Goal: Task Accomplishment & Management: Manage account settings

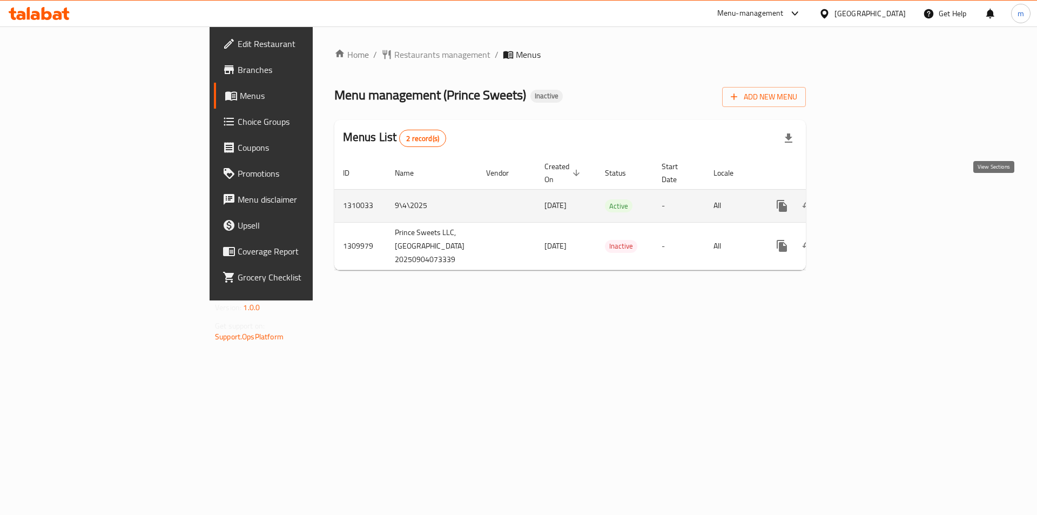
click at [873, 193] on link "enhanced table" at bounding box center [860, 206] width 26 height 26
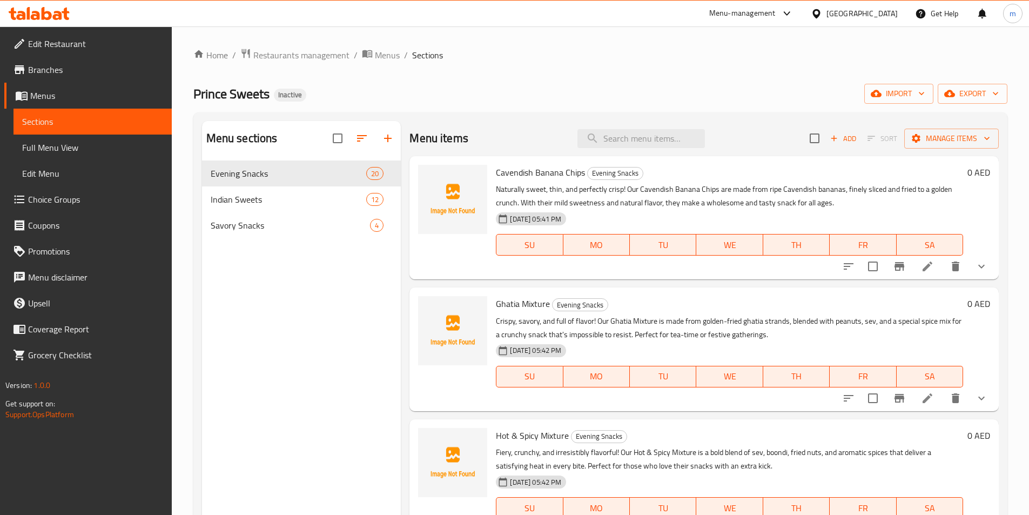
scroll to position [162, 0]
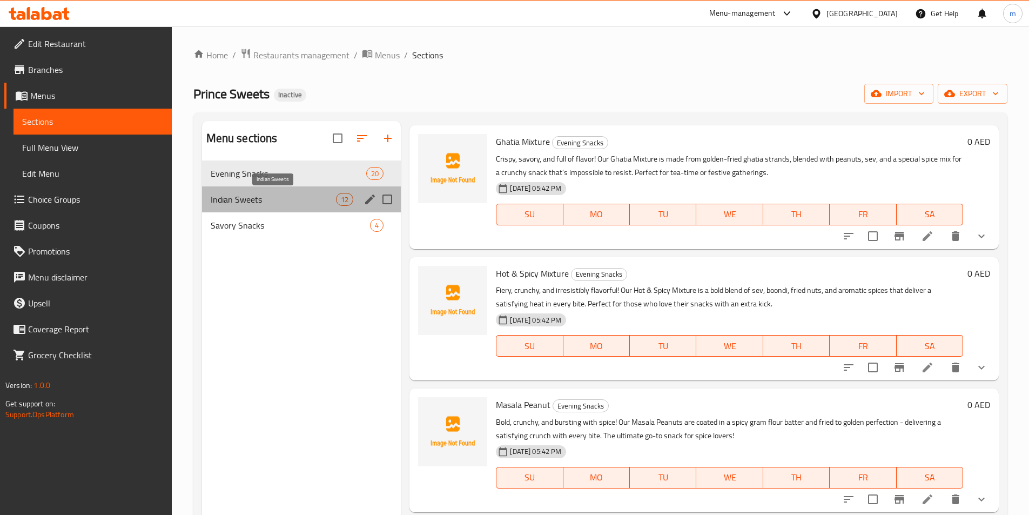
click at [275, 202] on span "Indian Sweets" at bounding box center [274, 199] width 126 height 13
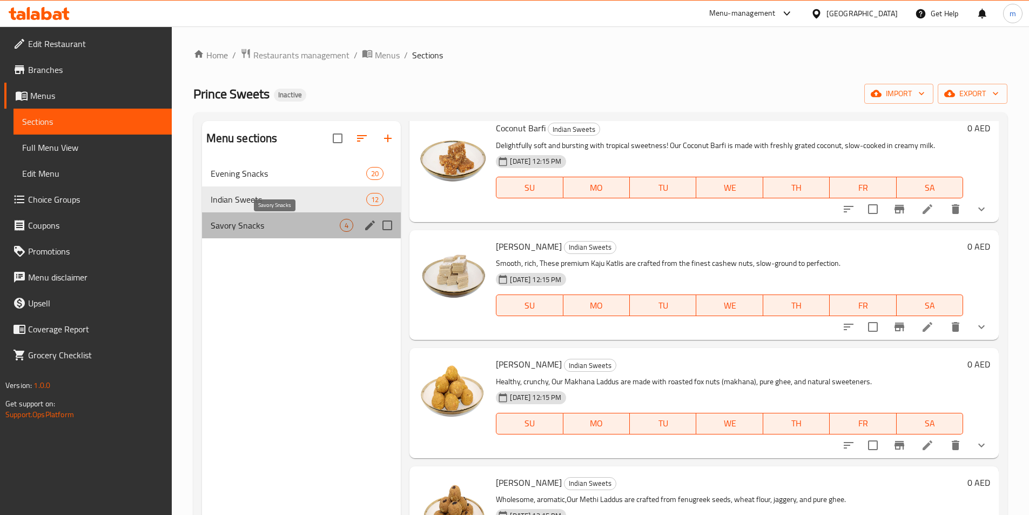
click at [272, 221] on span "Savory Snacks" at bounding box center [276, 225] width 130 height 13
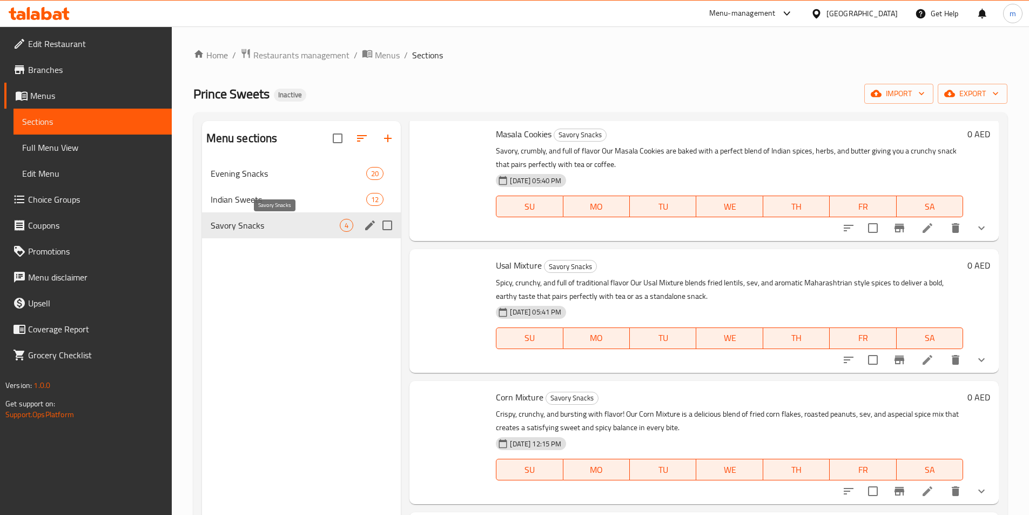
scroll to position [38, 0]
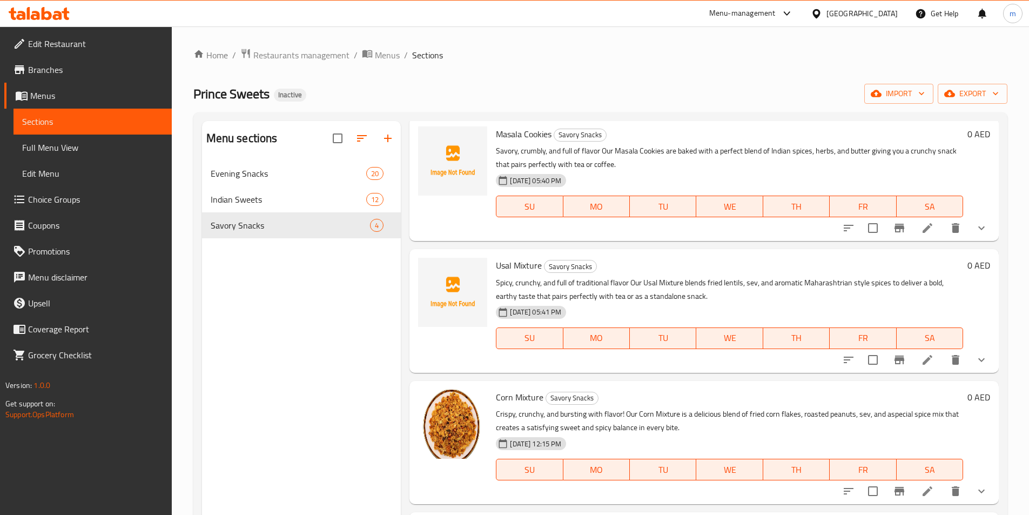
click at [52, 75] on span "Branches" at bounding box center [95, 69] width 135 height 13
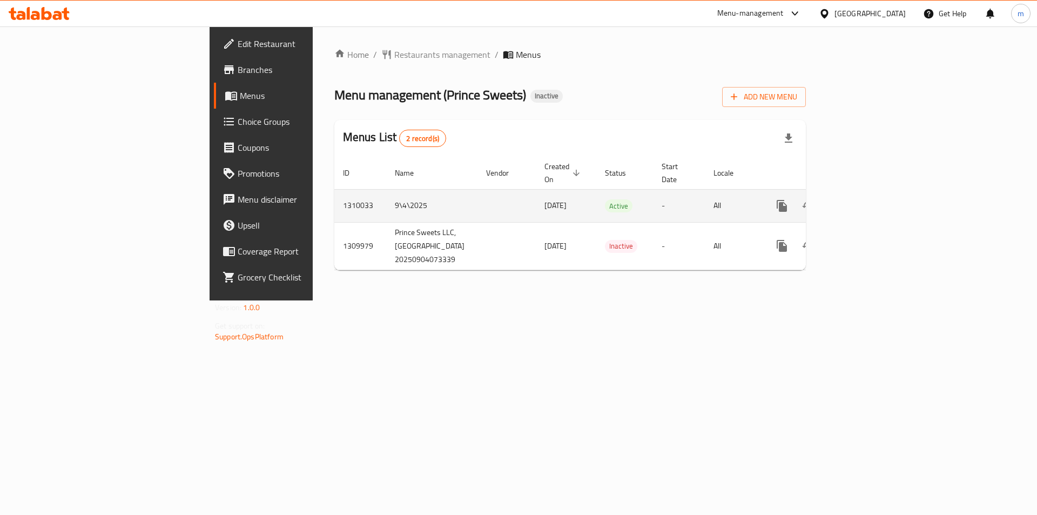
click at [867, 199] on icon "enhanced table" at bounding box center [860, 205] width 13 height 13
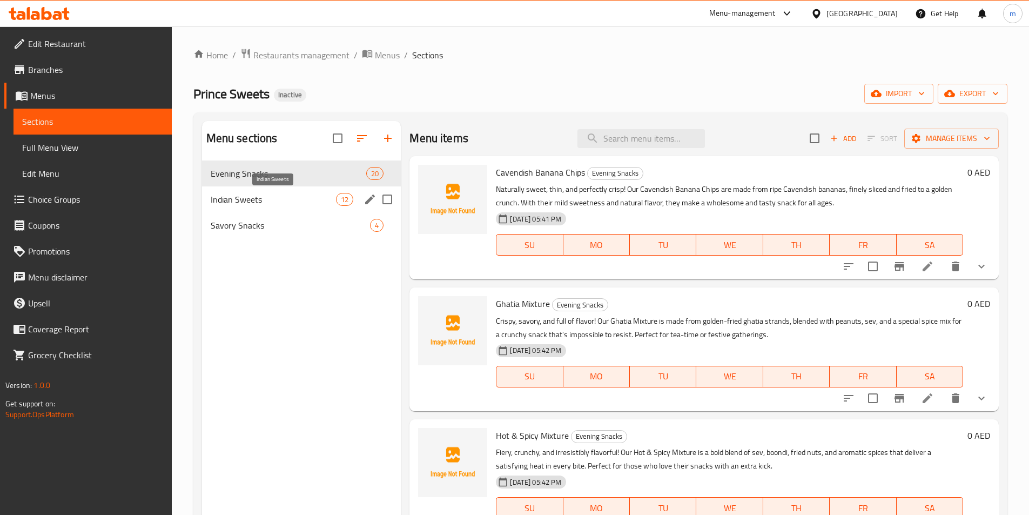
click at [292, 204] on span "Indian Sweets" at bounding box center [274, 199] width 126 height 13
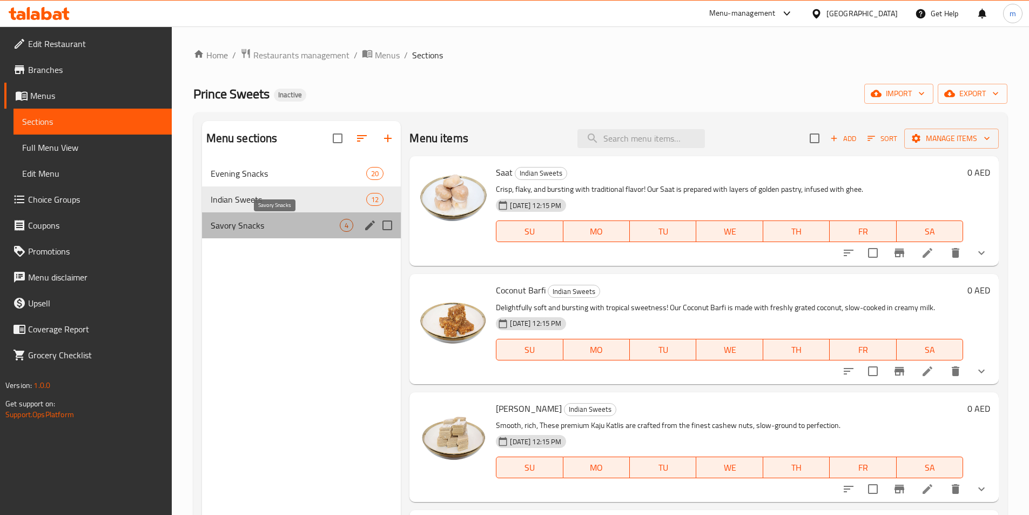
click at [285, 227] on span "Savory Snacks" at bounding box center [276, 225] width 130 height 13
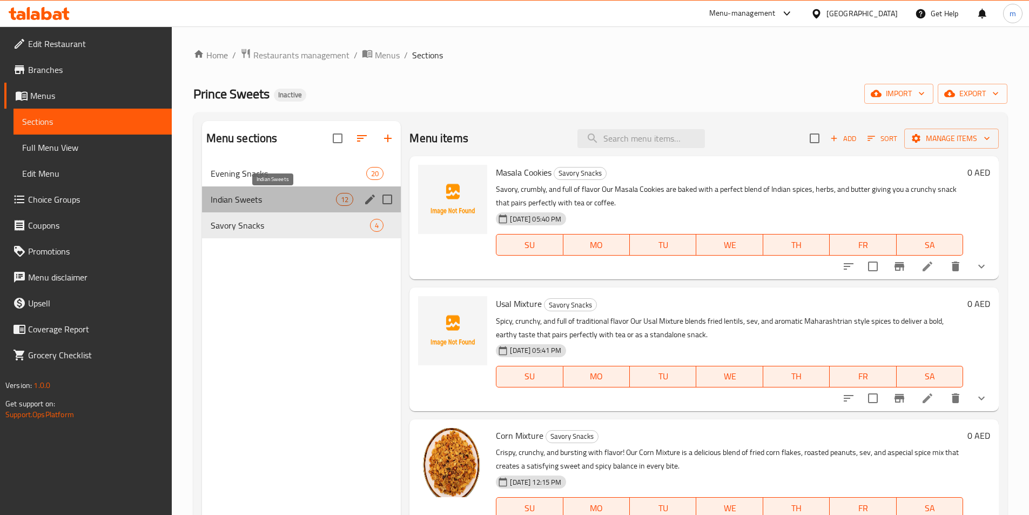
click at [246, 194] on span "Indian Sweets" at bounding box center [274, 199] width 126 height 13
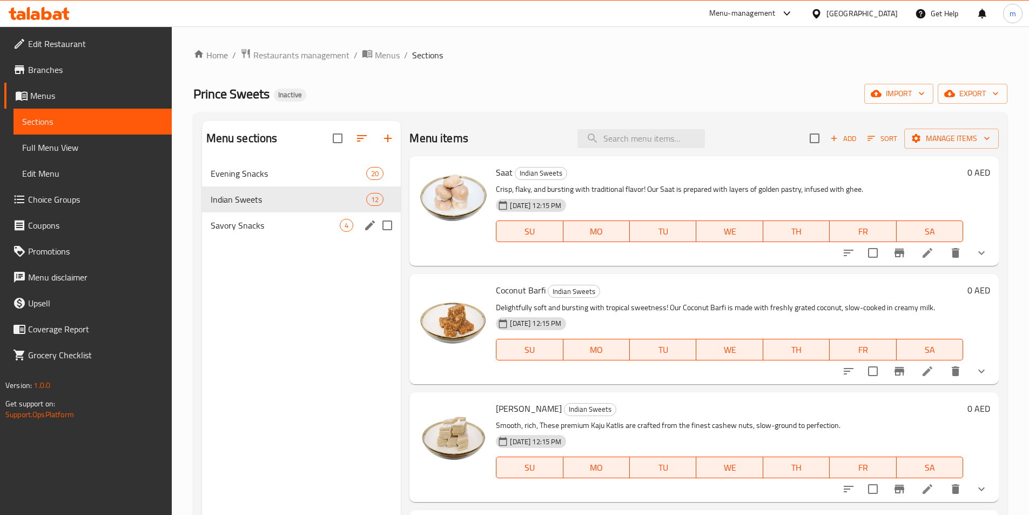
click at [256, 230] on span "Savory Snacks" at bounding box center [276, 225] width 130 height 13
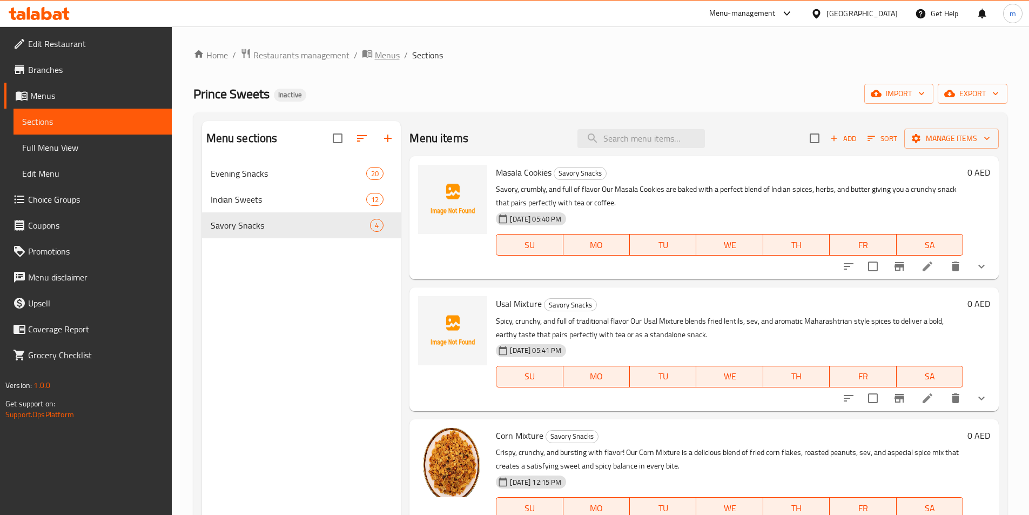
click at [376, 57] on span "Menus" at bounding box center [387, 55] width 25 height 13
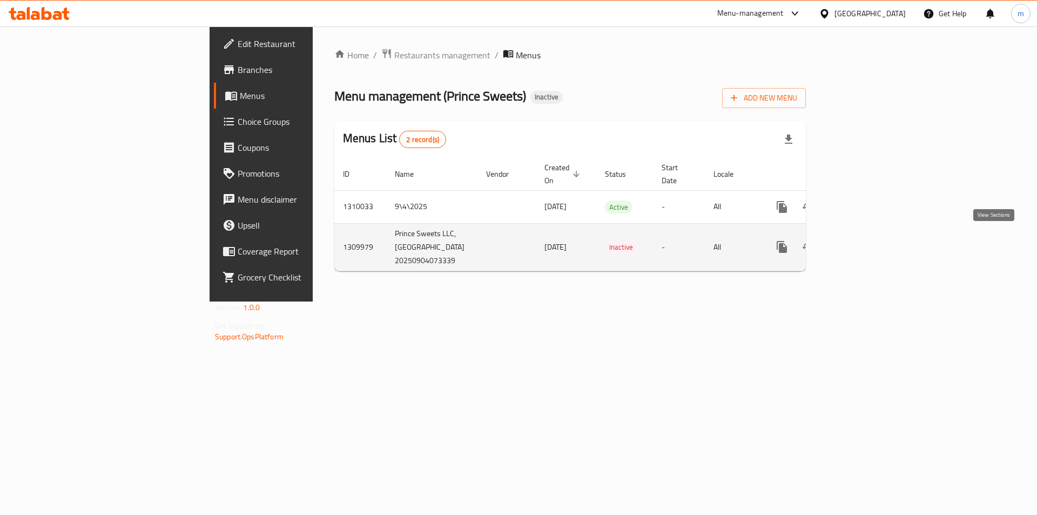
click at [873, 249] on link "enhanced table" at bounding box center [860, 247] width 26 height 26
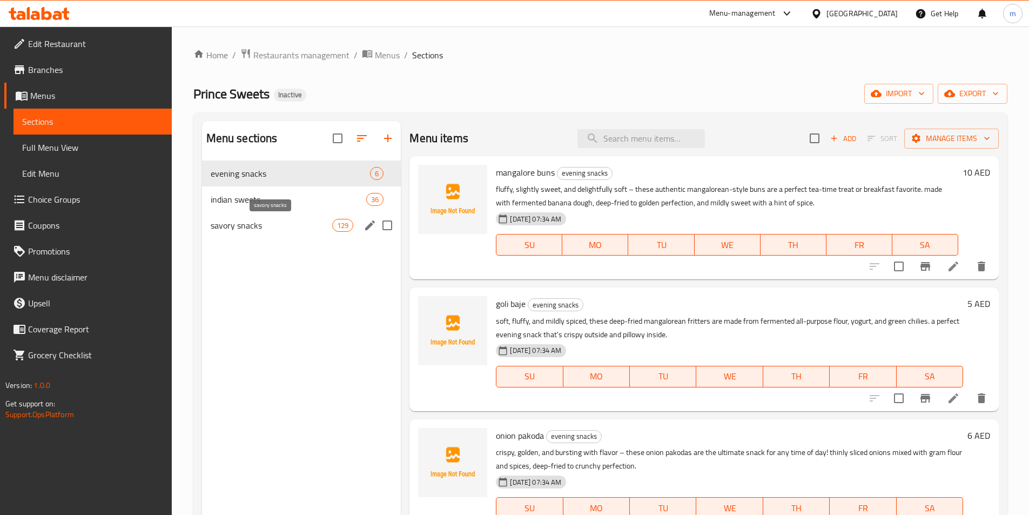
click at [249, 228] on span "savory snacks" at bounding box center [272, 225] width 122 height 13
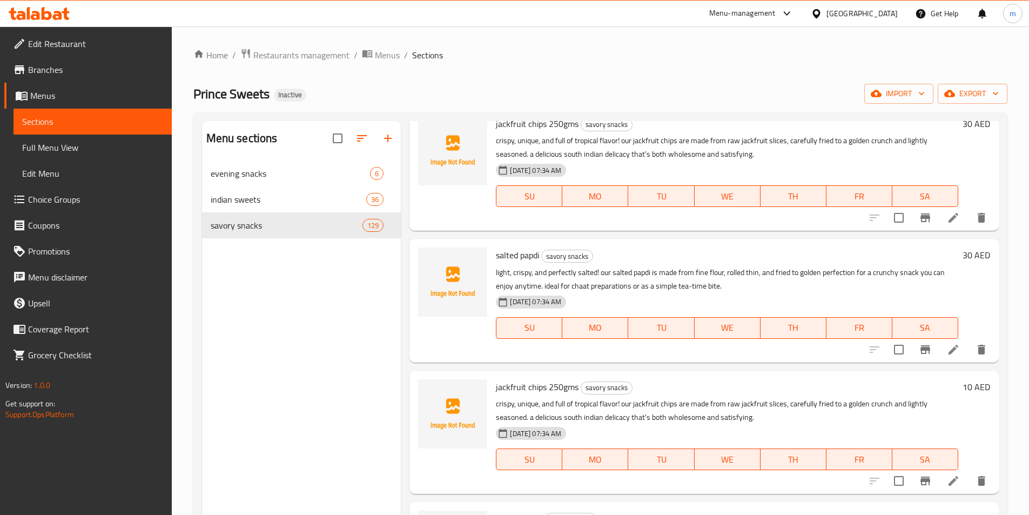
scroll to position [324, 0]
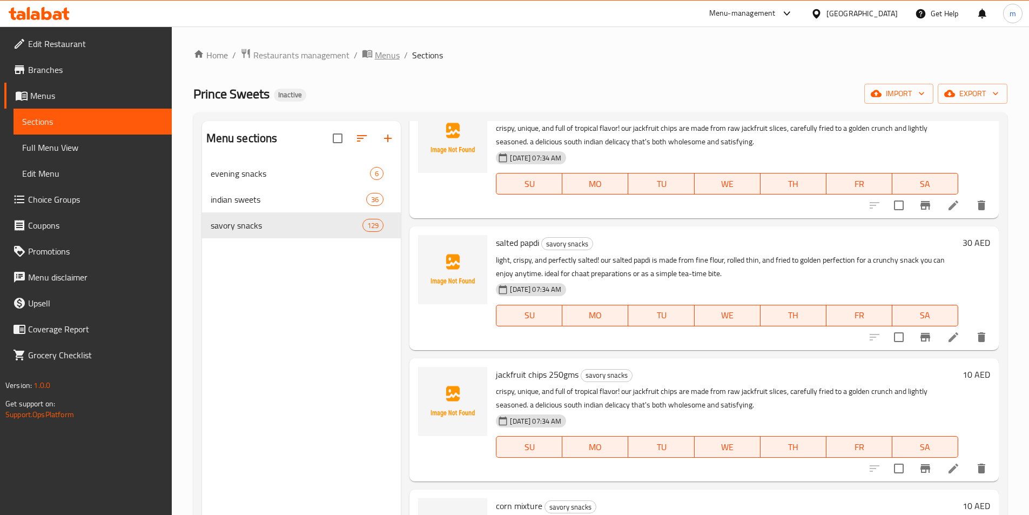
click at [384, 57] on span "Menus" at bounding box center [387, 55] width 25 height 13
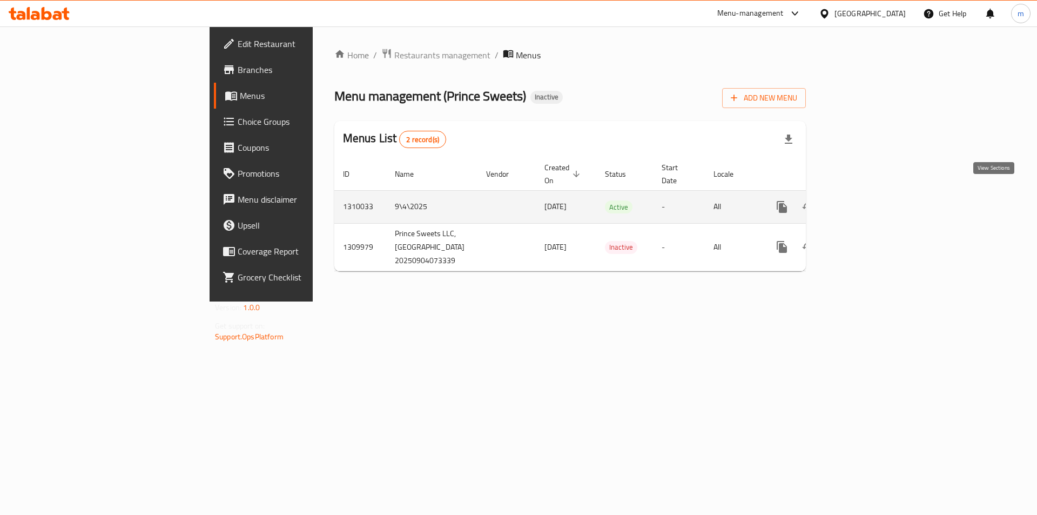
click at [867, 200] on icon "enhanced table" at bounding box center [860, 206] width 13 height 13
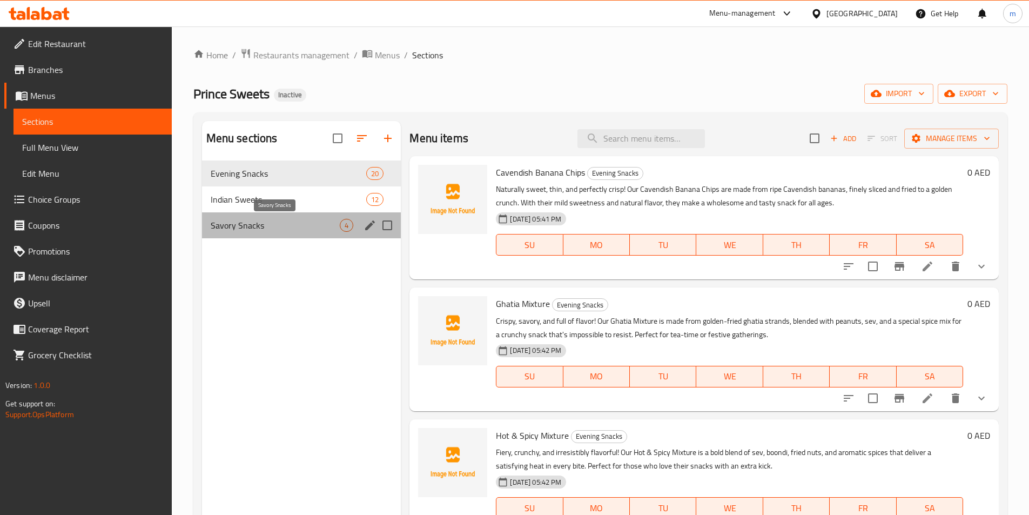
click at [270, 225] on span "Savory Snacks" at bounding box center [276, 225] width 130 height 13
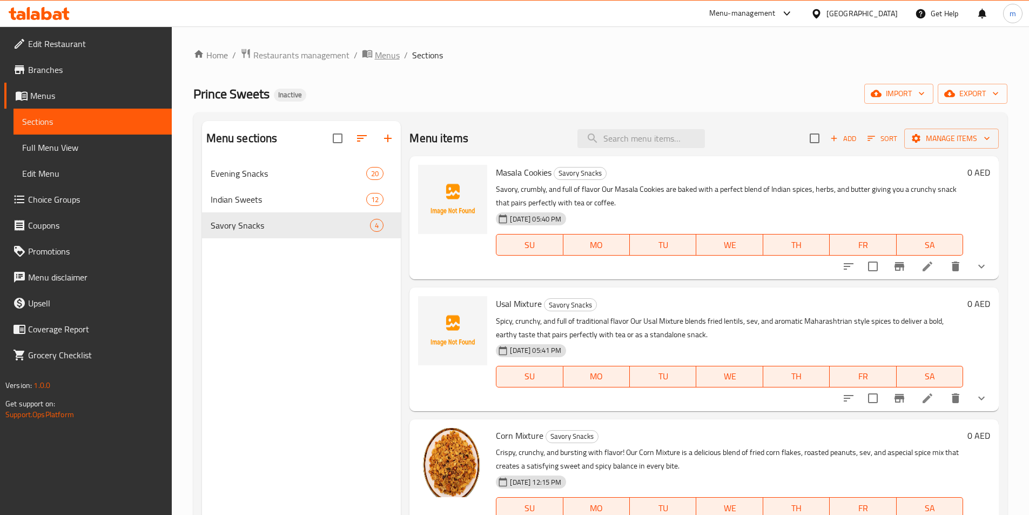
click at [384, 58] on span "Menus" at bounding box center [387, 55] width 25 height 13
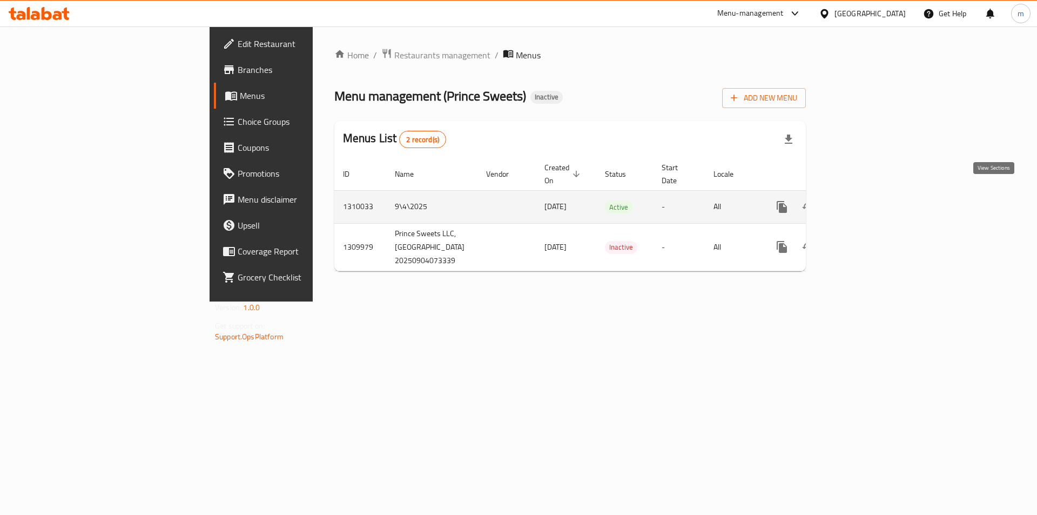
click at [873, 203] on link "enhanced table" at bounding box center [860, 207] width 26 height 26
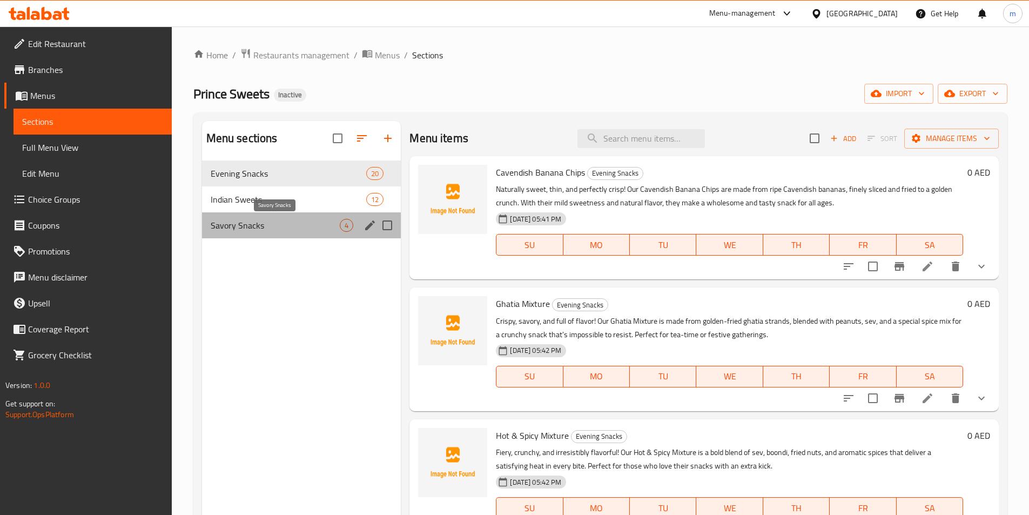
drag, startPoint x: 321, startPoint y: 226, endPoint x: 361, endPoint y: 286, distance: 71.6
click at [321, 227] on span "Savory Snacks" at bounding box center [276, 225] width 130 height 13
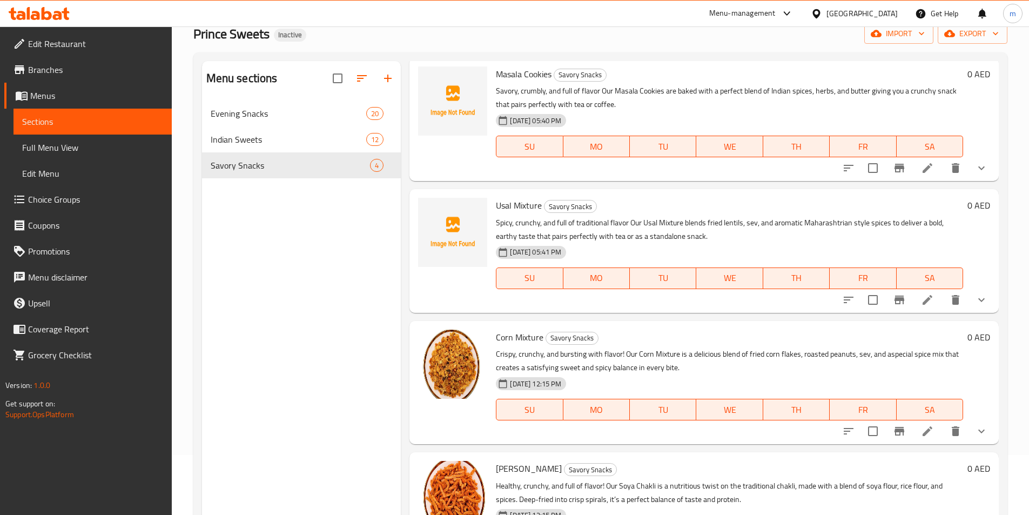
scroll to position [151, 0]
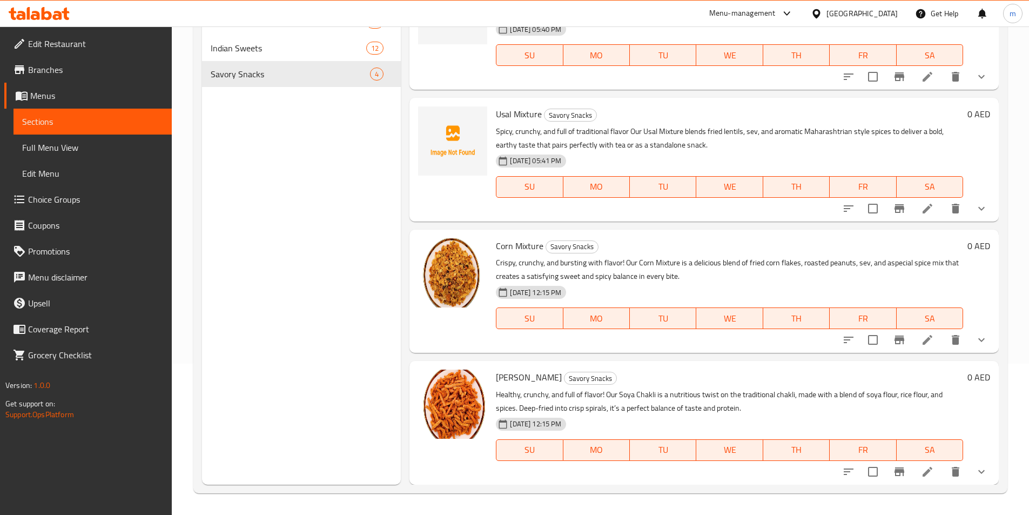
click at [524, 378] on span "[PERSON_NAME]" at bounding box center [529, 377] width 66 height 16
click at [524, 373] on span "[PERSON_NAME]" at bounding box center [529, 377] width 66 height 16
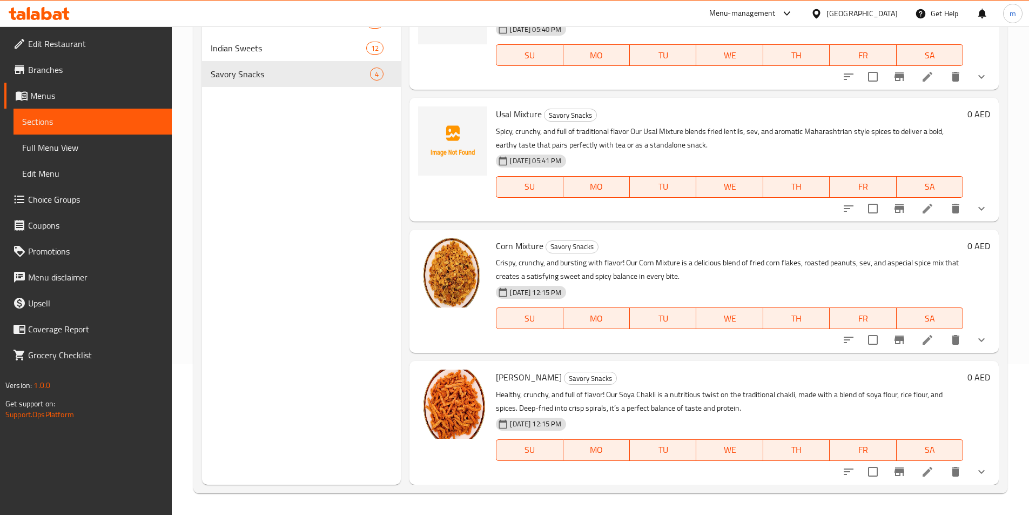
click at [536, 245] on span "Corn Mixture" at bounding box center [520, 246] width 48 height 16
click at [535, 245] on span "Corn Mixture" at bounding box center [520, 246] width 48 height 16
copy h6 "Corn Mixture"
click at [533, 108] on span "Usal Mixture" at bounding box center [519, 114] width 46 height 16
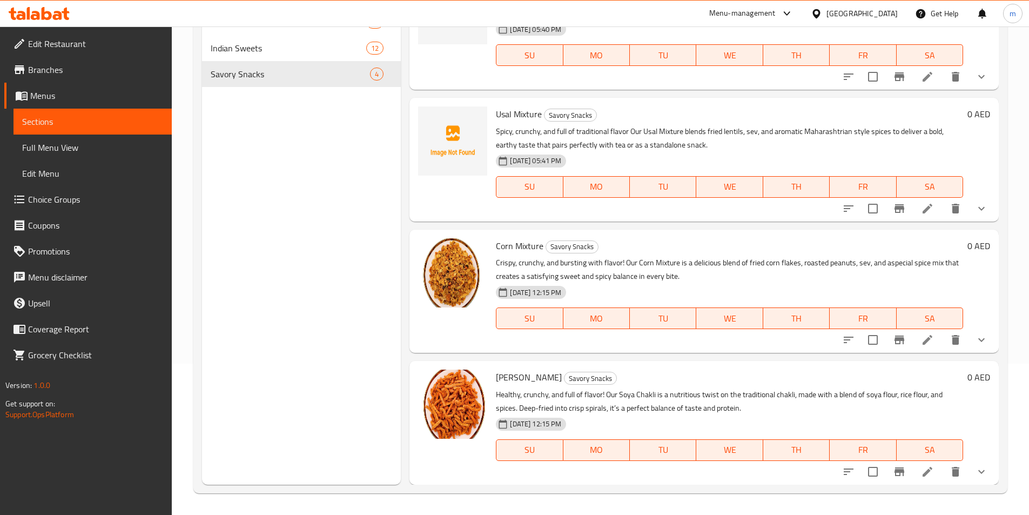
click at [533, 108] on span "Usal Mixture" at bounding box center [519, 114] width 46 height 16
copy h6 "Usal Mixture"
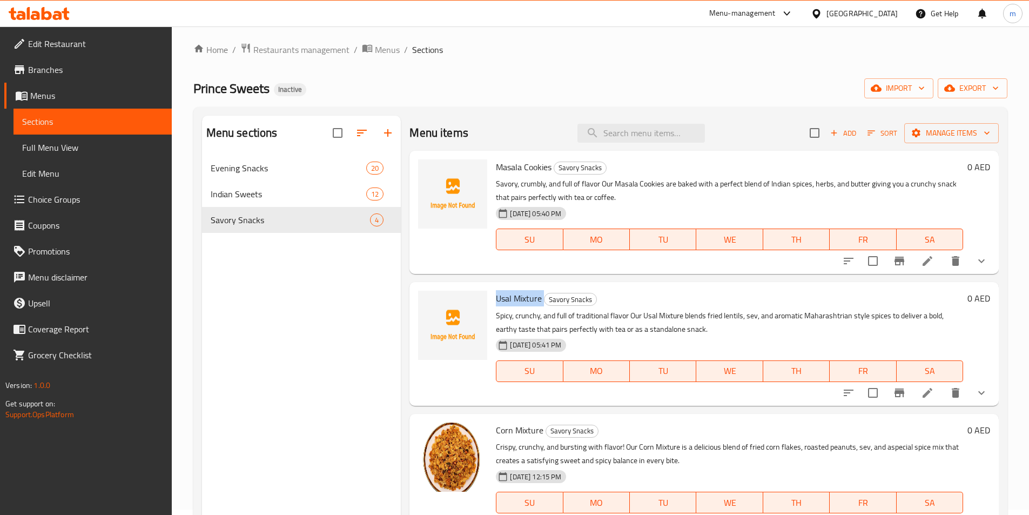
scroll to position [0, 0]
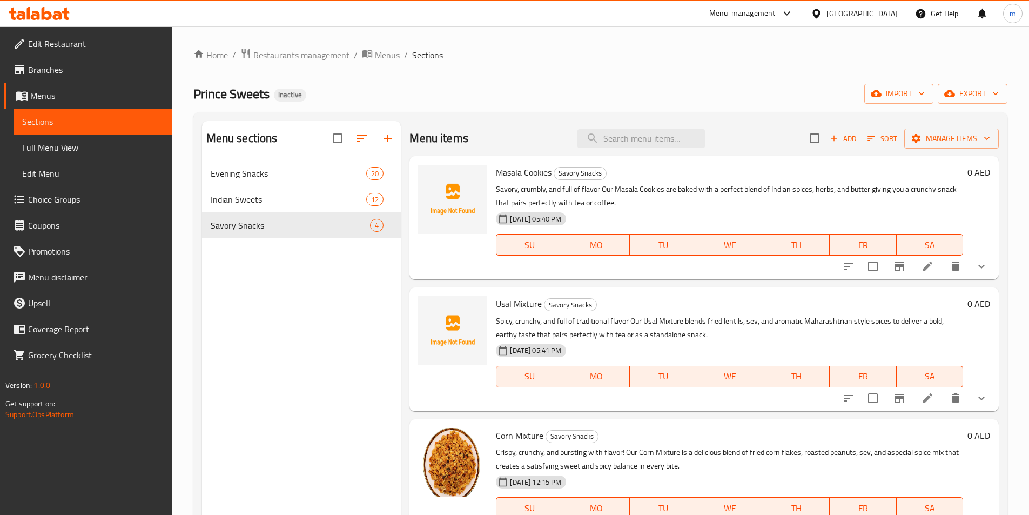
click at [527, 177] on span "Masala Cookies" at bounding box center [524, 172] width 56 height 16
click at [526, 176] on span "Masala Cookies" at bounding box center [524, 172] width 56 height 16
click at [51, 202] on span "Choice Groups" at bounding box center [95, 199] width 135 height 13
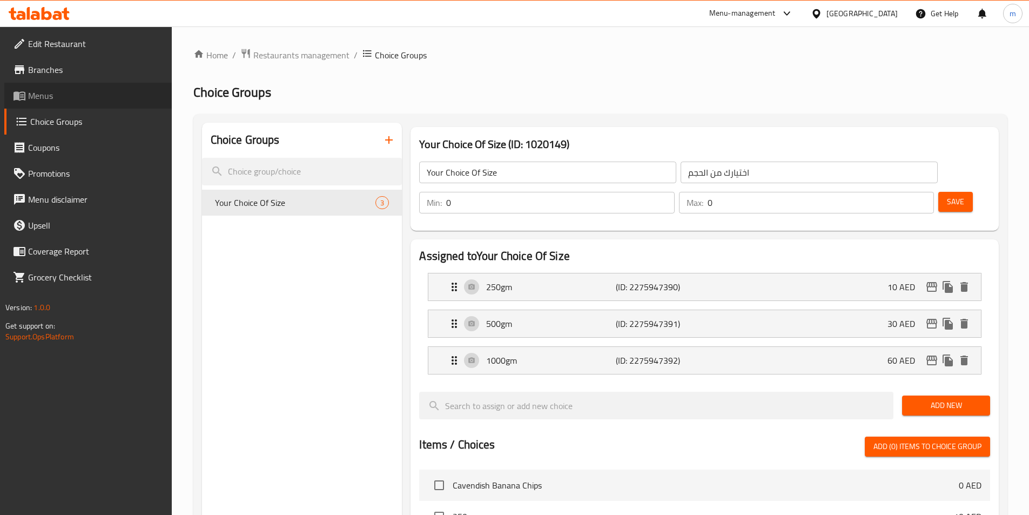
click at [44, 99] on span "Menus" at bounding box center [95, 95] width 135 height 13
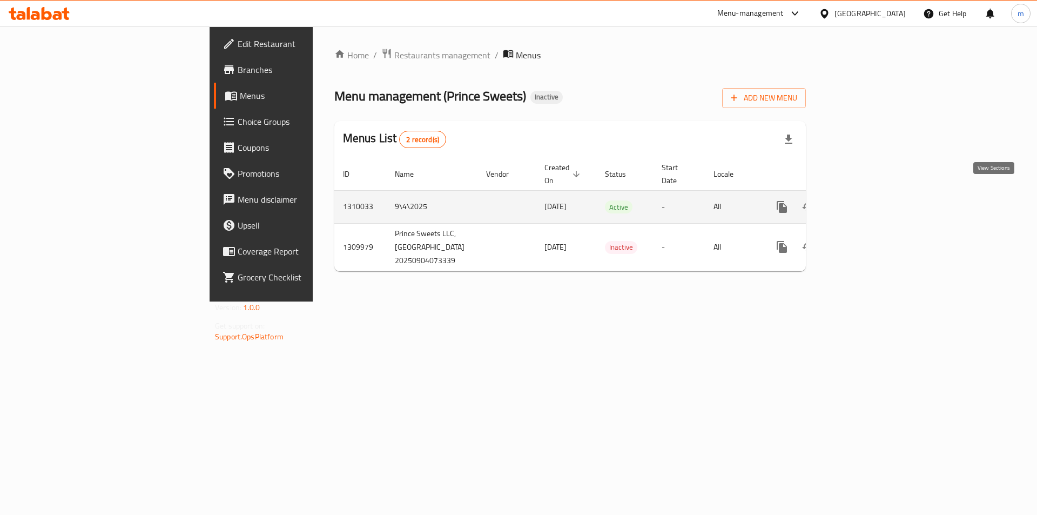
click at [867, 201] on icon "enhanced table" at bounding box center [860, 206] width 13 height 13
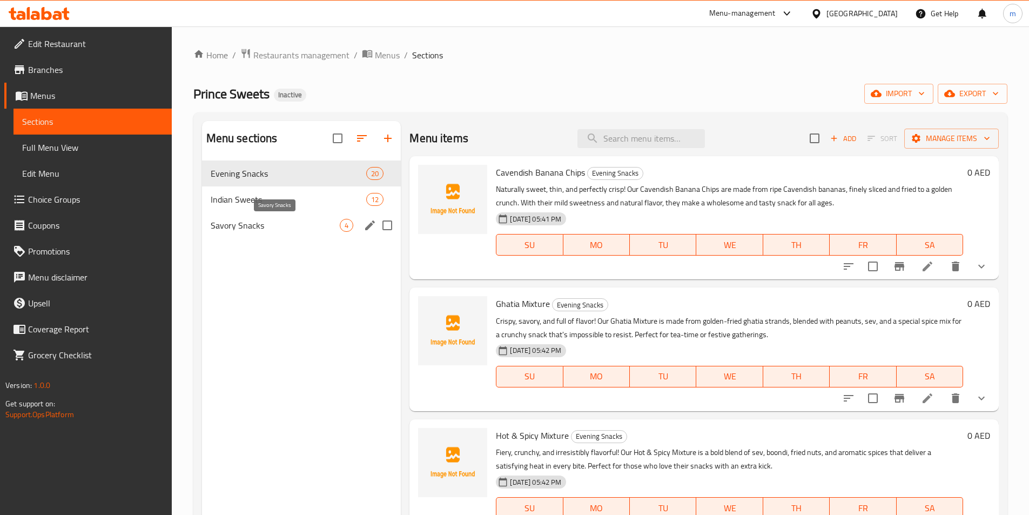
click at [325, 228] on span "Savory Snacks" at bounding box center [276, 225] width 130 height 13
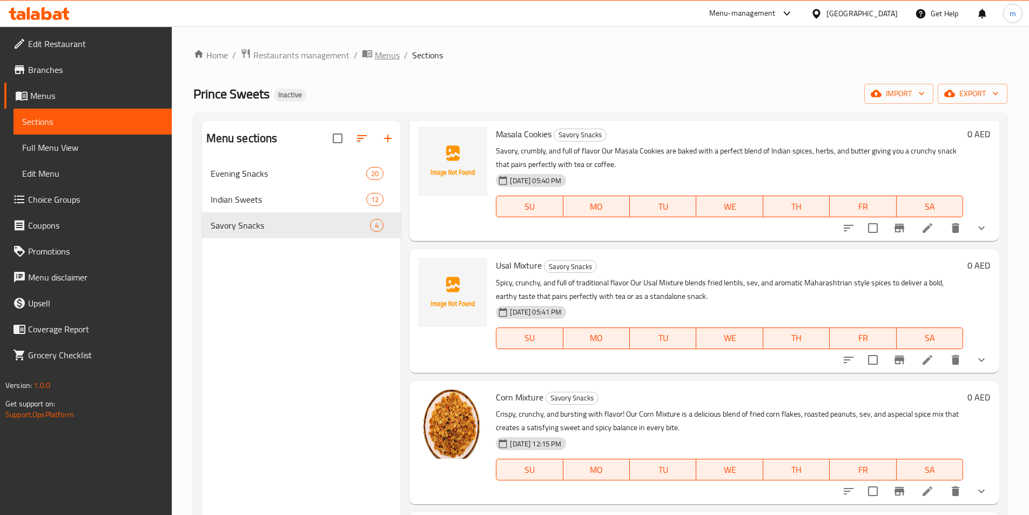
click at [383, 57] on span "Menus" at bounding box center [387, 55] width 25 height 13
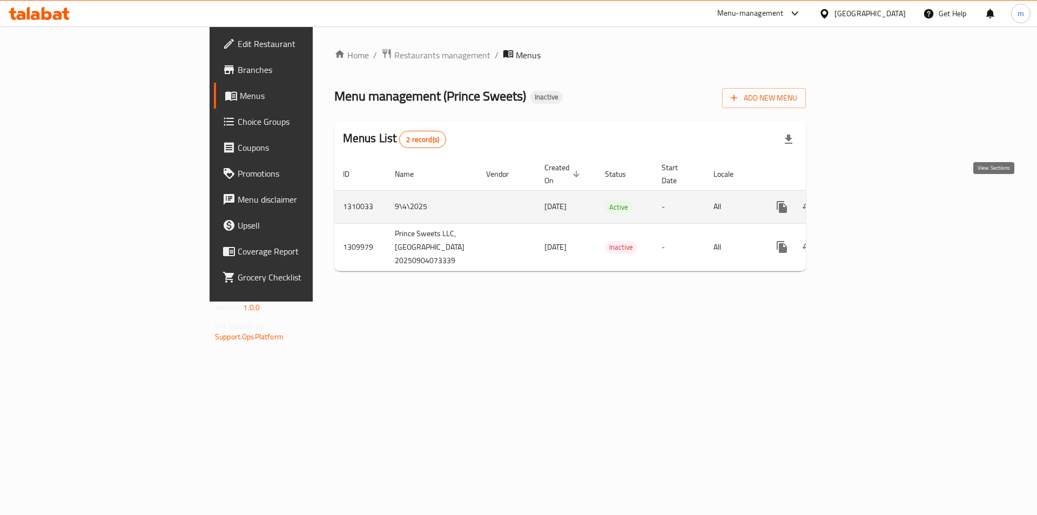
click at [873, 199] on link "enhanced table" at bounding box center [860, 207] width 26 height 26
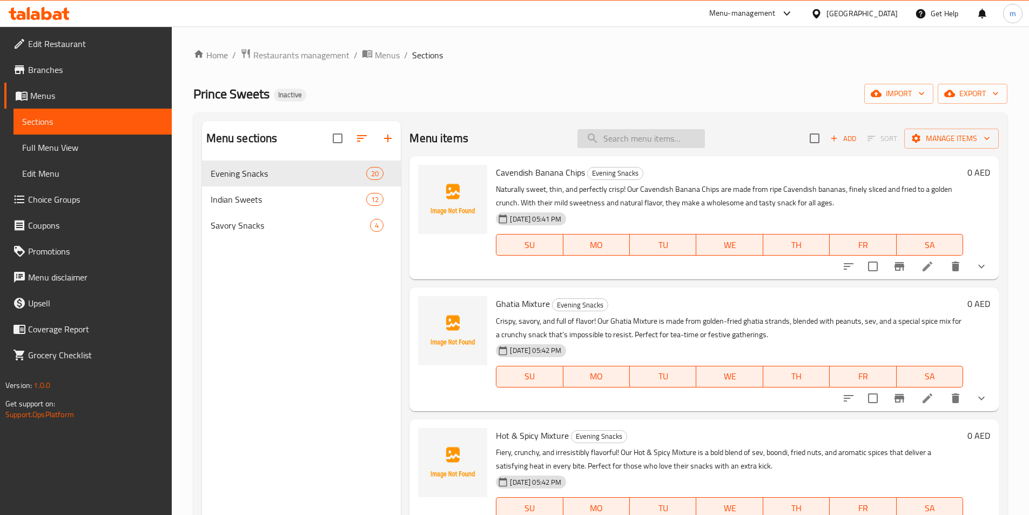
click at [650, 147] on input "search" at bounding box center [642, 138] width 128 height 19
paste input "Masala Cookies"
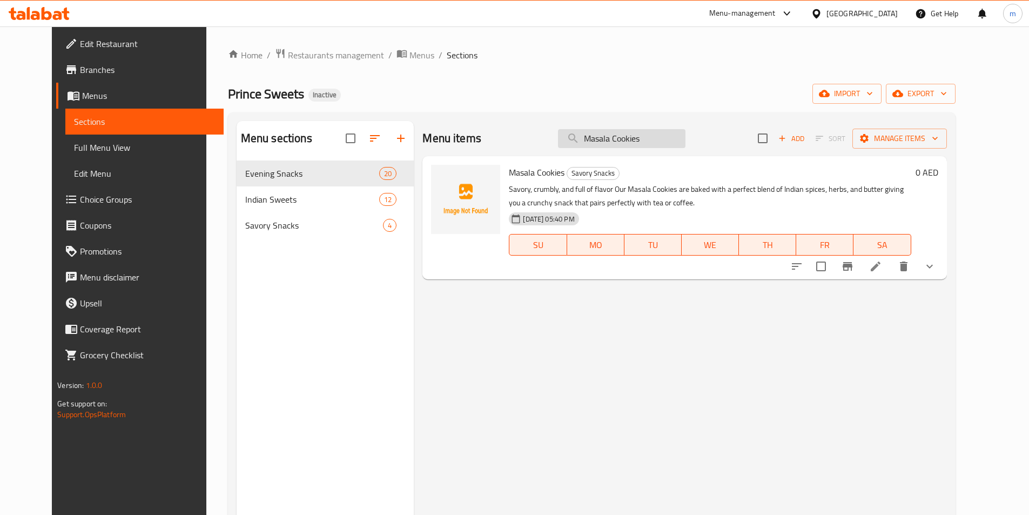
paste input "Ghatia Mixture 250gm"
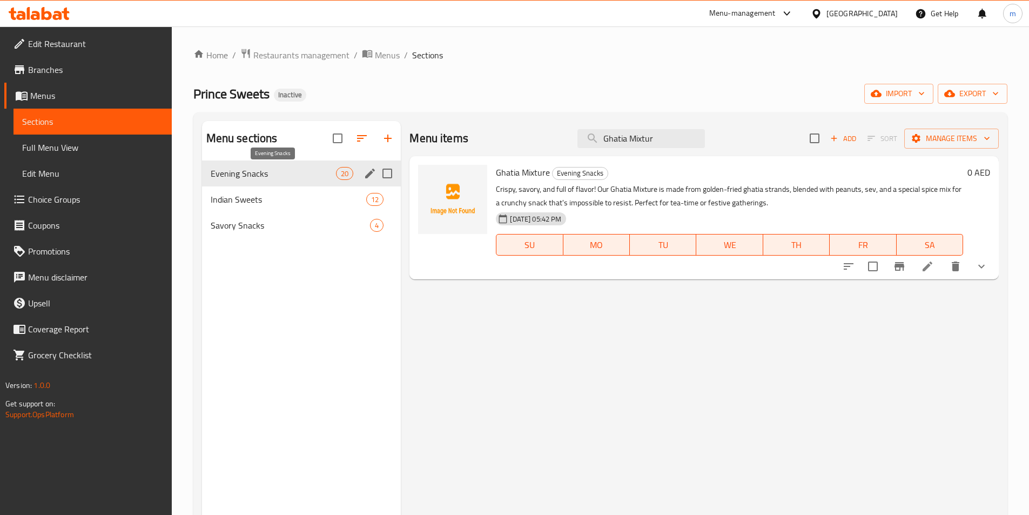
type input "Ghatia Mixtur"
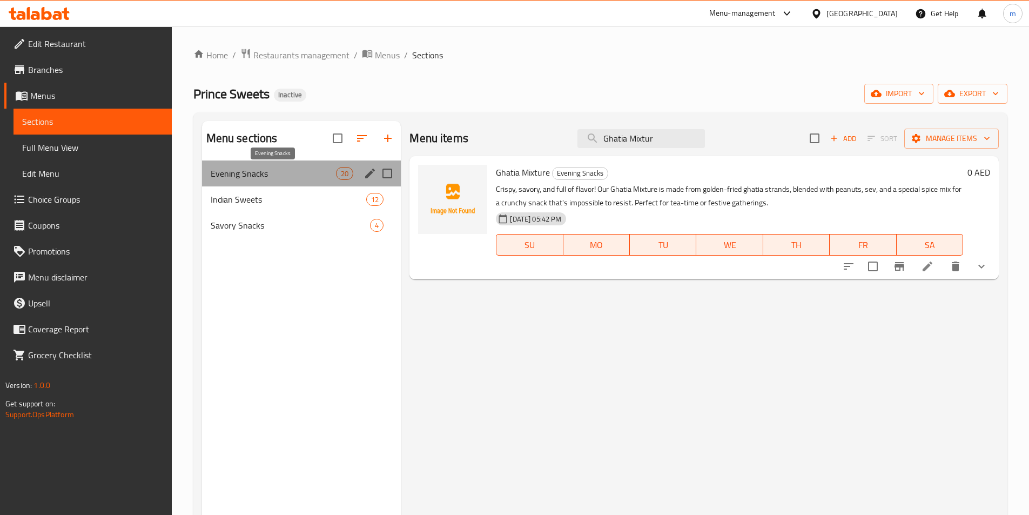
click at [323, 170] on span "Evening Snacks" at bounding box center [274, 173] width 126 height 13
click at [277, 162] on div "Evening Snacks 20" at bounding box center [301, 173] width 199 height 26
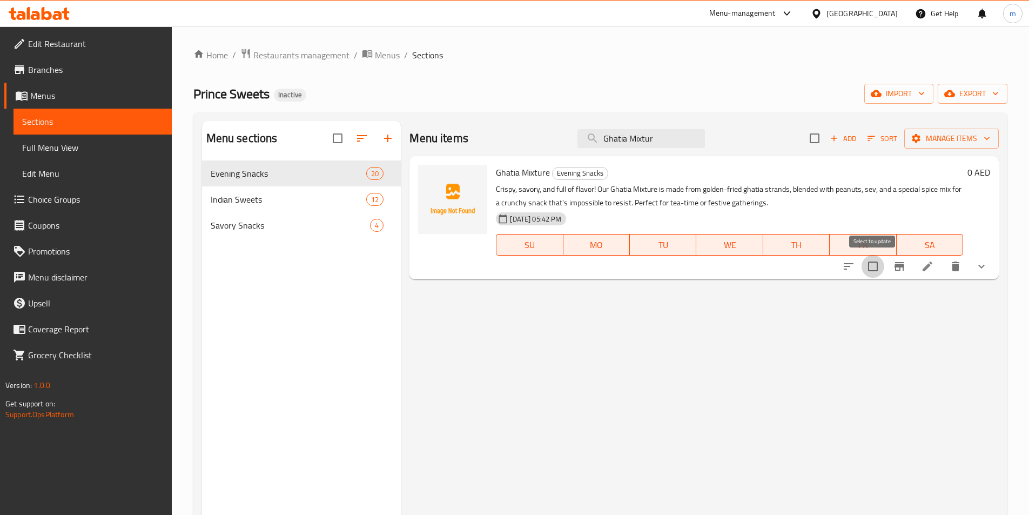
click at [875, 270] on input "checkbox" at bounding box center [873, 266] width 23 height 23
checkbox input "true"
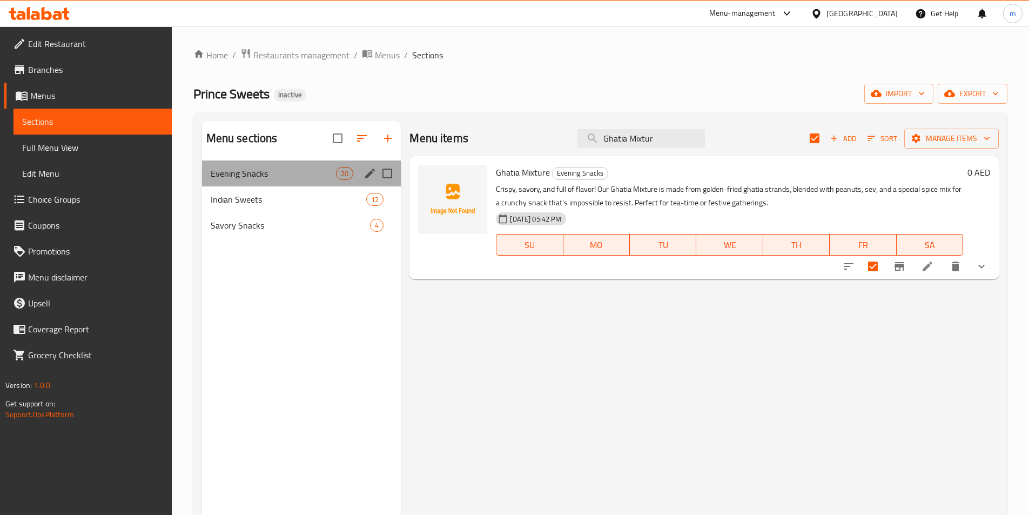
click at [316, 180] on div "Evening Snacks 20" at bounding box center [301, 173] width 199 height 26
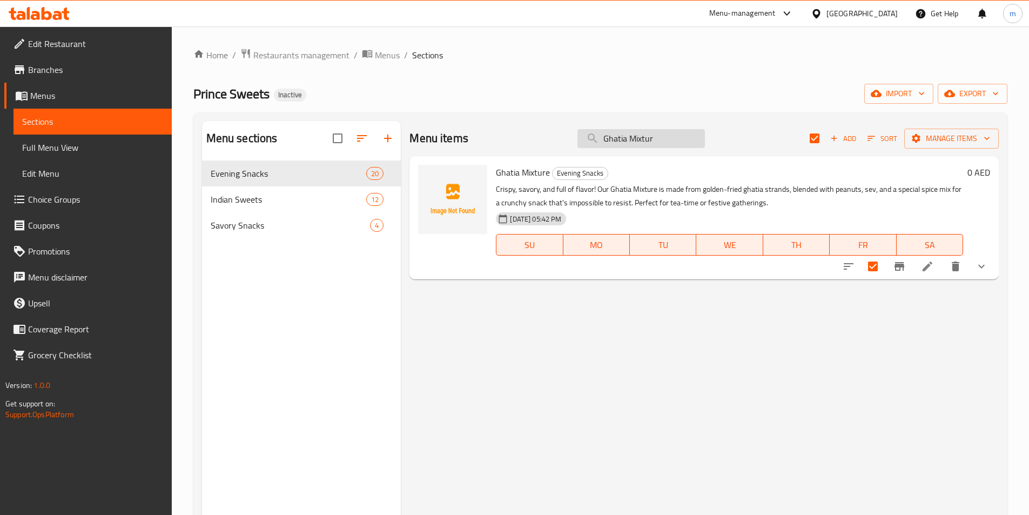
click at [672, 143] on input "Ghatia Mixtur" at bounding box center [642, 138] width 128 height 19
paste input "Mangalore Buns"
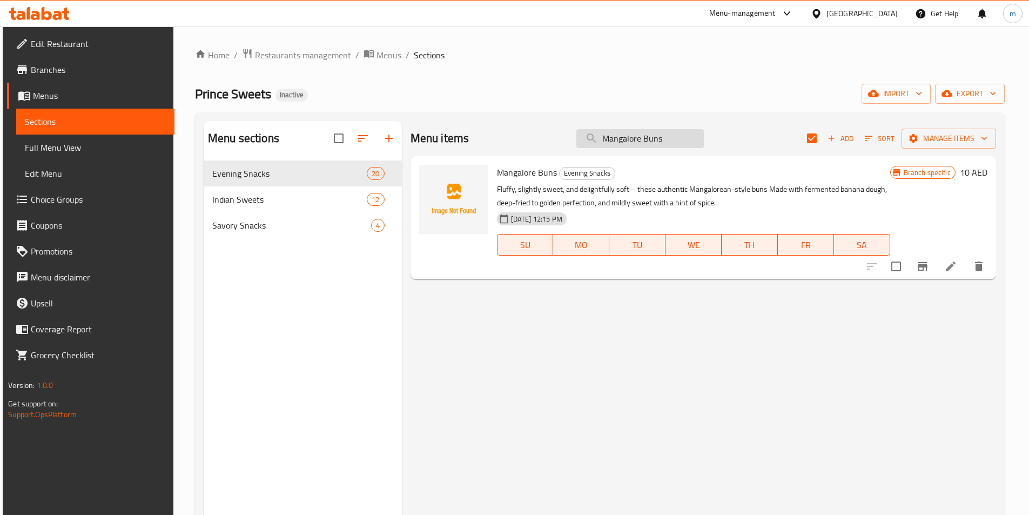
click at [655, 141] on input "Mangalore Buns" at bounding box center [640, 138] width 128 height 19
paste input "Vada Pav"
type input "Vada Pav"
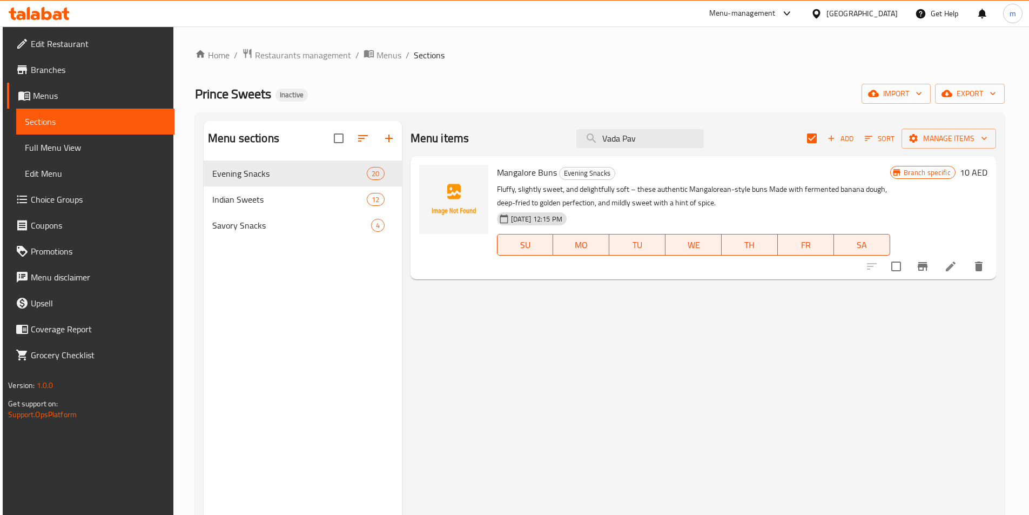
checkbox input "false"
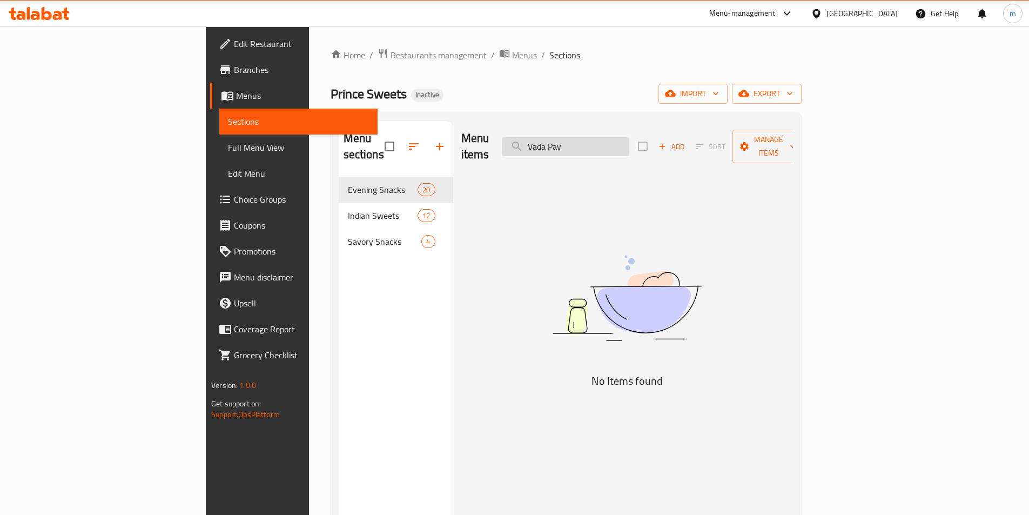
type input "Vada Pav"
checkbox input "true"
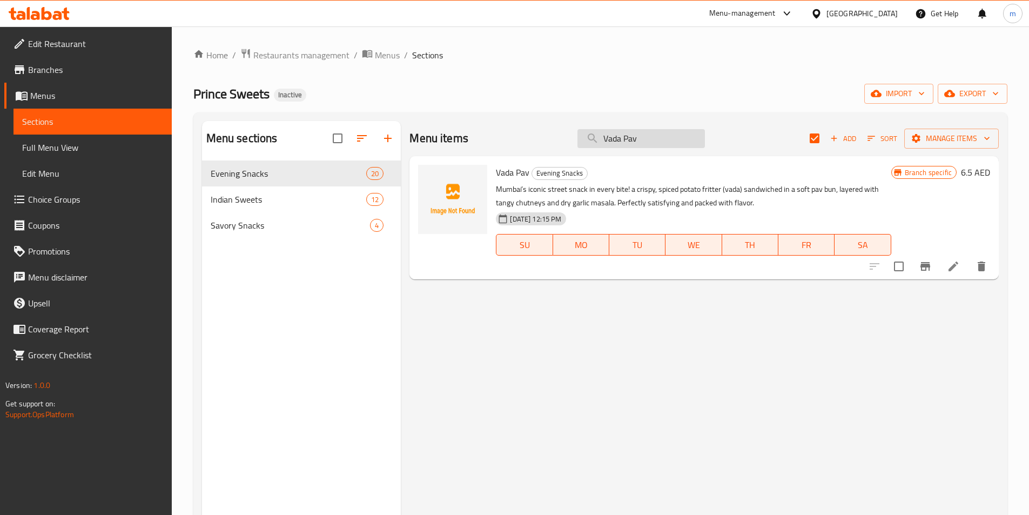
click at [627, 139] on input "Vada Pav" at bounding box center [642, 138] width 128 height 19
paste input "Onion Pakoda"
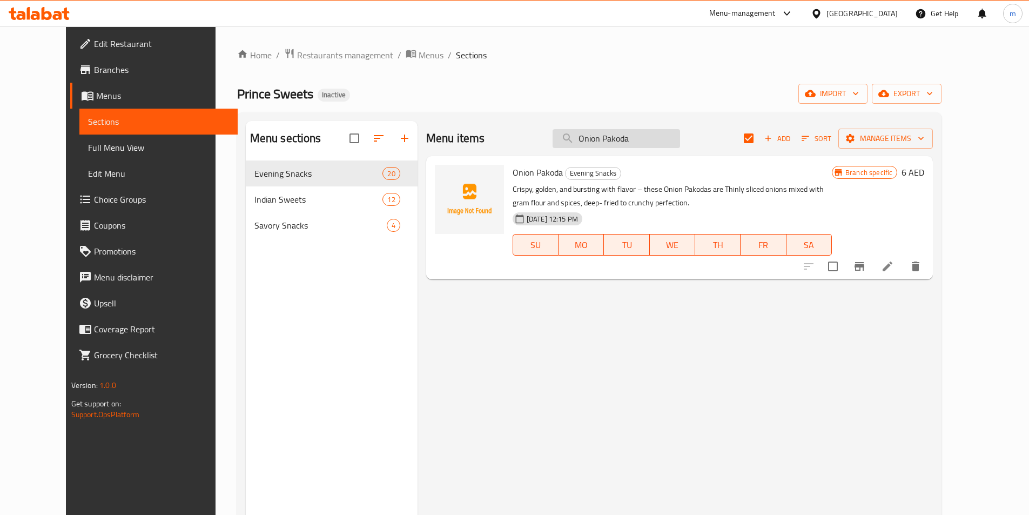
click at [620, 143] on input "Onion Pakoda" at bounding box center [617, 138] width 128 height 19
paste input "Potato Va"
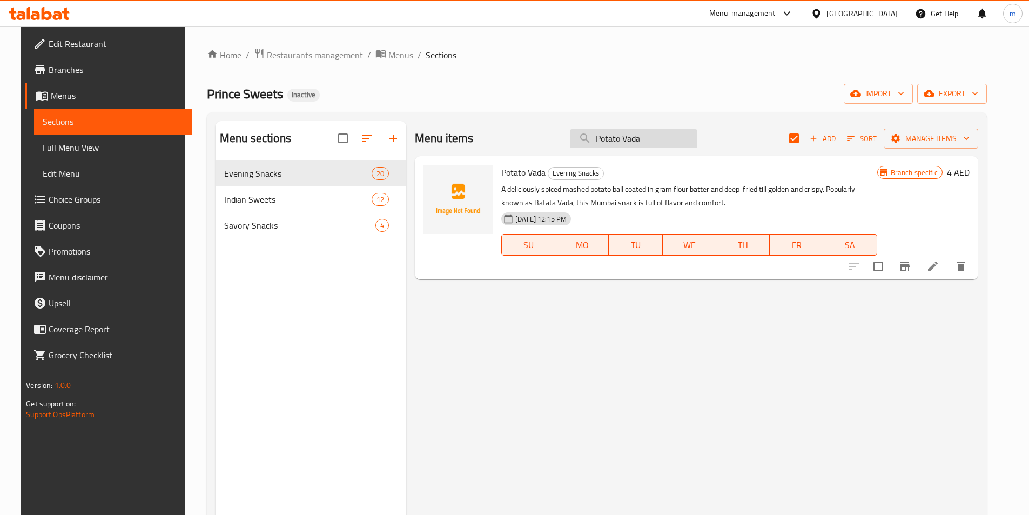
click at [660, 143] on input "Potato Vada" at bounding box center [634, 138] width 128 height 19
paste input "unjabi Samos"
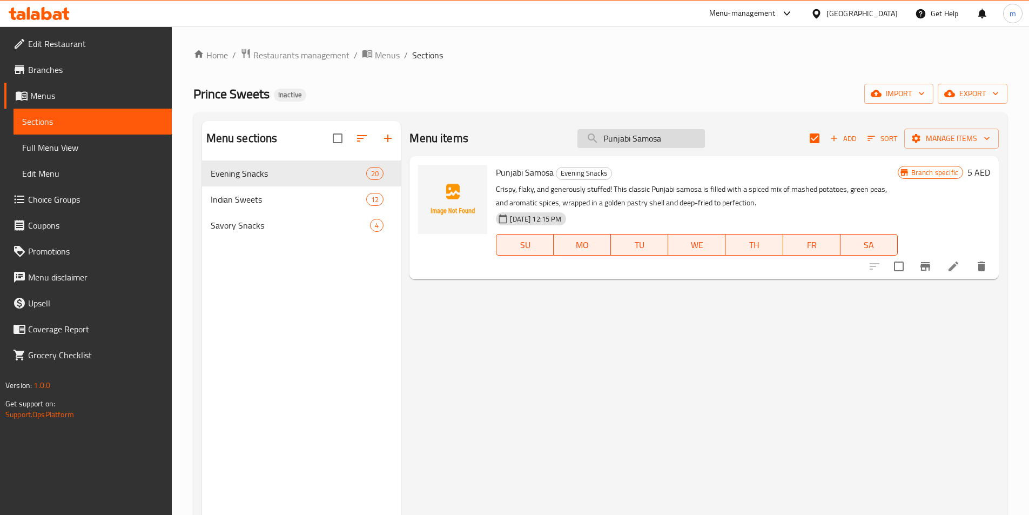
click at [672, 145] on input "Punjabi Samosa" at bounding box center [642, 138] width 128 height 19
click at [672, 144] on input "Punjabi Samosa" at bounding box center [642, 138] width 128 height 19
paste input "Goli baje"
click at [658, 140] on input "Goli baje" at bounding box center [642, 138] width 128 height 19
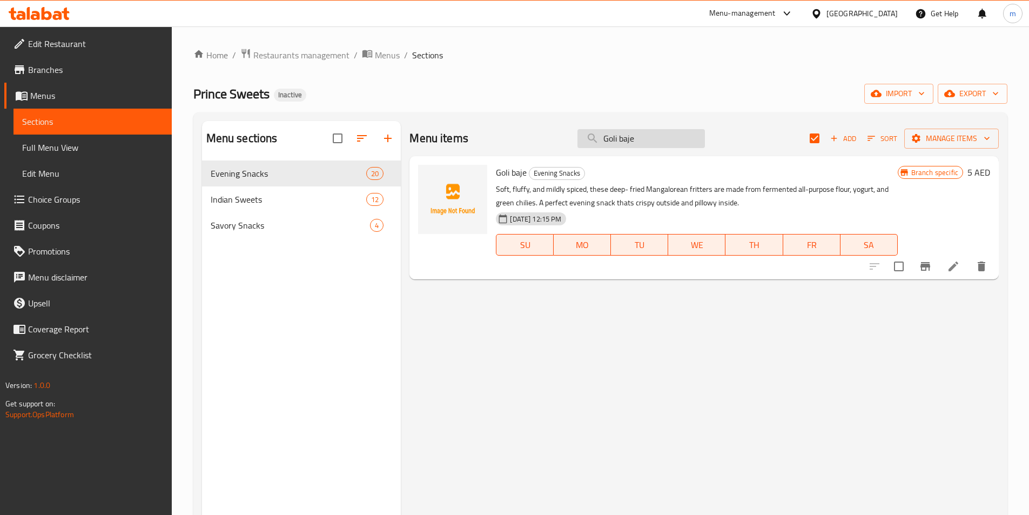
click at [658, 140] on input "Goli baje" at bounding box center [642, 138] width 128 height 19
paste input "Saat"
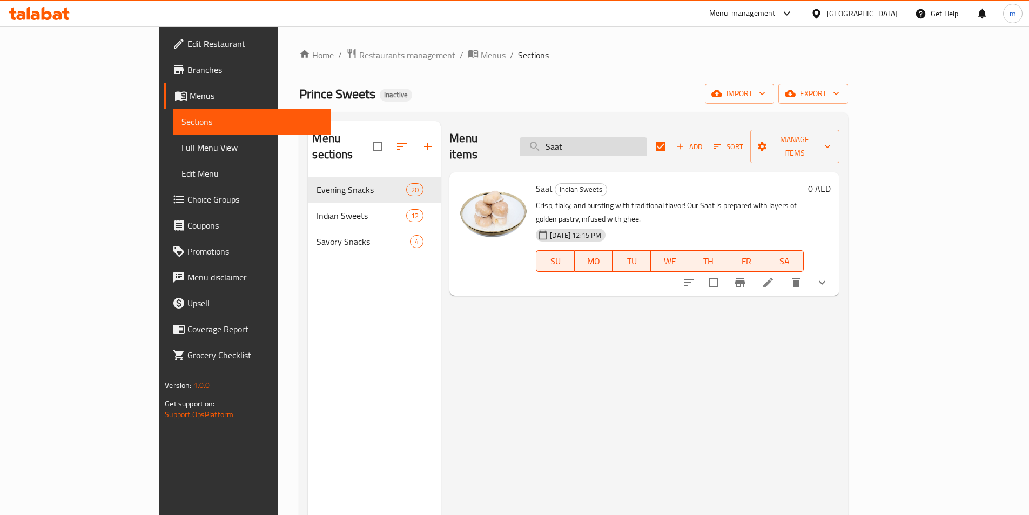
click at [647, 146] on input "Saat" at bounding box center [584, 146] width 128 height 19
paste input "Coconut Barfi"
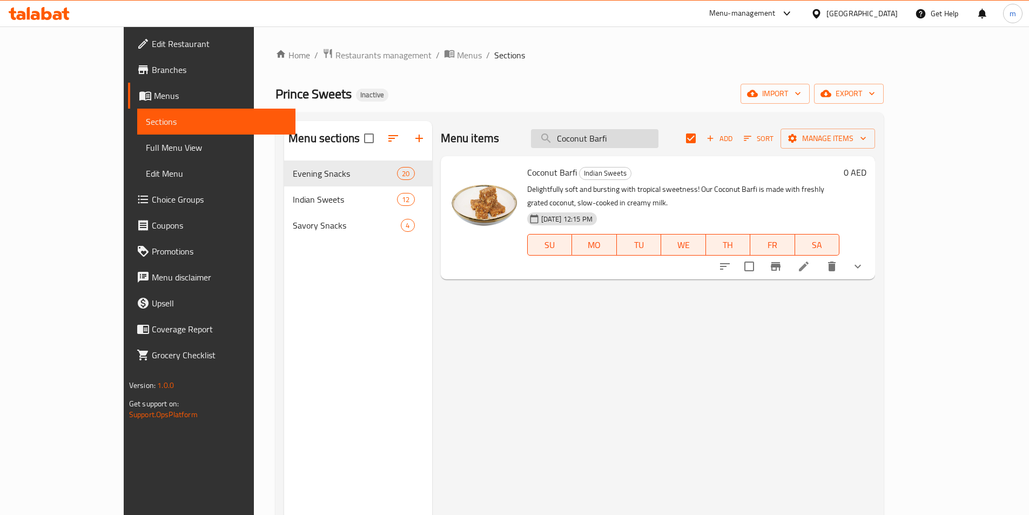
drag, startPoint x: 636, startPoint y: 160, endPoint x: 646, endPoint y: 146, distance: 17.1
click at [636, 160] on div "Coconut Barfi Indian Sweets Delightfully soft and bursting with tropical sweetn…" at bounding box center [683, 217] width 321 height 115
click at [649, 140] on input "Coconut Barfi" at bounding box center [595, 138] width 128 height 19
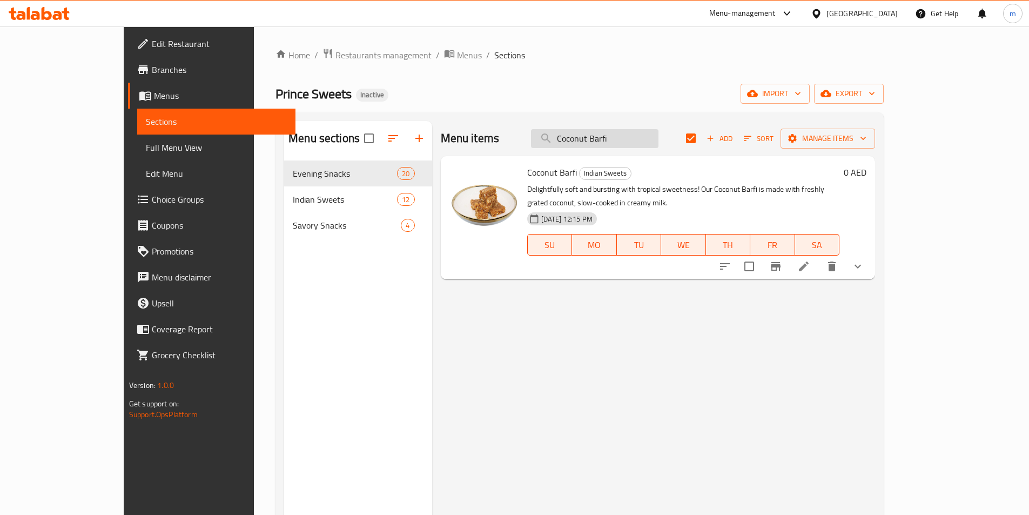
paste input "Kaju Katl"
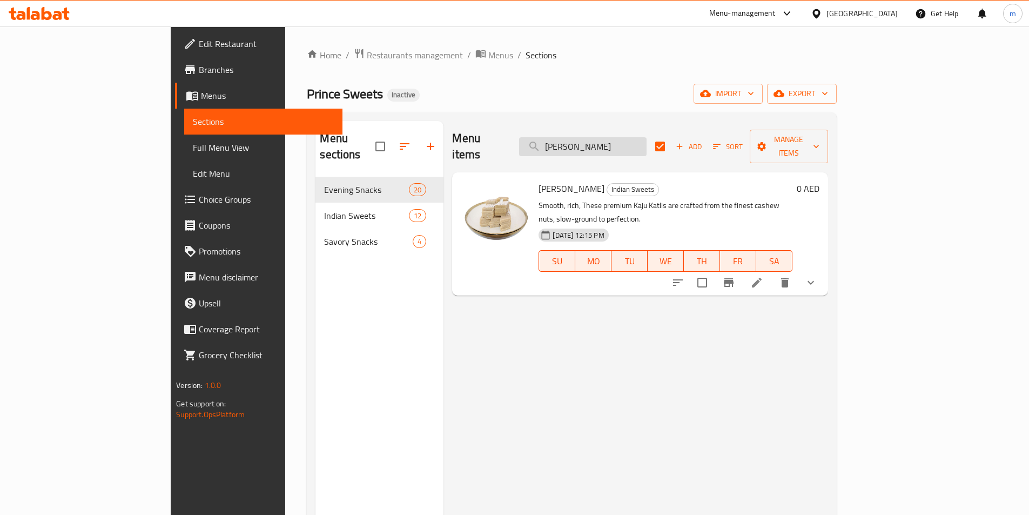
click at [625, 142] on input "Kaju Katl" at bounding box center [583, 146] width 128 height 19
paste input "[PERSON_NAME]"
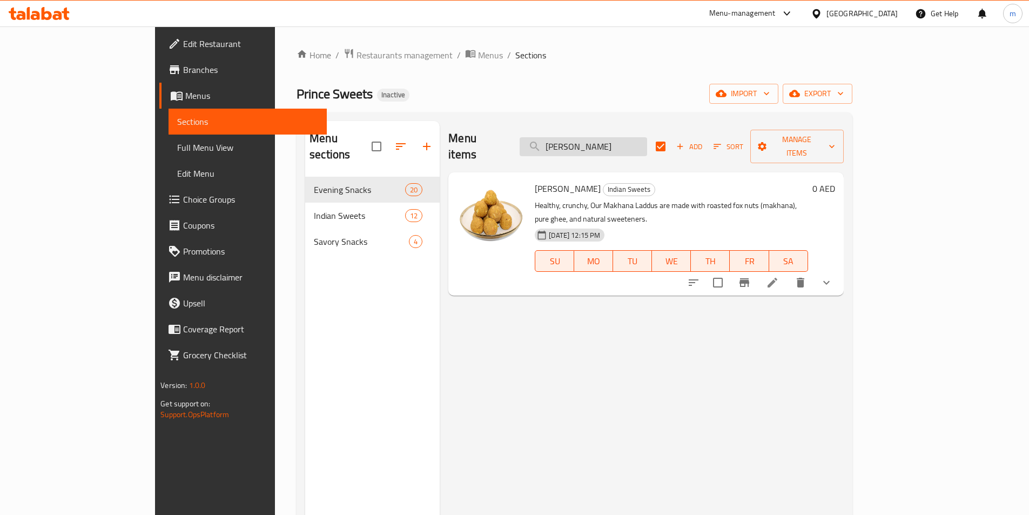
click at [631, 140] on input "[PERSON_NAME]" at bounding box center [584, 146] width 128 height 19
paste input "ethi"
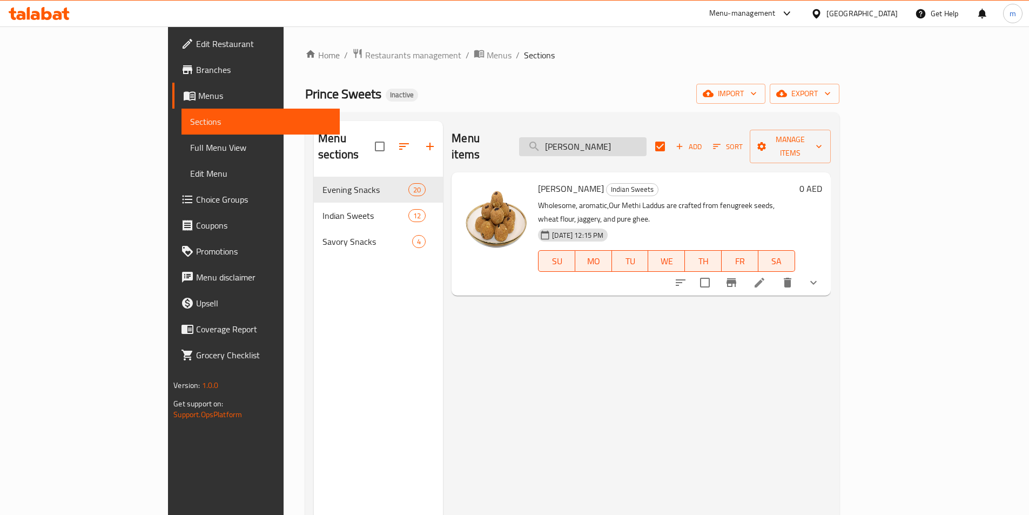
click at [613, 140] on input "[PERSON_NAME]" at bounding box center [583, 146] width 128 height 19
paste input "Rava"
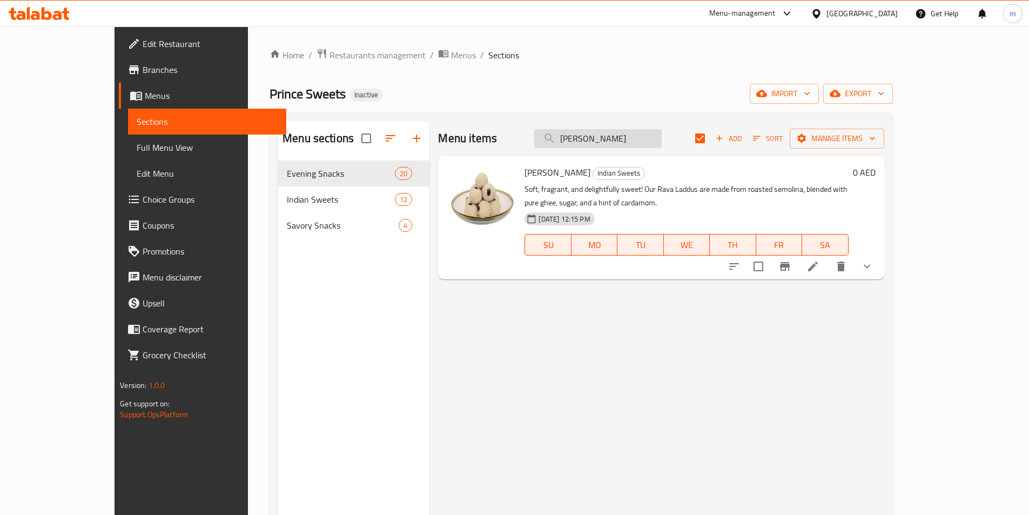
click at [662, 137] on input "[PERSON_NAME]" at bounding box center [598, 138] width 128 height 19
paste input "Boondi"
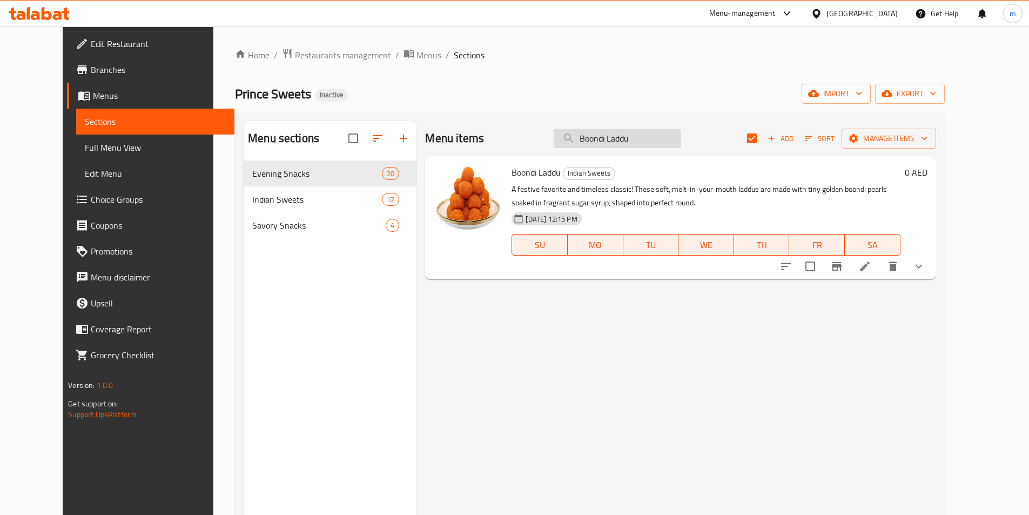
click at [659, 142] on input "Boondi Laddu" at bounding box center [618, 138] width 128 height 19
paste input "Motichoor laddu"
type input "Motichoor laddu"
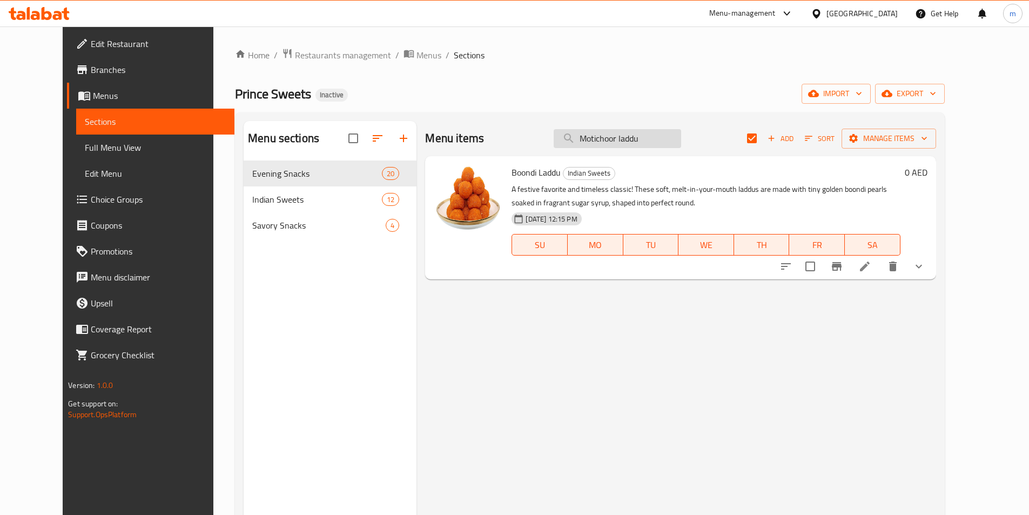
checkbox input "false"
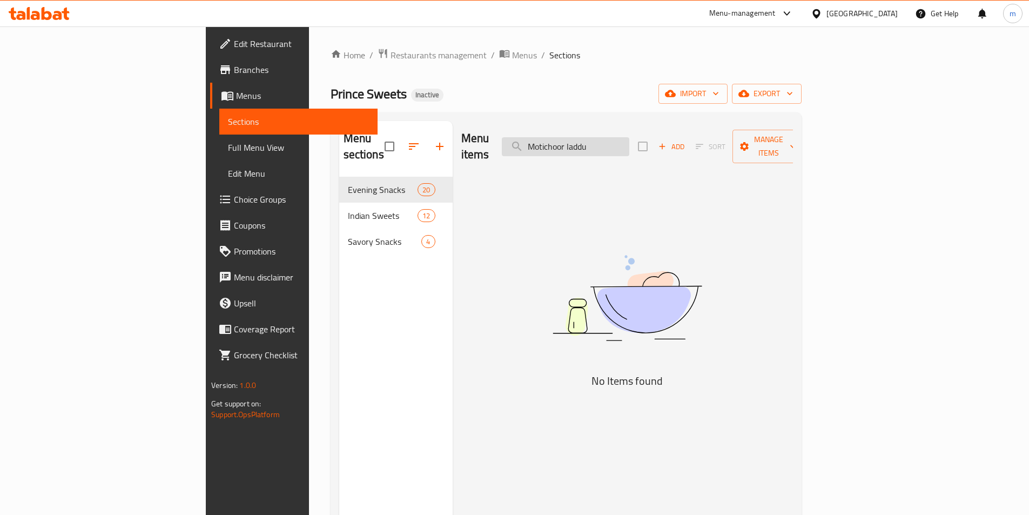
click at [629, 145] on input "Motichoor laddu" at bounding box center [566, 146] width 128 height 19
type input "Motichoor laddu"
checkbox input "true"
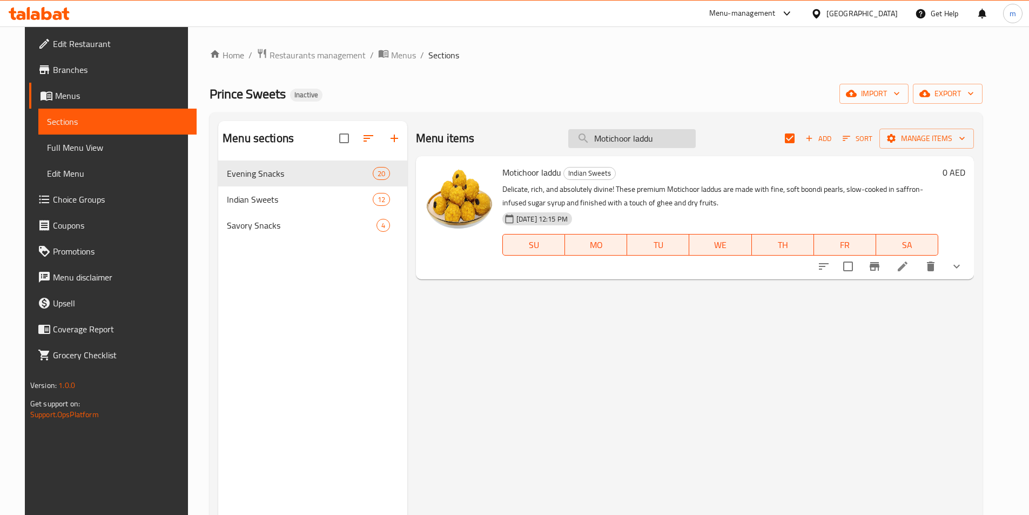
click at [627, 148] on div "Menu items Motichoor laddu Add Sort Manage items" at bounding box center [695, 138] width 558 height 35
click at [628, 133] on input "Motichoor laddu" at bounding box center [632, 138] width 128 height 19
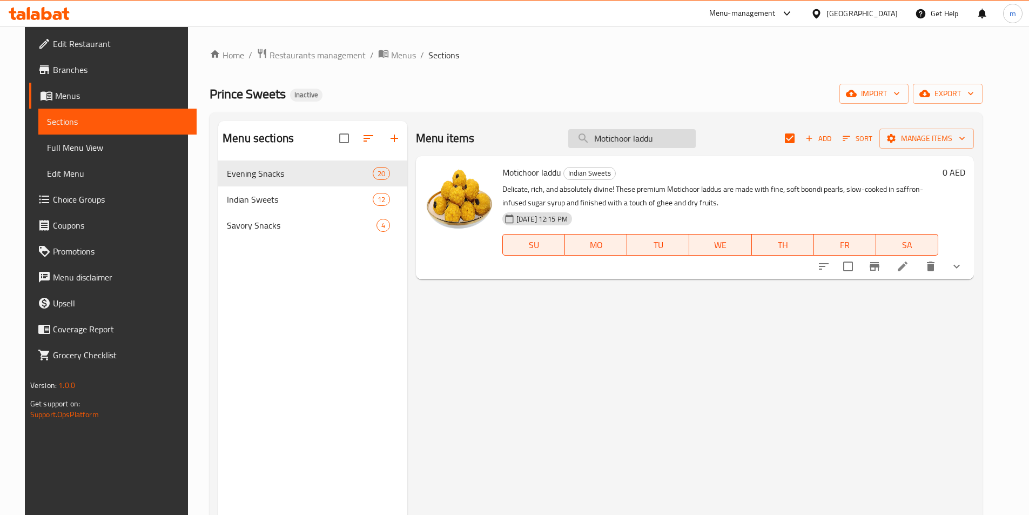
paste input "Besan L"
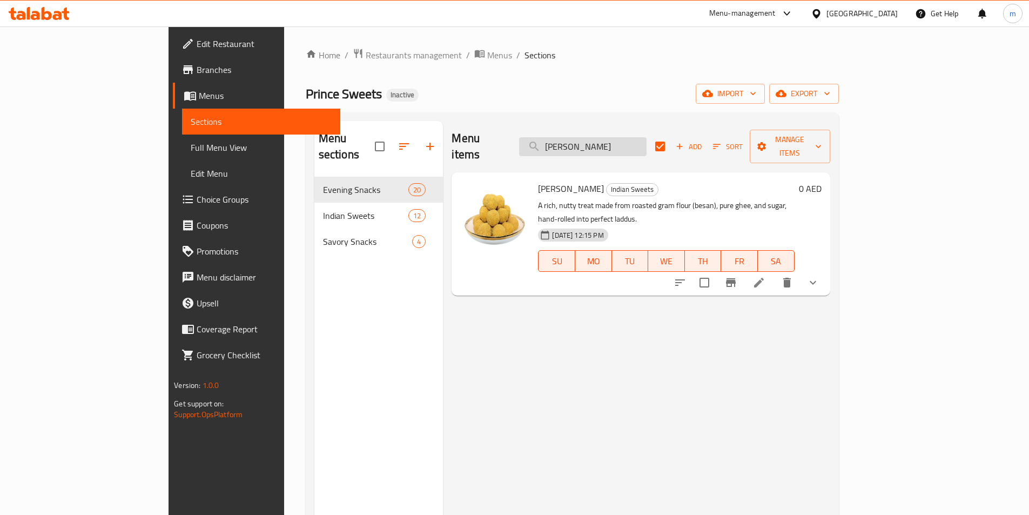
click at [647, 145] on input "[PERSON_NAME]" at bounding box center [583, 146] width 128 height 19
click at [647, 144] on input "[PERSON_NAME]" at bounding box center [583, 146] width 128 height 19
click at [647, 140] on input "[PERSON_NAME]" at bounding box center [583, 146] width 128 height 19
click at [647, 137] on input "[PERSON_NAME]" at bounding box center [583, 146] width 128 height 19
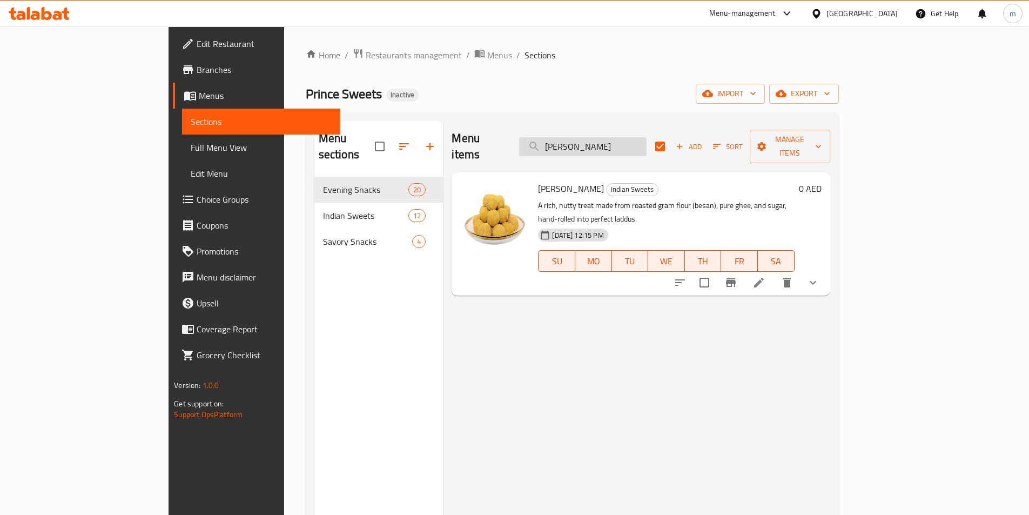
click at [647, 137] on input "[PERSON_NAME]" at bounding box center [583, 146] width 128 height 19
click at [630, 138] on input "[PERSON_NAME]" at bounding box center [583, 146] width 128 height 19
paste input "Milk Peda"
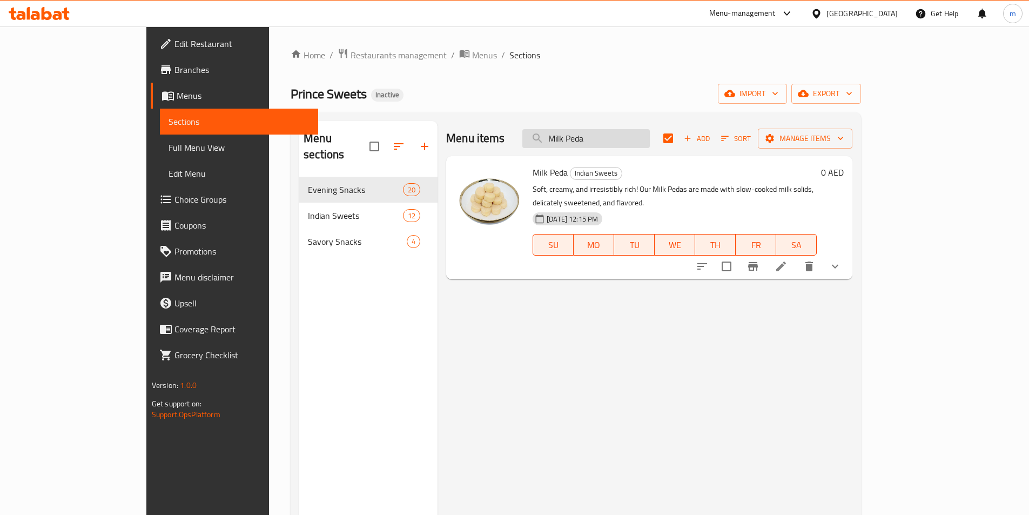
click at [650, 145] on input "Milk Peda" at bounding box center [586, 138] width 128 height 19
click at [650, 144] on input "Milk Peda" at bounding box center [586, 138] width 128 height 19
click at [650, 142] on input "Milk Peda" at bounding box center [586, 138] width 128 height 19
paste input "Mysore Pak"
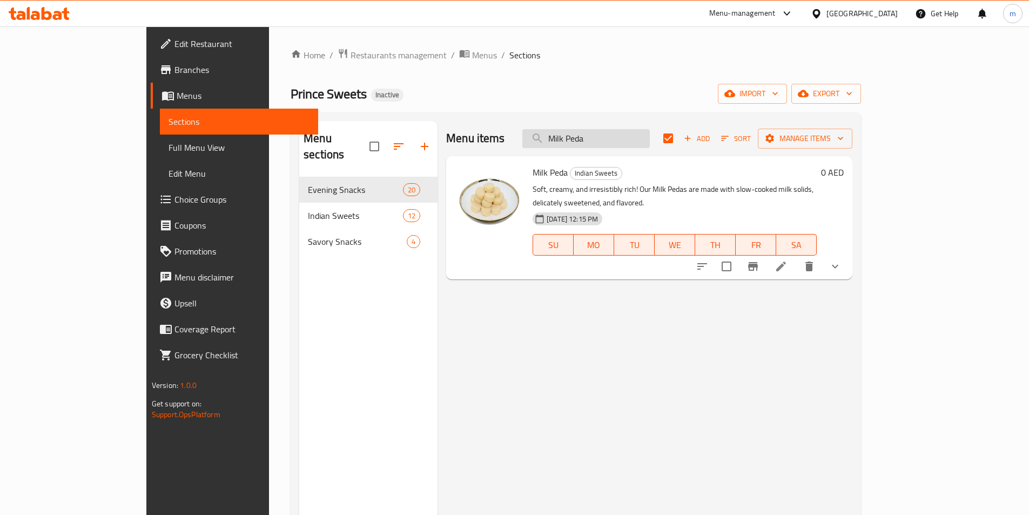
type input "Milk PedaMysore Pak"
checkbox input "false"
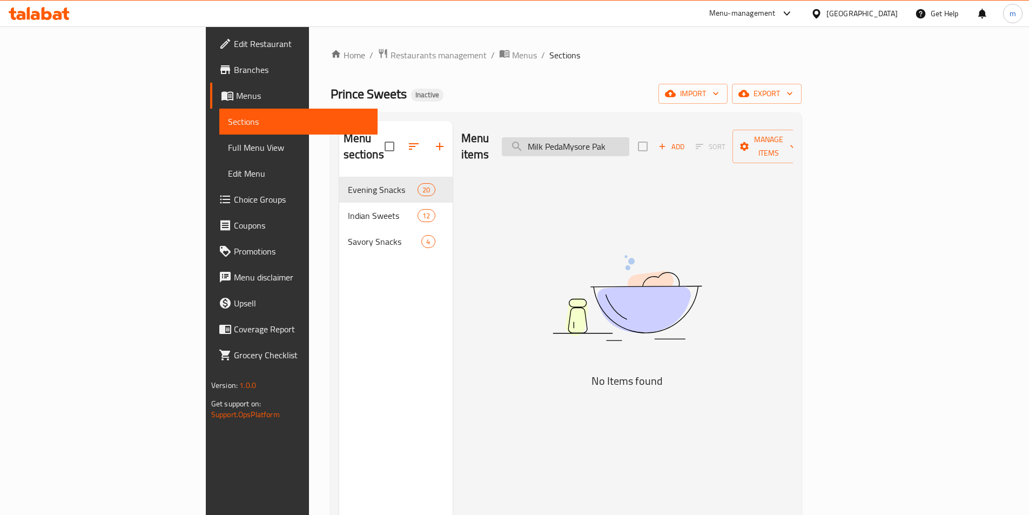
click at [629, 137] on input "Milk PedaMysore Pak" at bounding box center [566, 146] width 128 height 19
paste input "search"
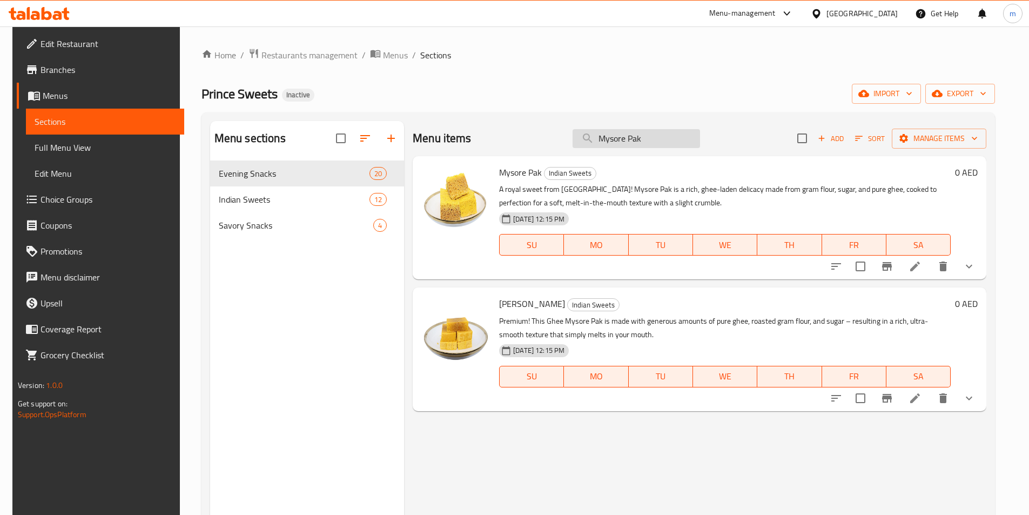
click at [625, 137] on input "Mysore Pak" at bounding box center [637, 138] width 128 height 19
click at [625, 138] on input "Mysore Pak" at bounding box center [637, 138] width 128 height 19
paste input "Corn Mixture"
type input "Corn Mixture"
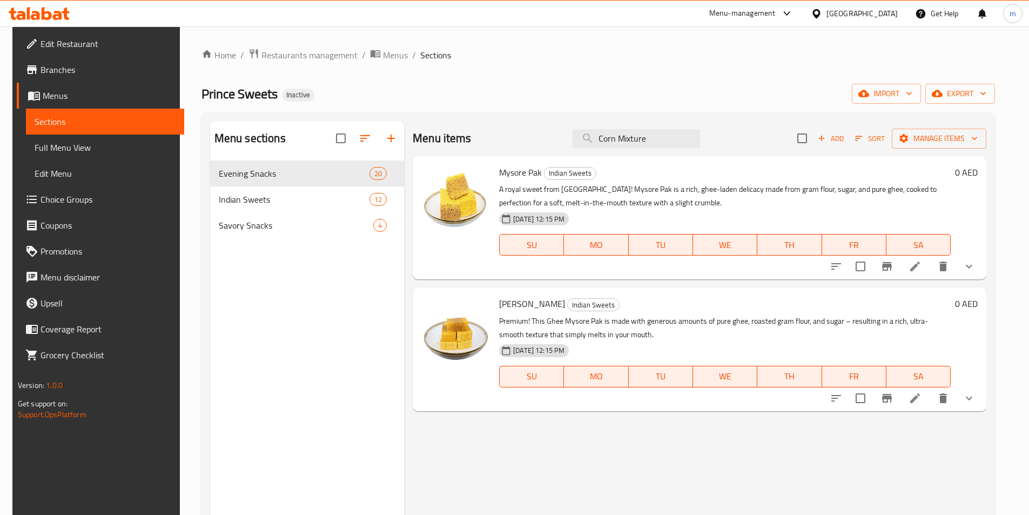
checkbox input "true"
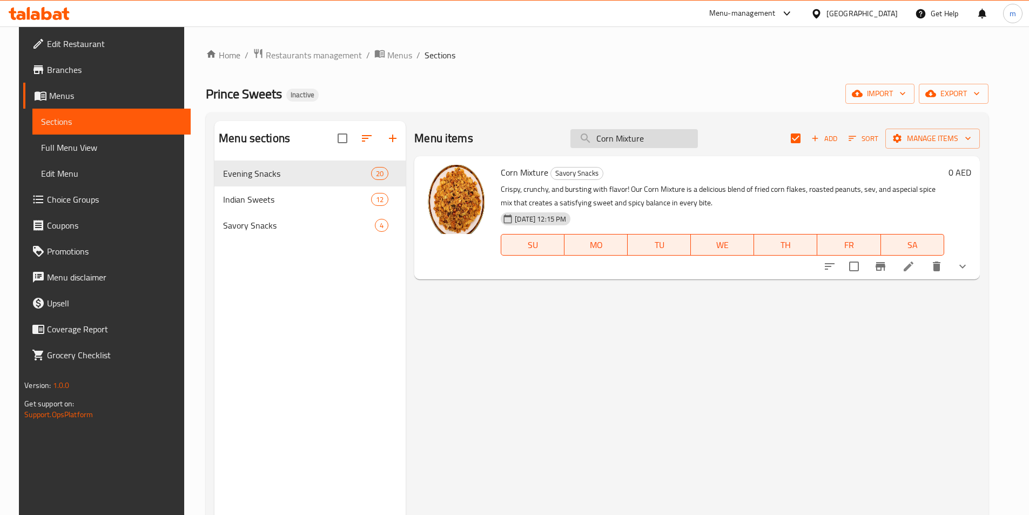
click at [628, 137] on input "Corn Mixture" at bounding box center [635, 138] width 128 height 19
paste input "[PERSON_NAME]"
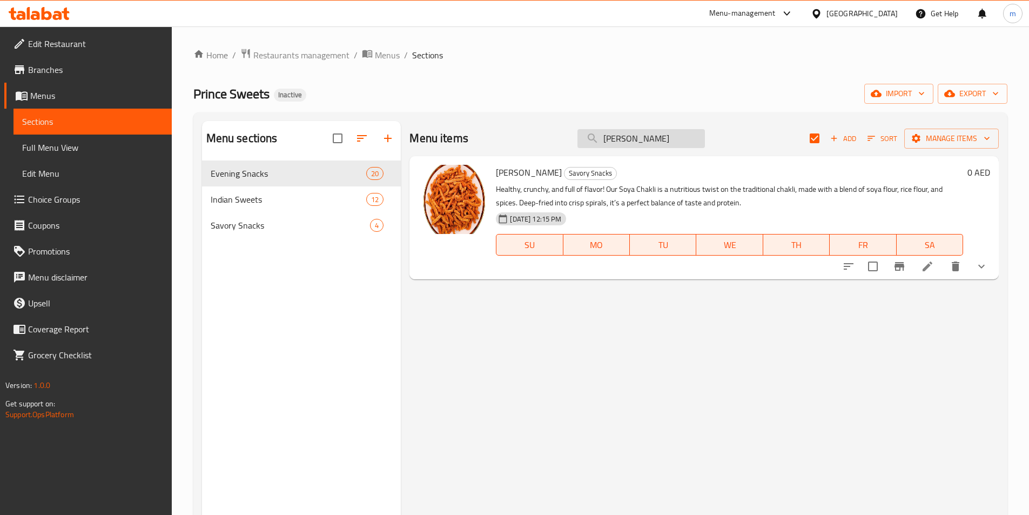
click at [649, 137] on input "[PERSON_NAME]" at bounding box center [642, 138] width 128 height 19
paste input "Masala Cookies"
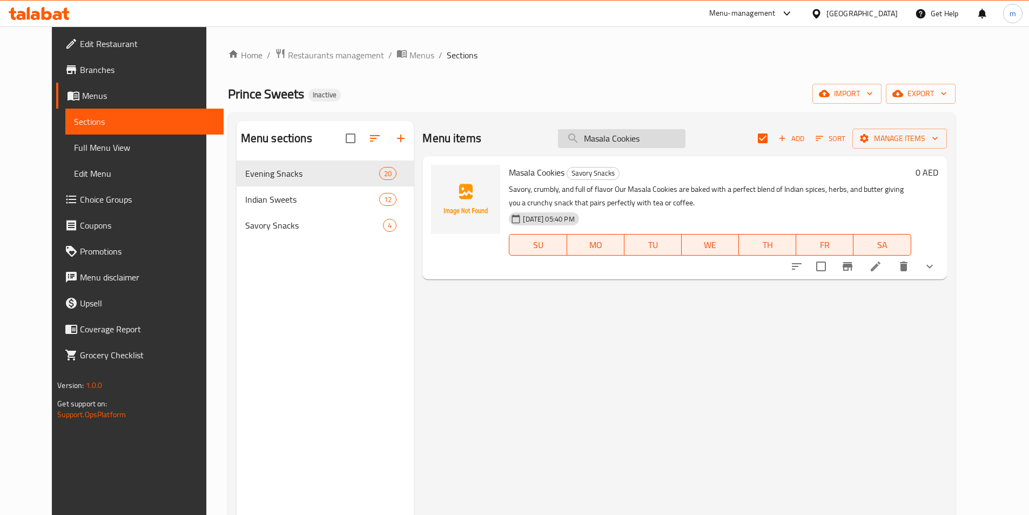
click at [654, 133] on input "Masala Cookies" at bounding box center [622, 138] width 128 height 19
paste input "Usal Mixture"
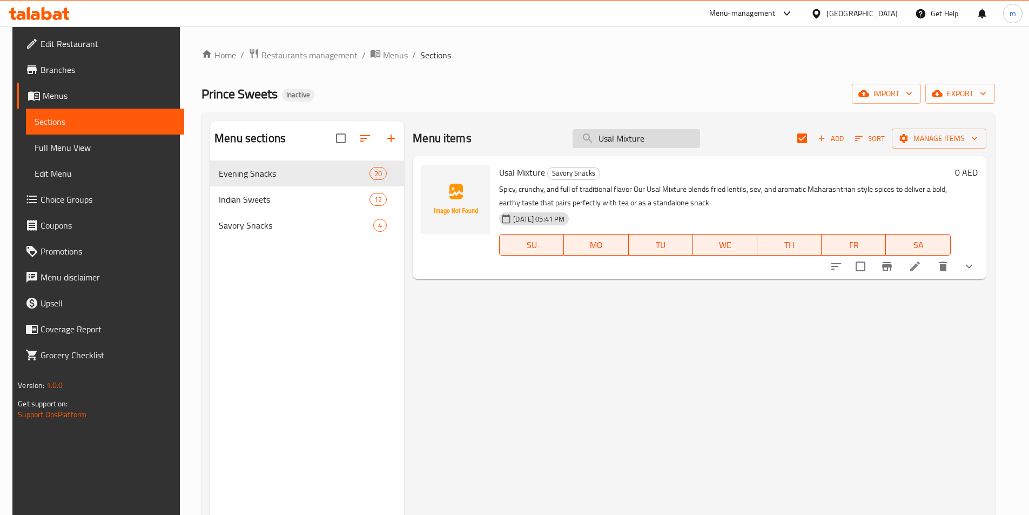
click at [690, 136] on input "Usal Mixture" at bounding box center [637, 138] width 128 height 19
paste input "Cavendish Banana Chips"
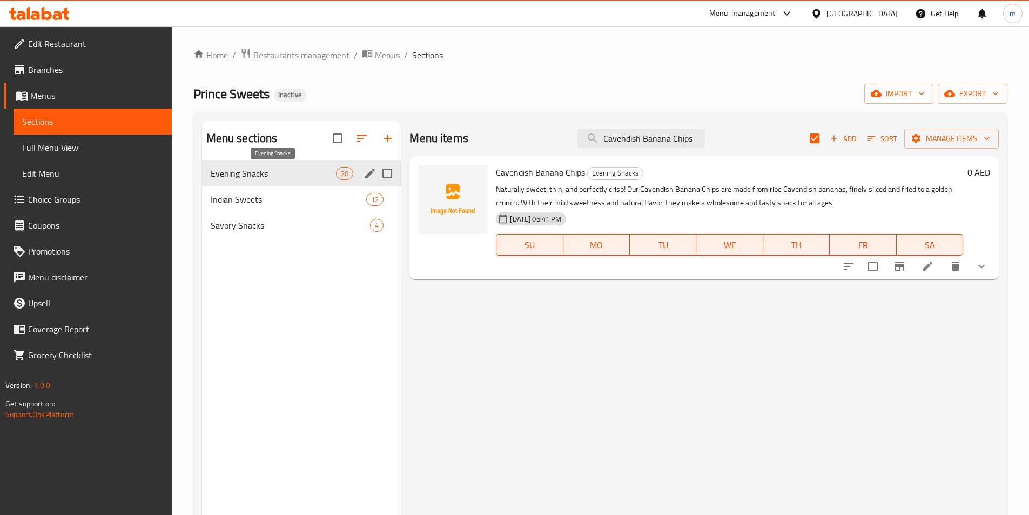
type input "Cavendish Banana Chips"
click at [303, 177] on span "Evening Snacks" at bounding box center [274, 173] width 126 height 13
click at [366, 174] on icon "edit" at bounding box center [370, 173] width 13 height 13
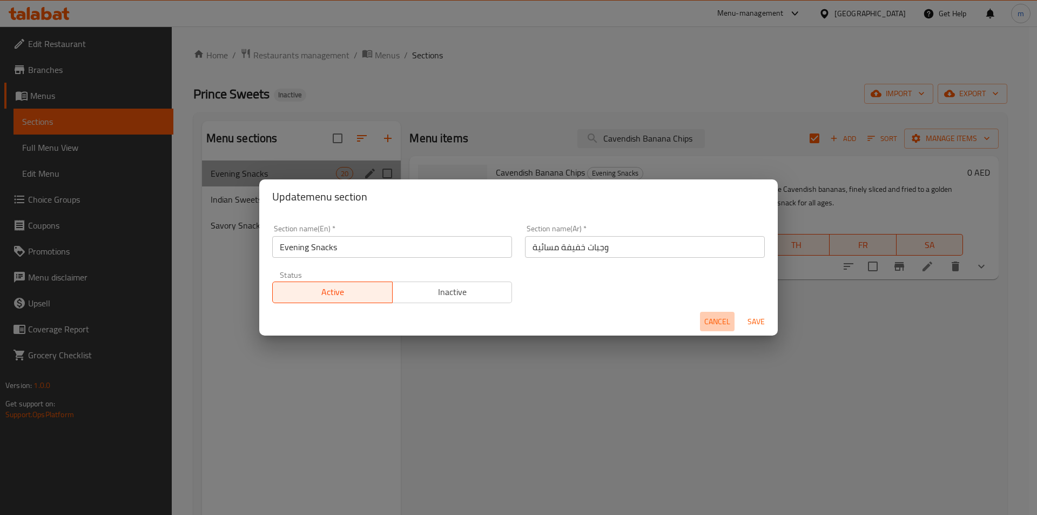
click at [725, 323] on span "Cancel" at bounding box center [718, 322] width 26 height 14
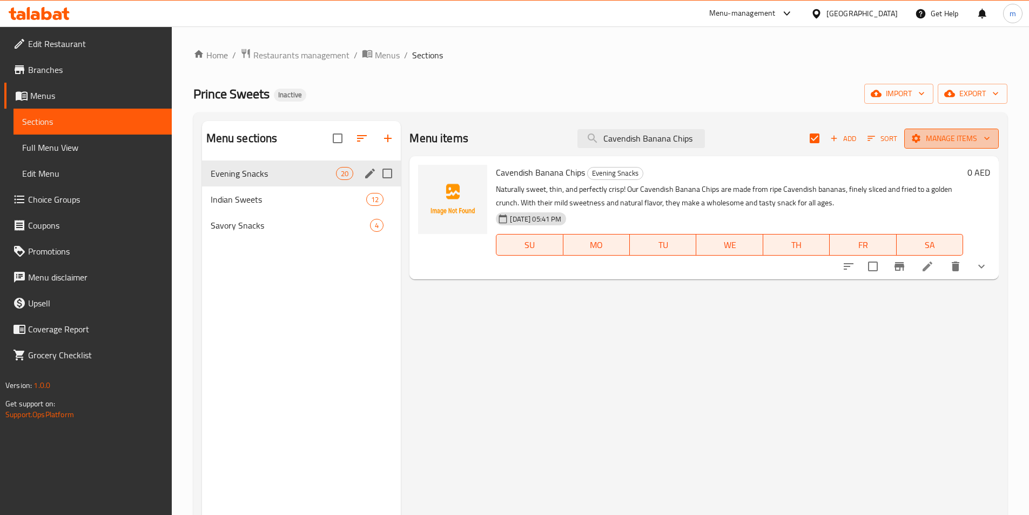
click at [937, 143] on span "Manage items" at bounding box center [951, 139] width 77 height 14
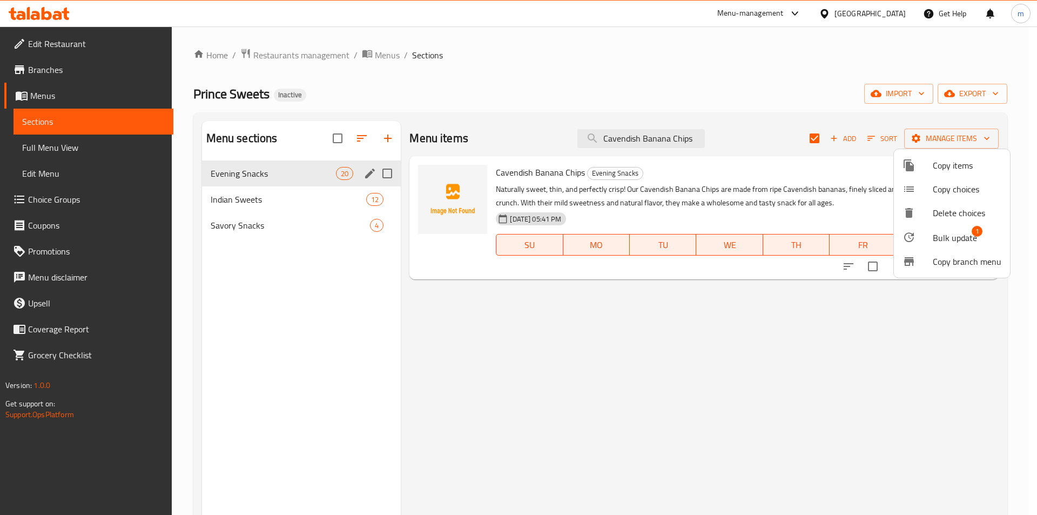
click at [945, 170] on span "Copy items" at bounding box center [967, 165] width 69 height 13
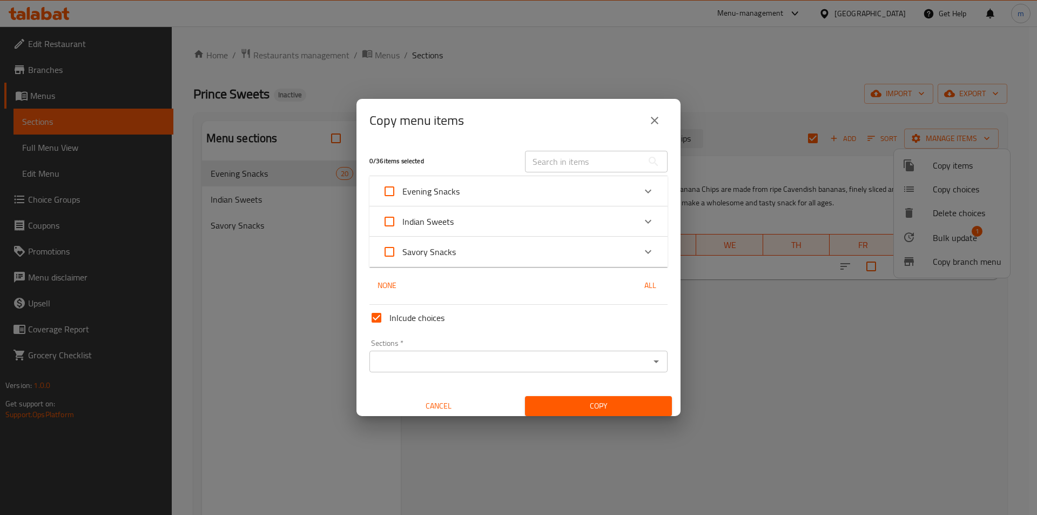
click at [546, 198] on div "Evening Snacks" at bounding box center [509, 191] width 253 height 26
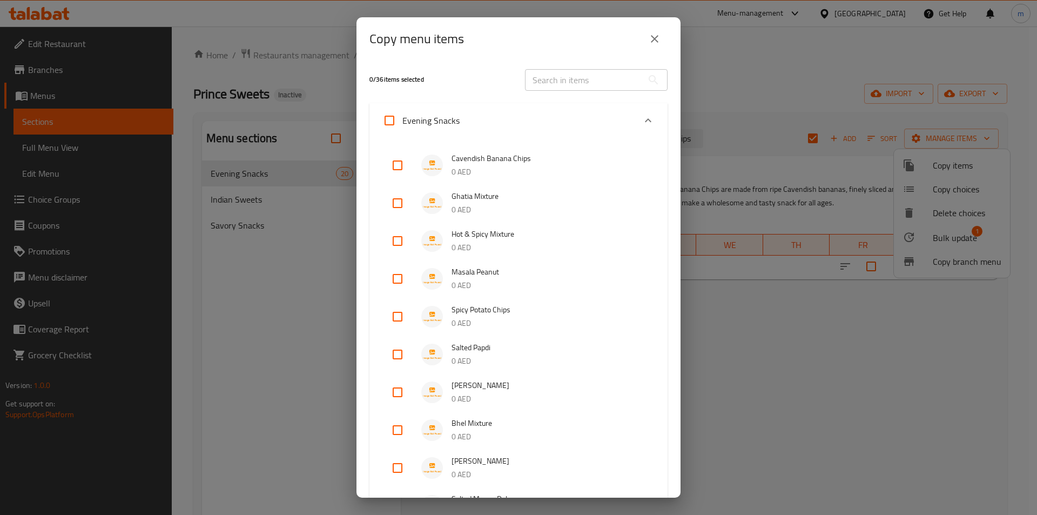
click at [400, 163] on input "checkbox" at bounding box center [398, 165] width 26 height 26
checkbox input "true"
click at [400, 210] on input "checkbox" at bounding box center [398, 203] width 26 height 26
checkbox input "true"
click at [395, 245] on input "checkbox" at bounding box center [398, 241] width 26 height 26
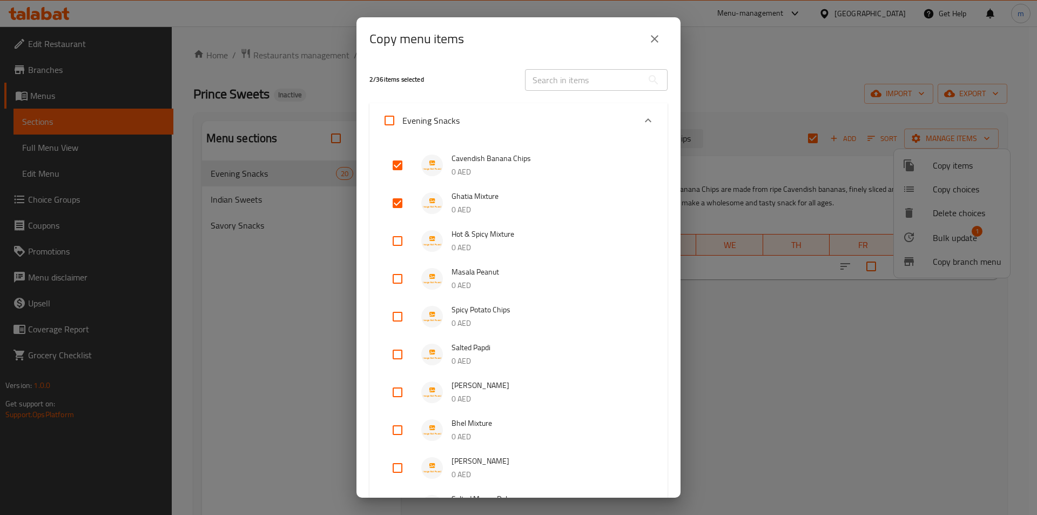
checkbox input "true"
click at [395, 285] on input "checkbox" at bounding box center [398, 279] width 26 height 26
checkbox input "true"
click at [399, 317] on input "checkbox" at bounding box center [398, 317] width 26 height 26
checkbox input "true"
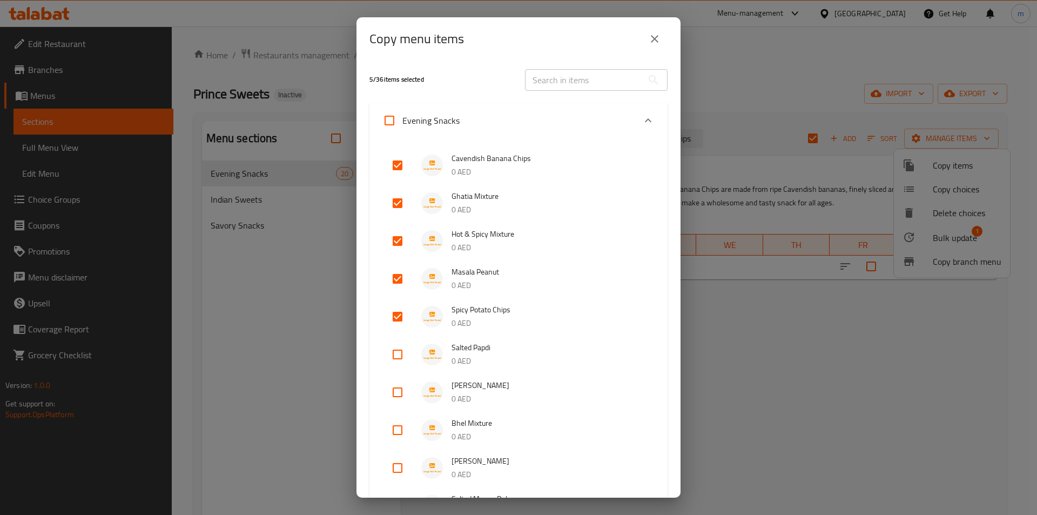
click at [398, 360] on input "checkbox" at bounding box center [398, 354] width 26 height 26
checkbox input "true"
click at [400, 394] on input "checkbox" at bounding box center [398, 392] width 26 height 26
checkbox input "true"
click at [400, 434] on input "checkbox" at bounding box center [398, 430] width 26 height 26
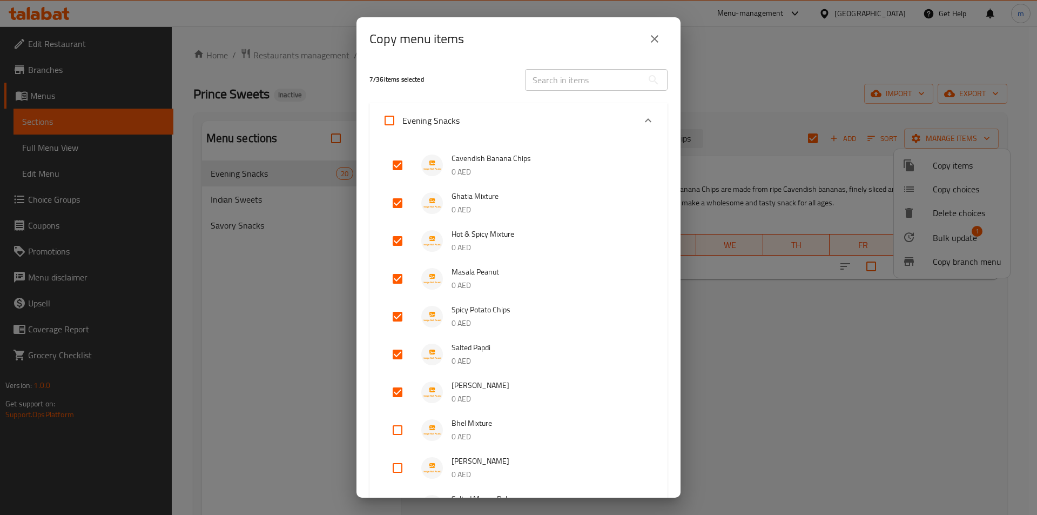
checkbox input "true"
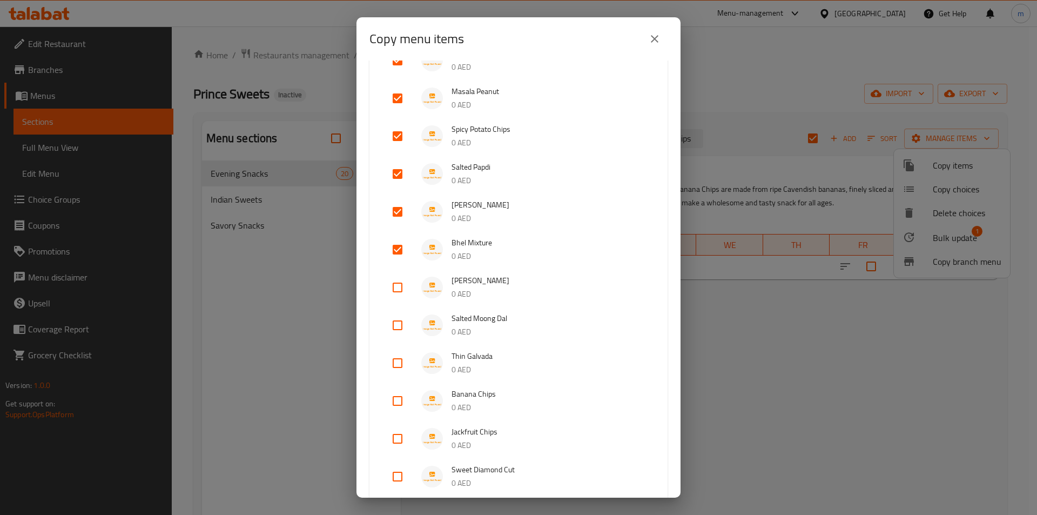
scroll to position [216, 0]
click at [403, 253] on input "checkbox" at bounding box center [398, 252] width 26 height 26
checkbox input "true"
click at [390, 298] on input "checkbox" at bounding box center [398, 290] width 26 height 26
checkbox input "true"
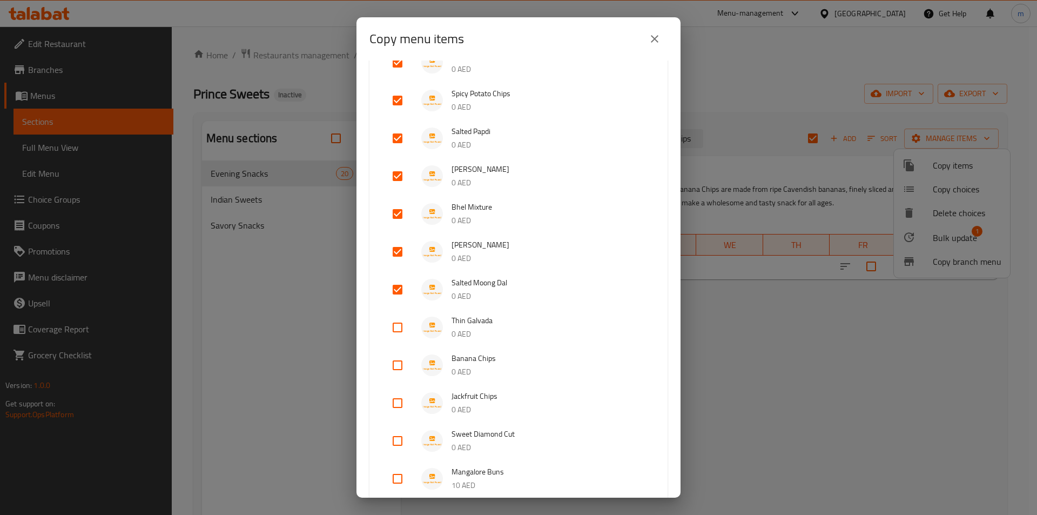
click at [393, 334] on input "checkbox" at bounding box center [398, 327] width 26 height 26
checkbox input "true"
click at [391, 374] on input "checkbox" at bounding box center [398, 365] width 26 height 26
checkbox input "true"
click at [403, 401] on input "checkbox" at bounding box center [398, 403] width 26 height 26
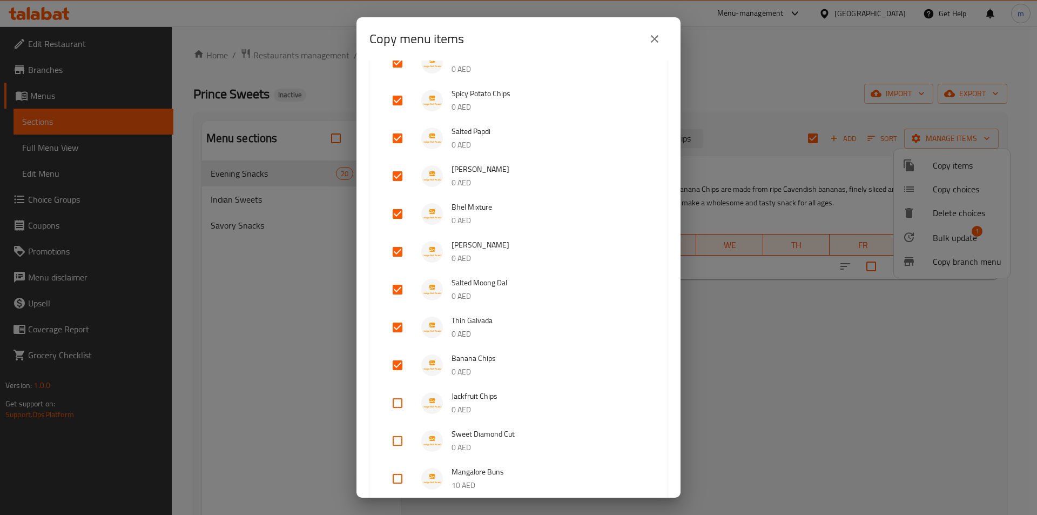
checkbox input "true"
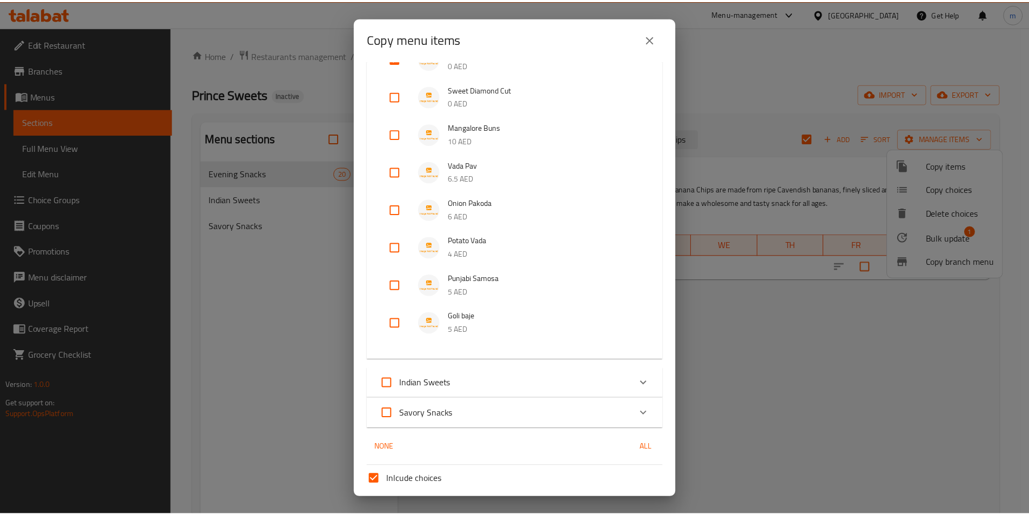
scroll to position [647, 0]
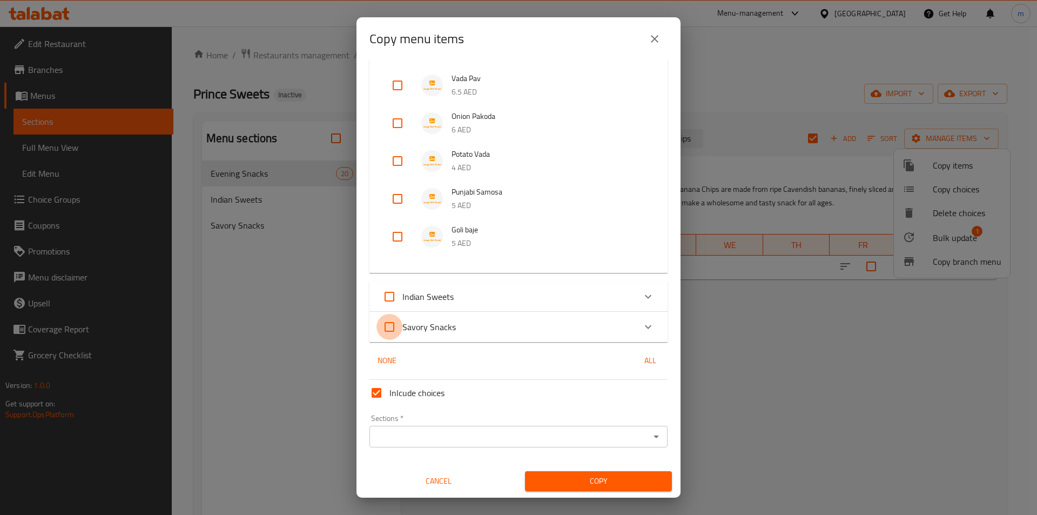
click at [395, 326] on input "Savory Snacks" at bounding box center [390, 327] width 26 height 26
checkbox input "true"
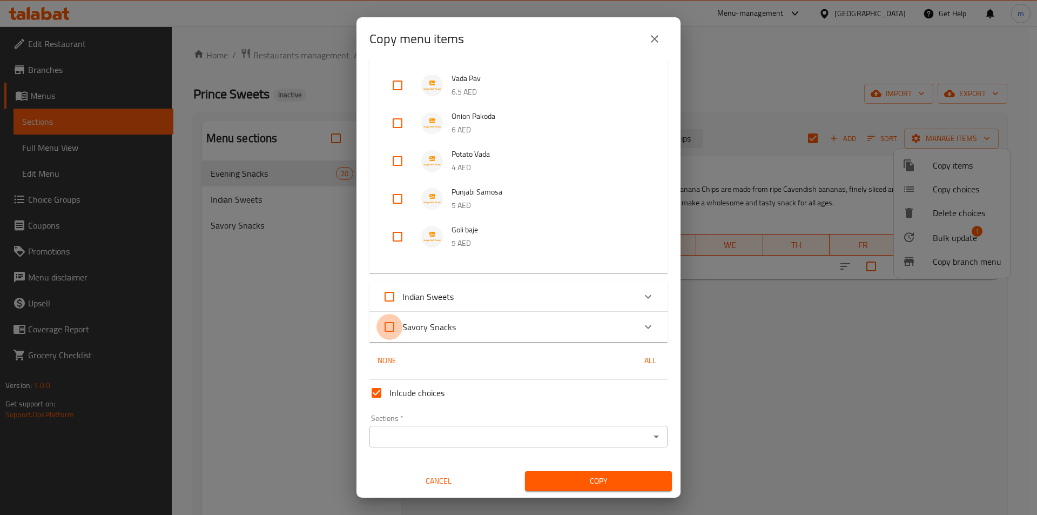
checkbox input "true"
click at [393, 330] on input "Savory Snacks" at bounding box center [390, 327] width 26 height 26
checkbox input "false"
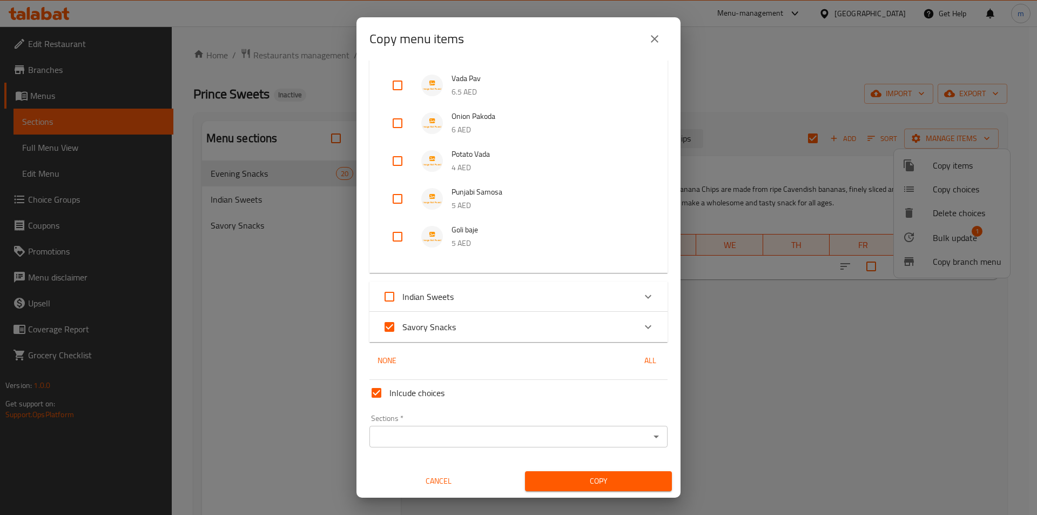
checkbox input "false"
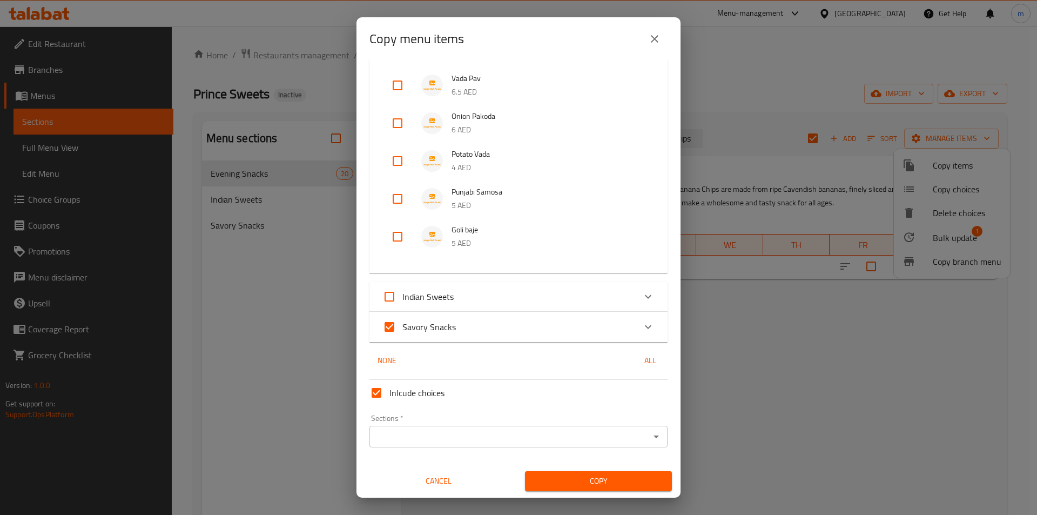
checkbox input "false"
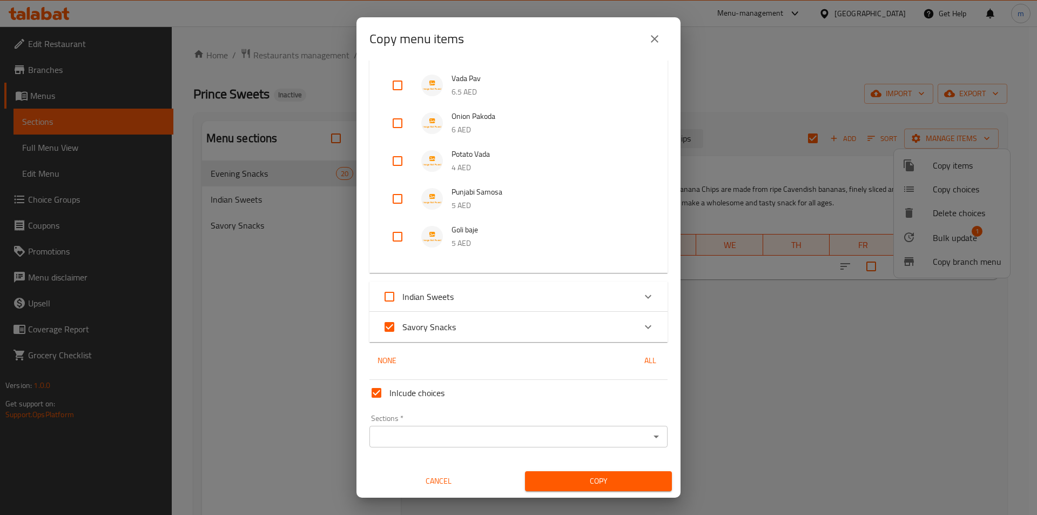
checkbox input "false"
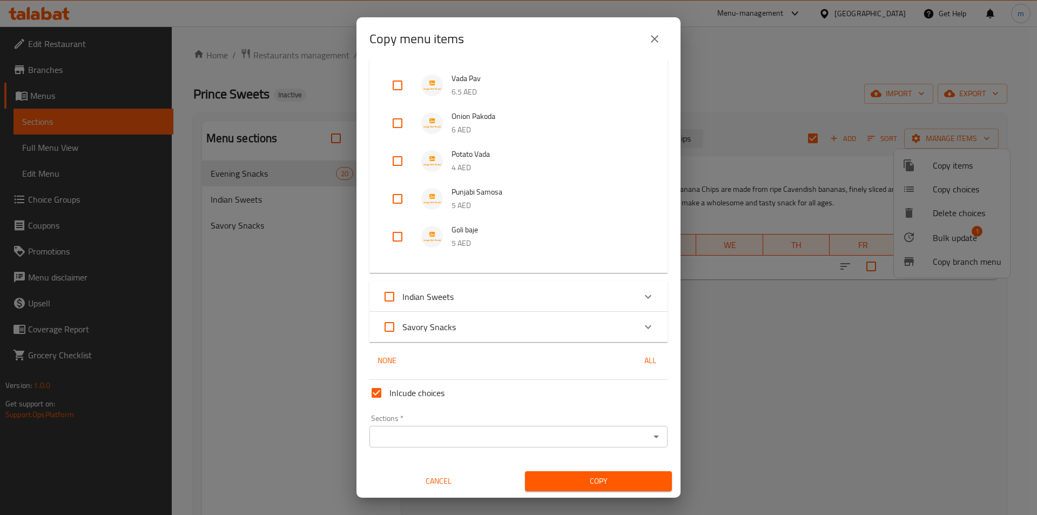
click at [447, 440] on input "Sections   *" at bounding box center [510, 436] width 274 height 15
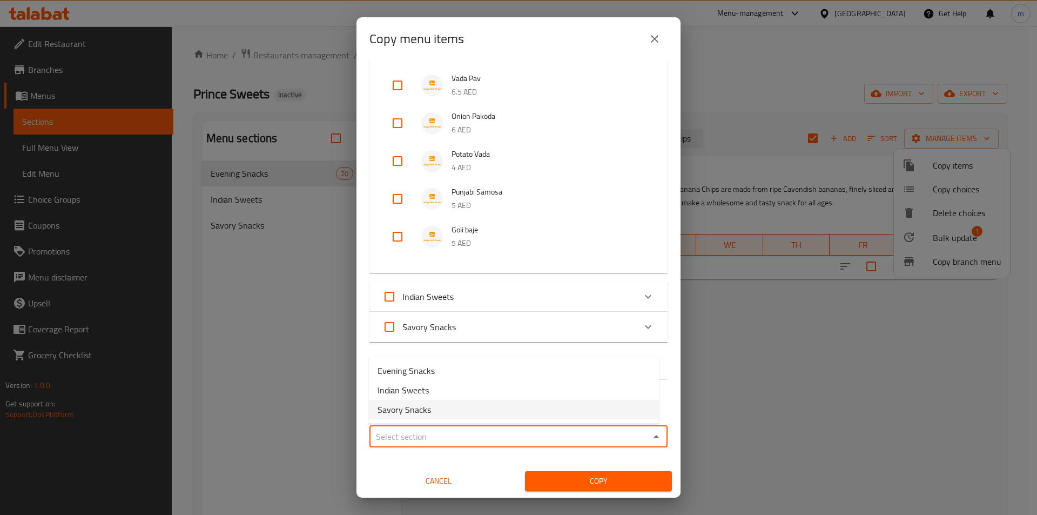
click at [417, 407] on span "Savory Snacks" at bounding box center [404, 409] width 53 height 13
type input "Savory Snacks"
click at [550, 481] on span "Copy" at bounding box center [599, 481] width 130 height 14
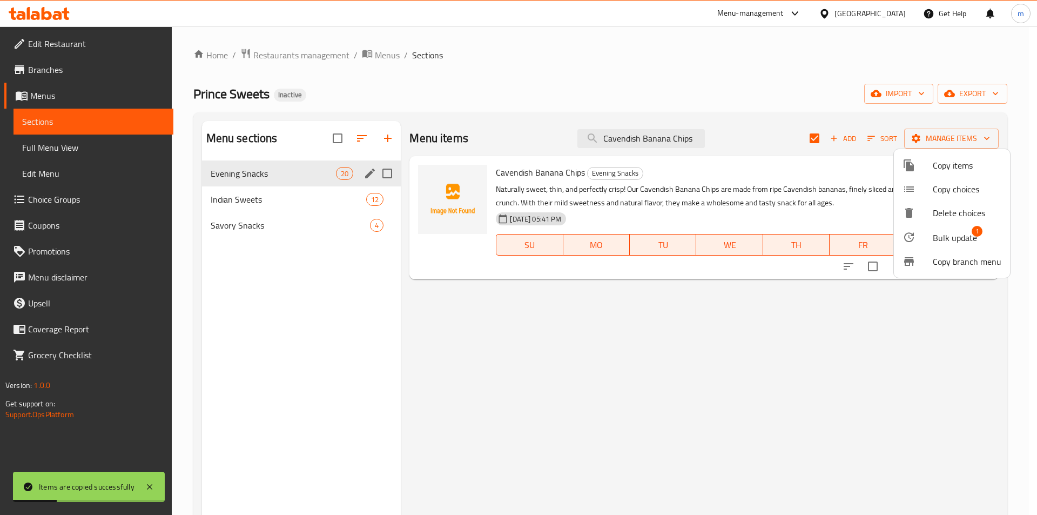
click at [326, 360] on div at bounding box center [518, 257] width 1037 height 515
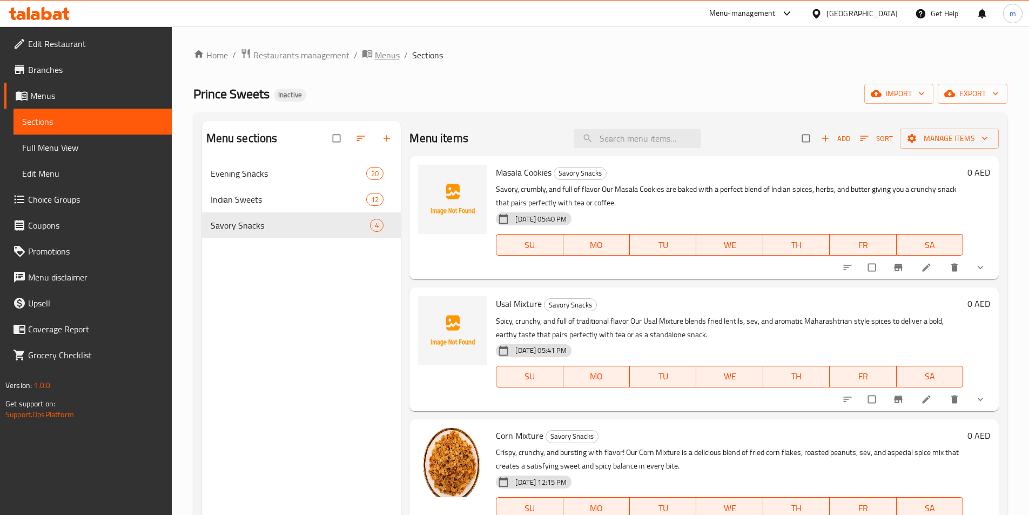
click at [383, 59] on span "Menus" at bounding box center [387, 55] width 25 height 13
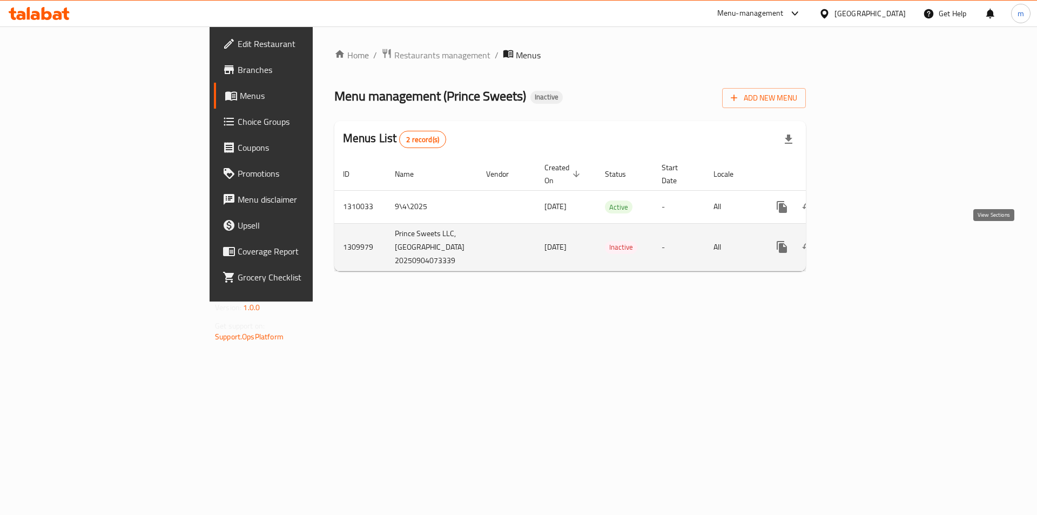
click at [867, 240] on icon "enhanced table" at bounding box center [860, 246] width 13 height 13
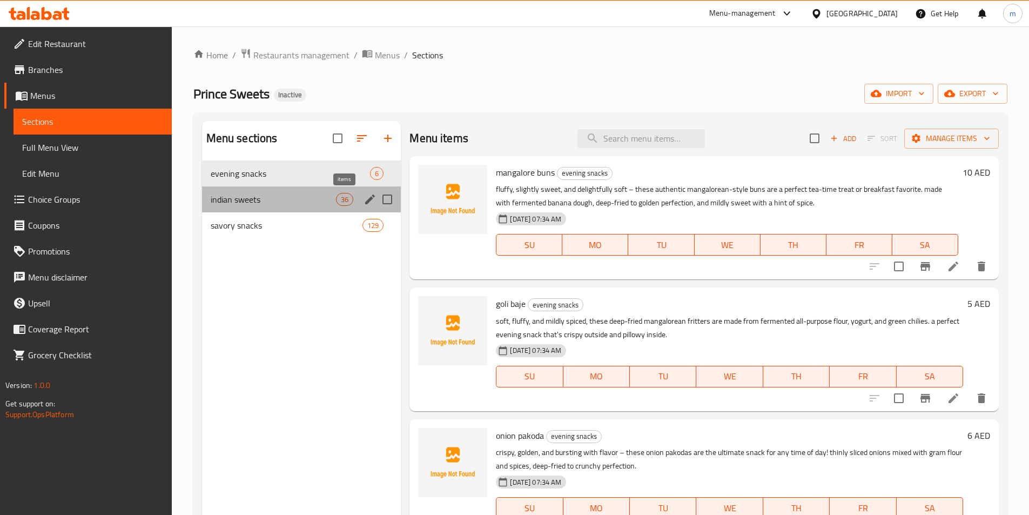
click at [349, 203] on span "36" at bounding box center [345, 200] width 16 height 10
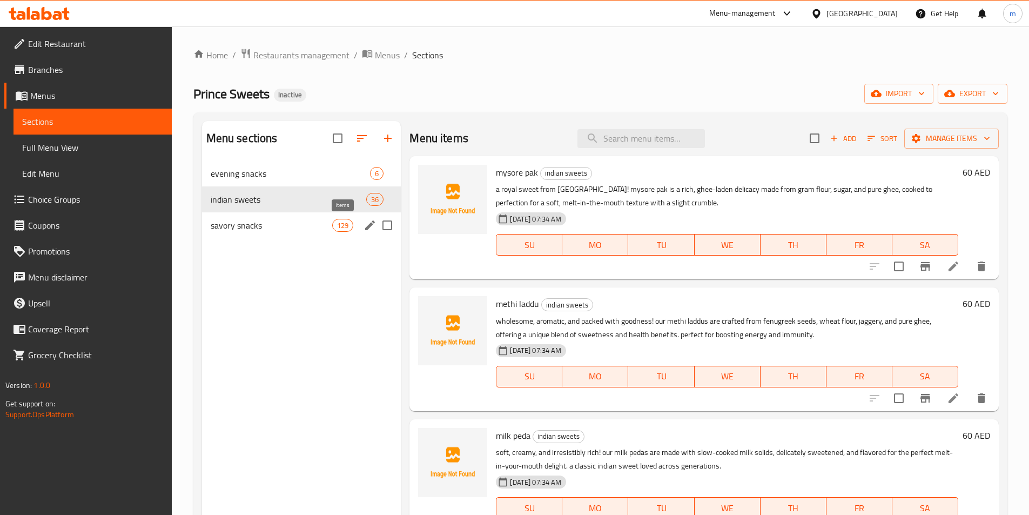
click at [343, 223] on span "129" at bounding box center [343, 225] width 20 height 10
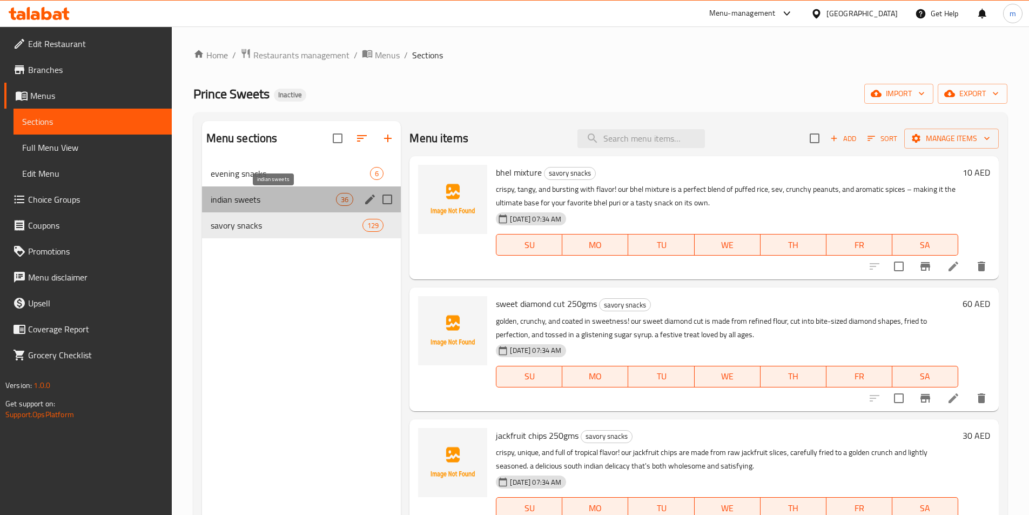
click at [281, 199] on span "indian sweets" at bounding box center [274, 199] width 126 height 13
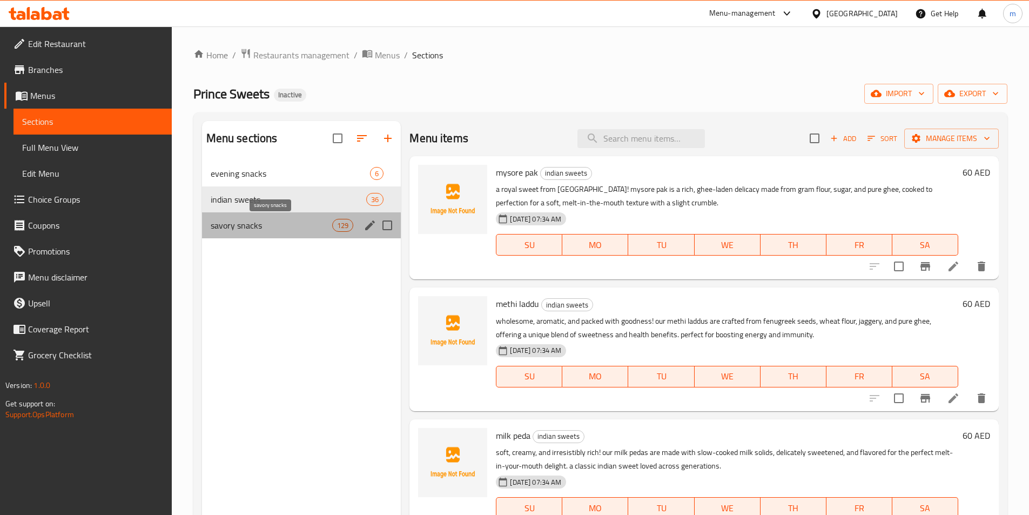
click at [318, 225] on span "savory snacks" at bounding box center [272, 225] width 122 height 13
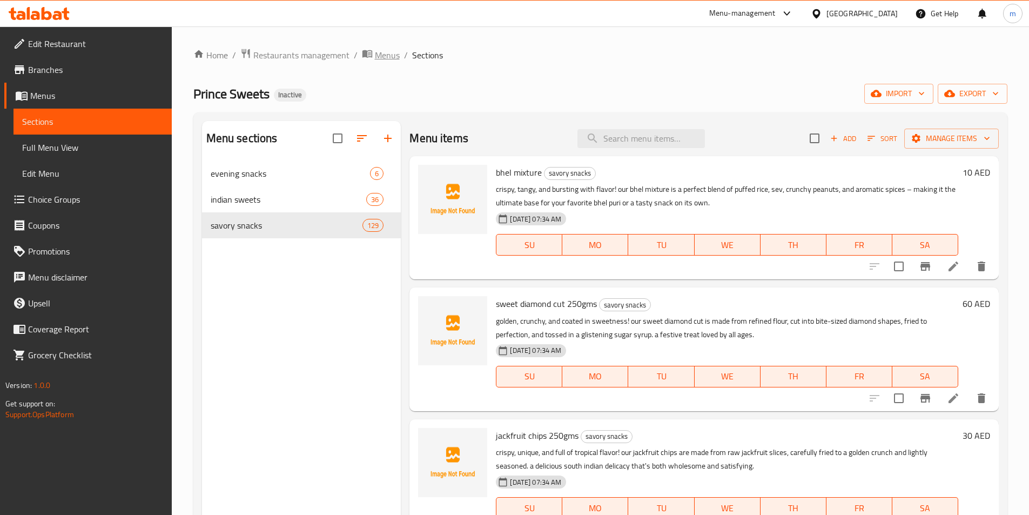
click at [377, 59] on span "Menus" at bounding box center [387, 55] width 25 height 13
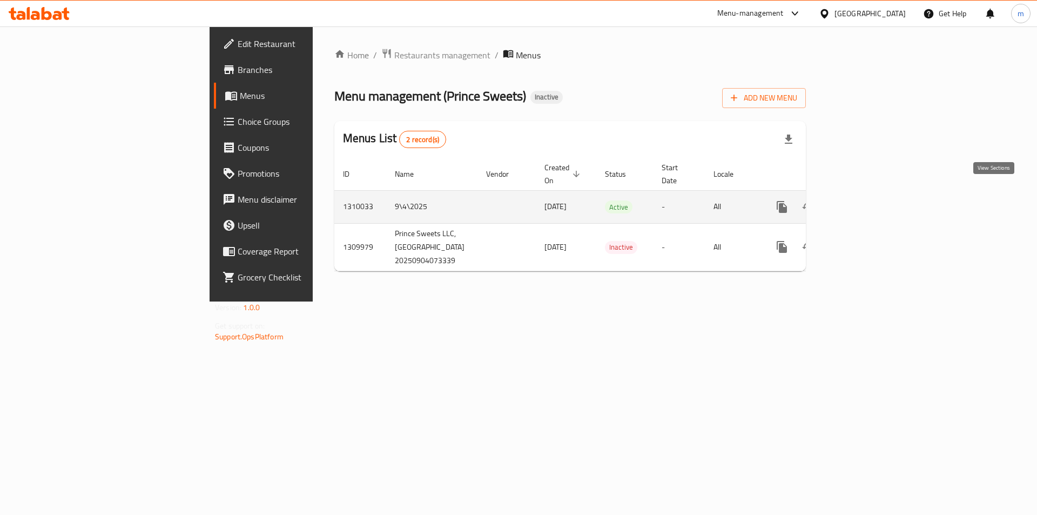
click at [867, 200] on icon "enhanced table" at bounding box center [860, 206] width 13 height 13
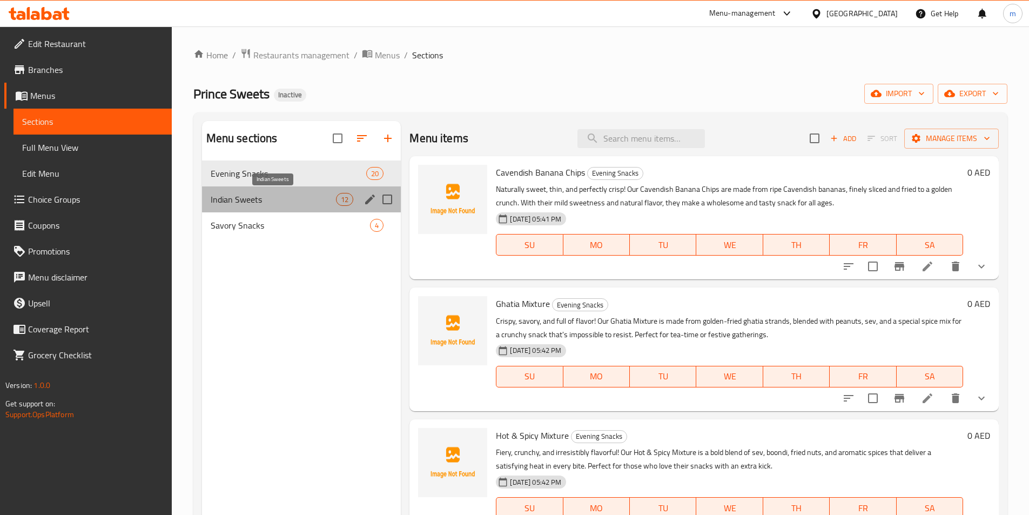
click at [307, 201] on span "Indian Sweets" at bounding box center [274, 199] width 126 height 13
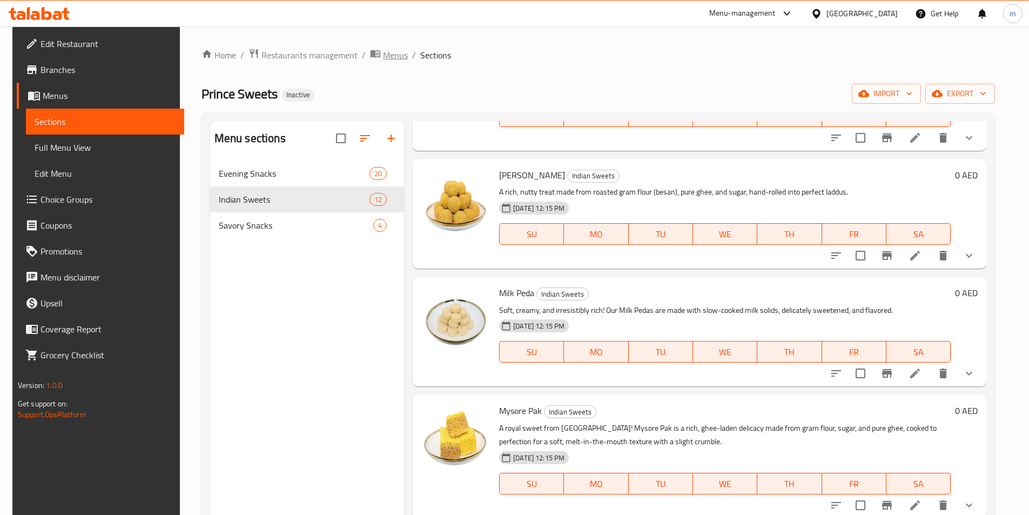
click at [383, 55] on span "Menus" at bounding box center [395, 55] width 25 height 13
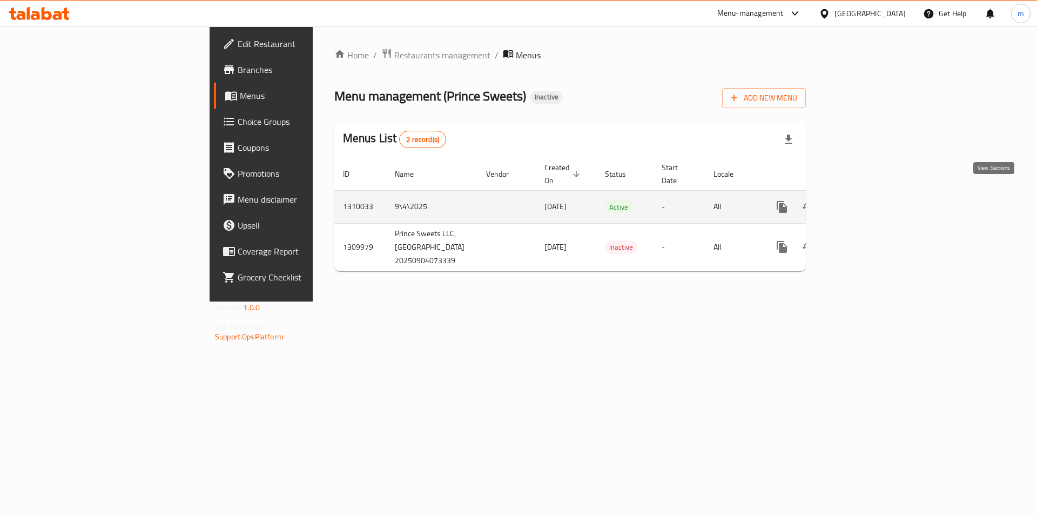
click at [865, 202] on icon "enhanced table" at bounding box center [860, 207] width 10 height 10
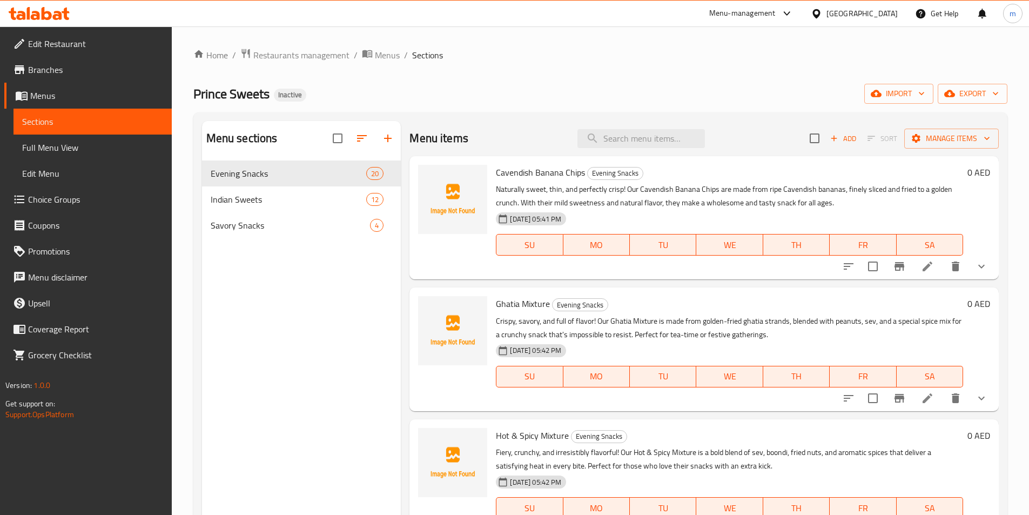
click at [39, 154] on span "Full Menu View" at bounding box center [92, 147] width 141 height 13
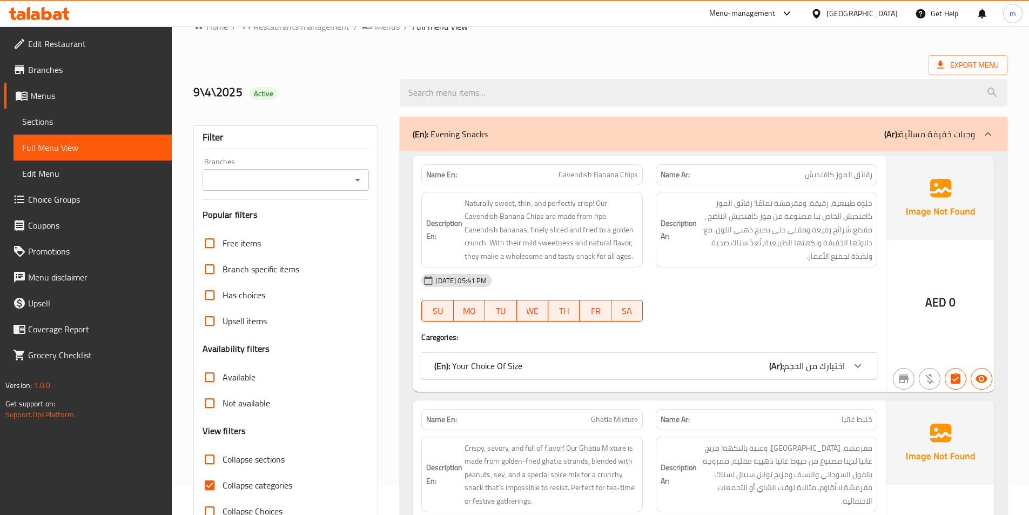
scroll to position [54, 0]
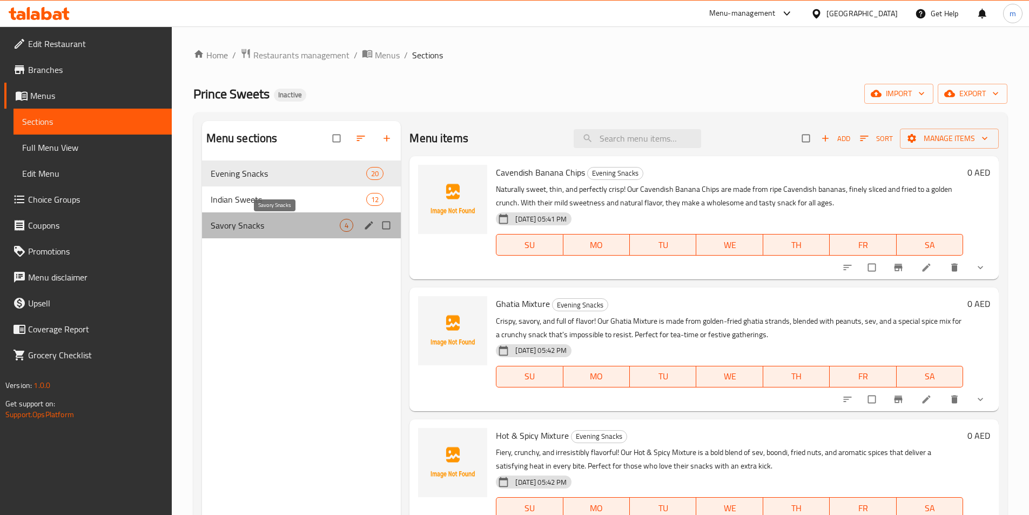
click at [276, 222] on span "Savory Snacks" at bounding box center [276, 225] width 130 height 13
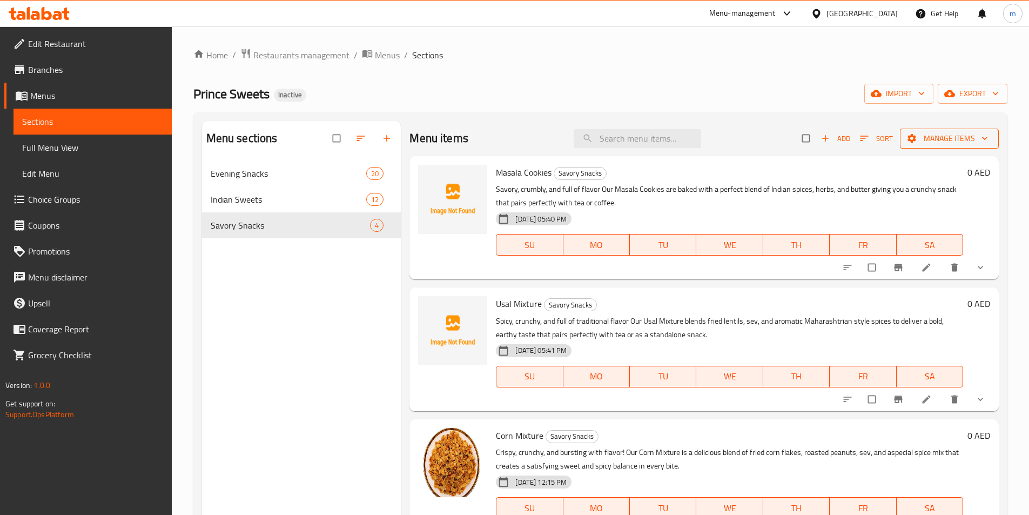
click at [961, 139] on span "Manage items" at bounding box center [950, 139] width 82 height 14
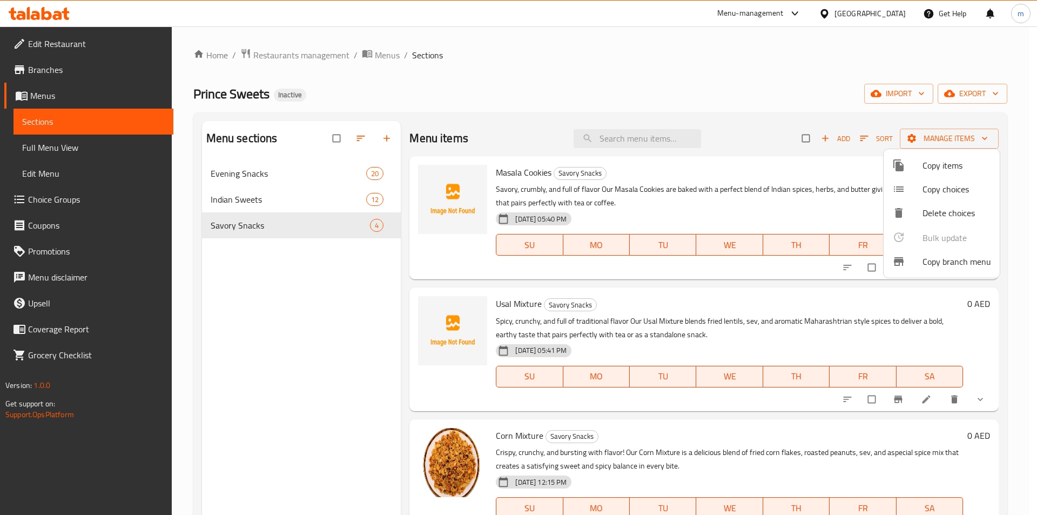
click at [928, 168] on span "Copy items" at bounding box center [957, 165] width 69 height 13
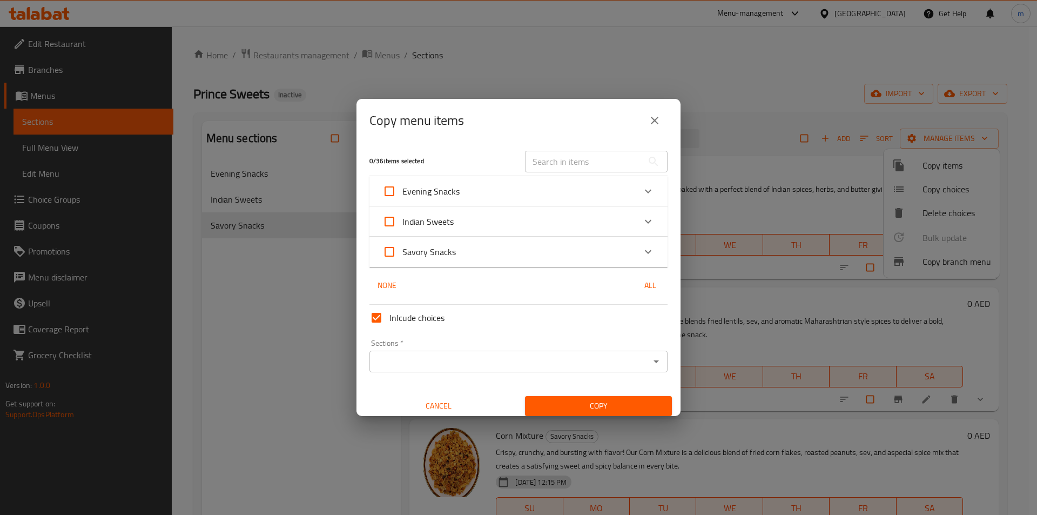
click at [527, 194] on div "Evening Snacks" at bounding box center [509, 191] width 253 height 26
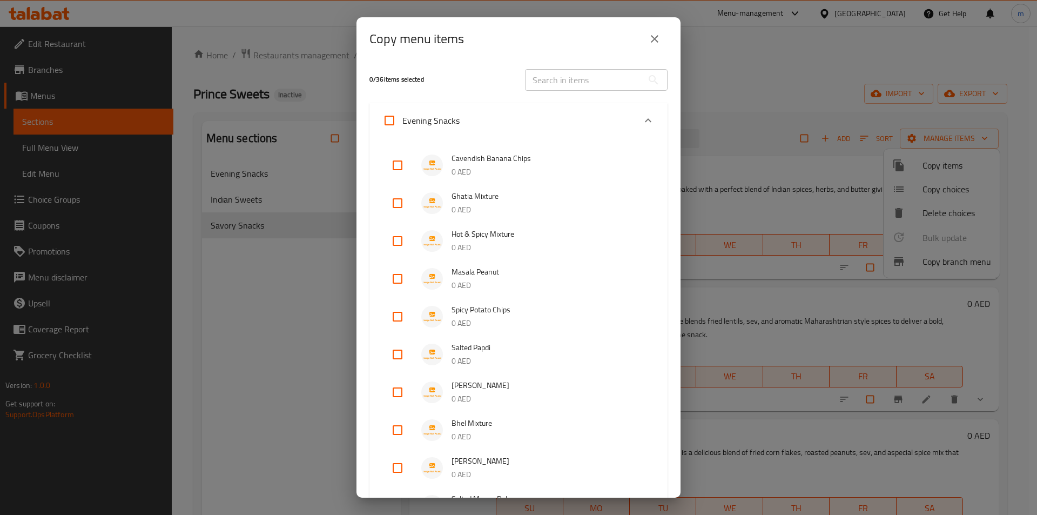
click at [316, 290] on div "Copy menu items 0 / 36 items selected ​ Evening Snacks Cavendish Banana Chips 0…" at bounding box center [518, 257] width 1037 height 515
click at [649, 43] on icon "close" at bounding box center [654, 38] width 13 height 13
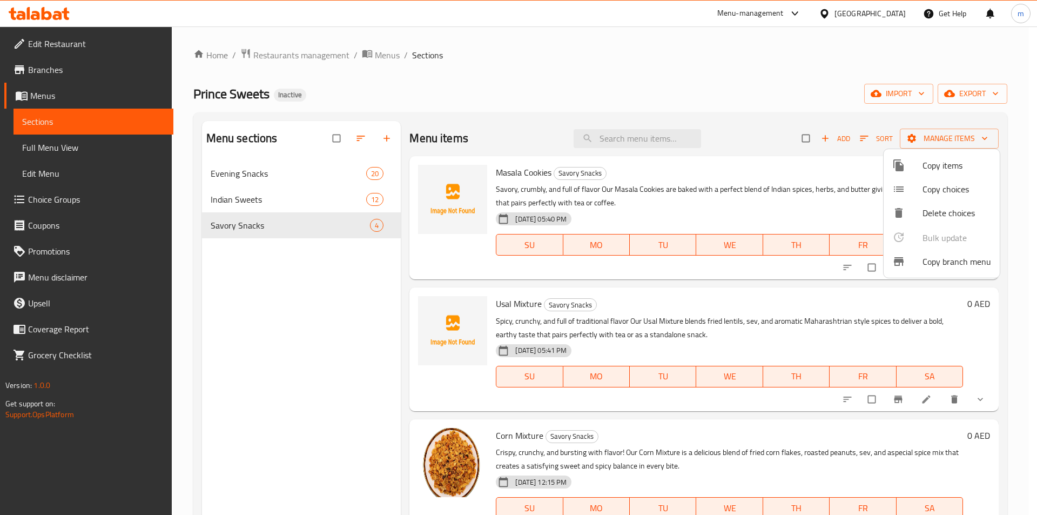
click at [296, 160] on div at bounding box center [518, 257] width 1037 height 515
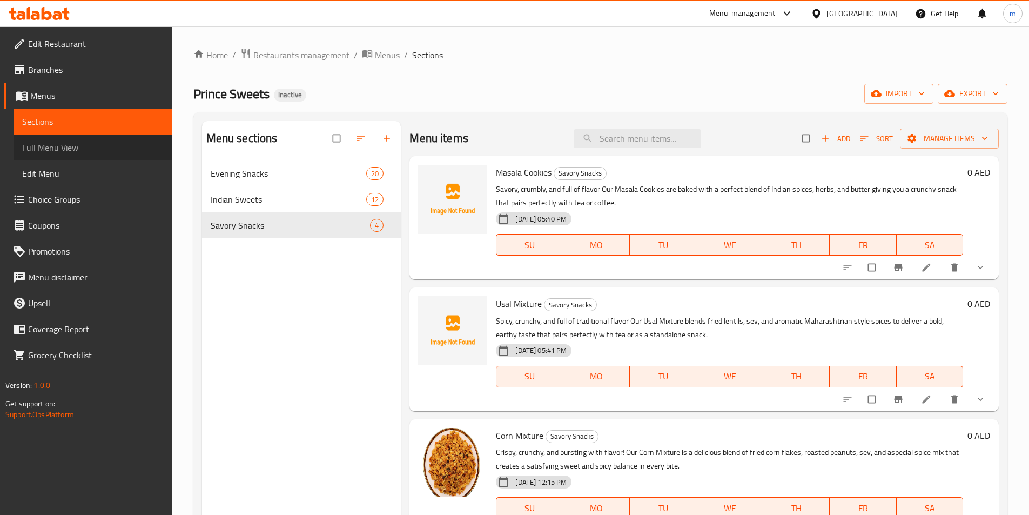
click at [26, 142] on span "Full Menu View" at bounding box center [92, 147] width 141 height 13
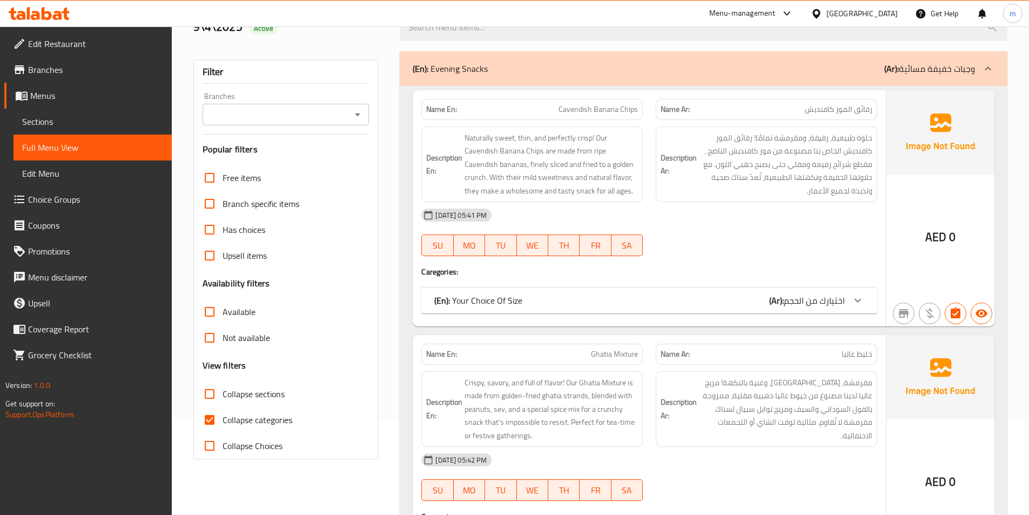
scroll to position [270, 0]
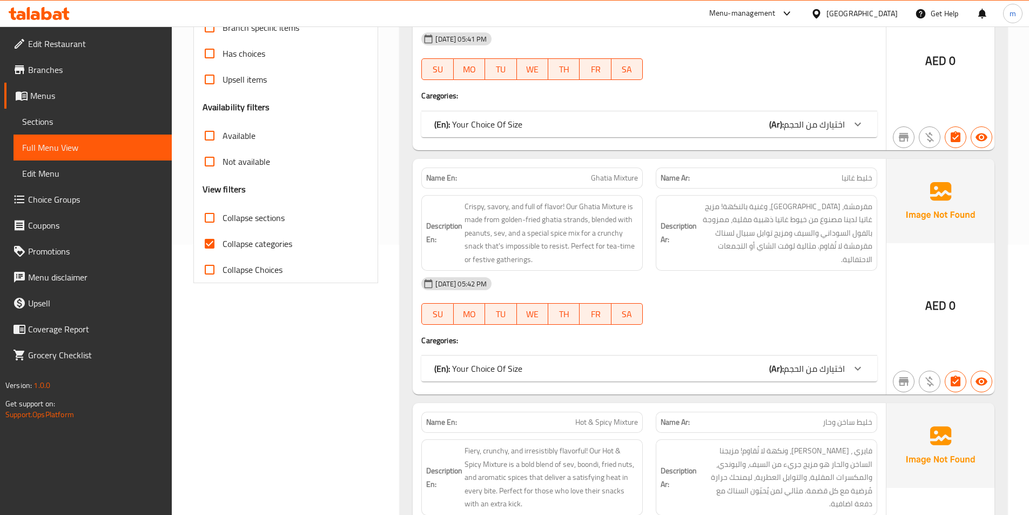
click at [274, 239] on span "Collapse categories" at bounding box center [258, 243] width 70 height 13
click at [223, 239] on input "Collapse categories" at bounding box center [210, 244] width 26 height 26
checkbox input "false"
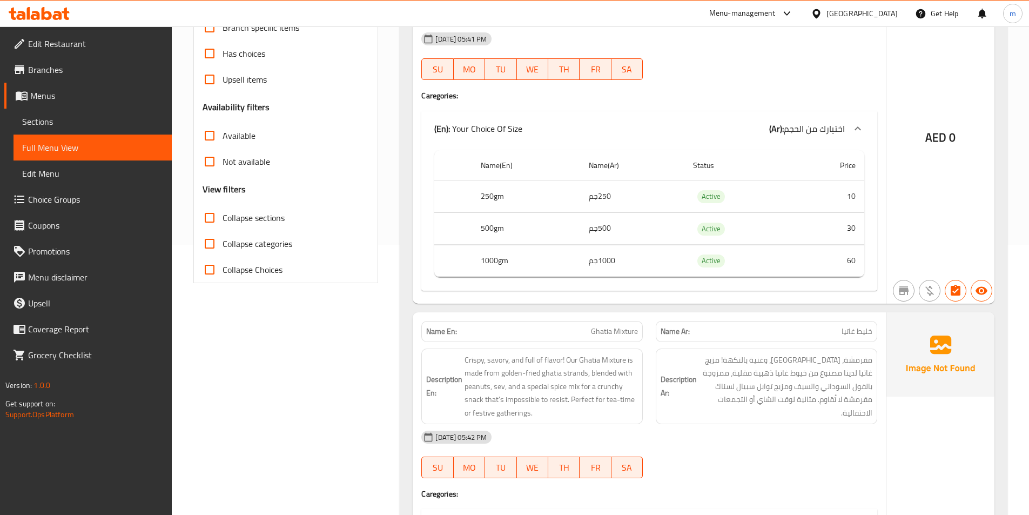
click at [269, 223] on span "Collapse sections" at bounding box center [254, 217] width 62 height 13
click at [223, 223] on input "Collapse sections" at bounding box center [210, 218] width 26 height 26
checkbox input "true"
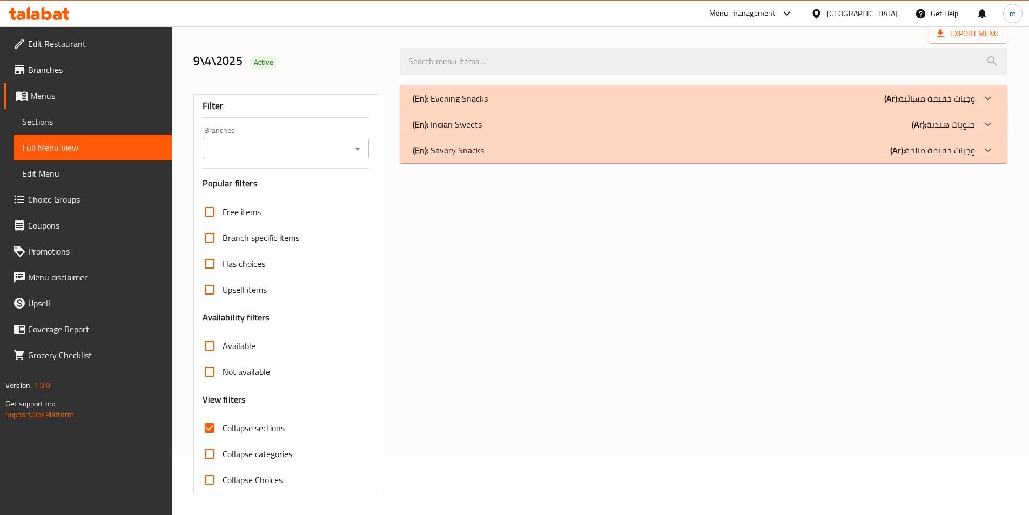
scroll to position [60, 0]
click at [923, 157] on p "(Ar): وجبات خفيفة مالحة" at bounding box center [932, 150] width 85 height 13
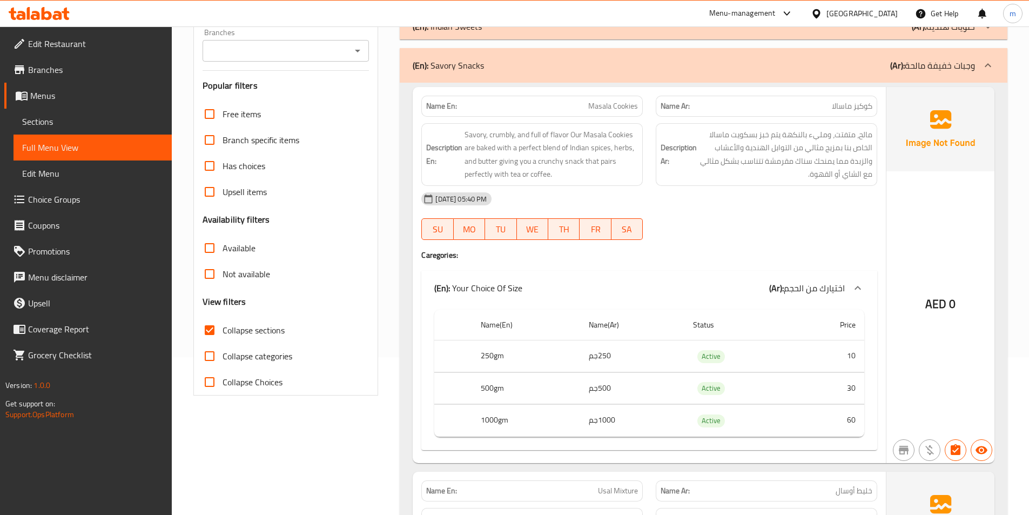
scroll to position [162, 0]
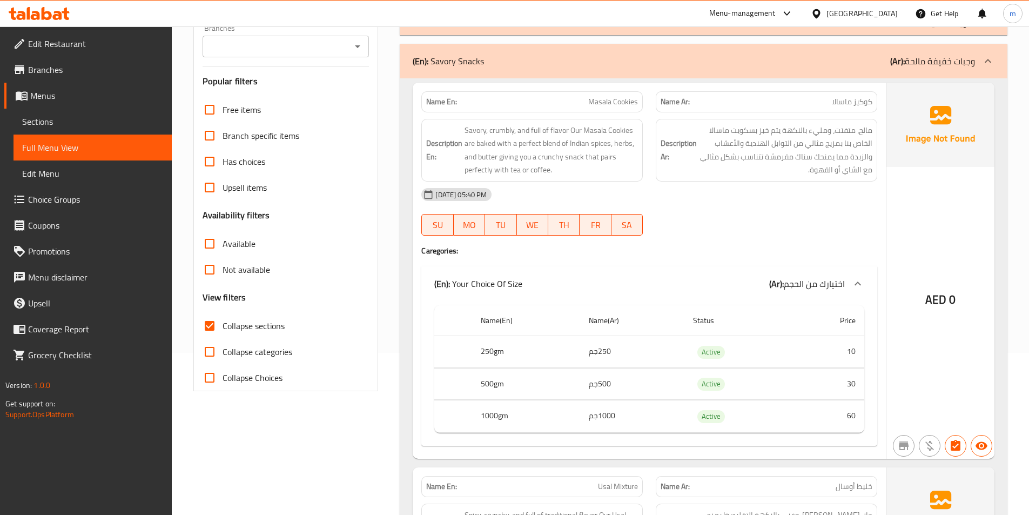
click at [37, 118] on span "Sections" at bounding box center [92, 121] width 141 height 13
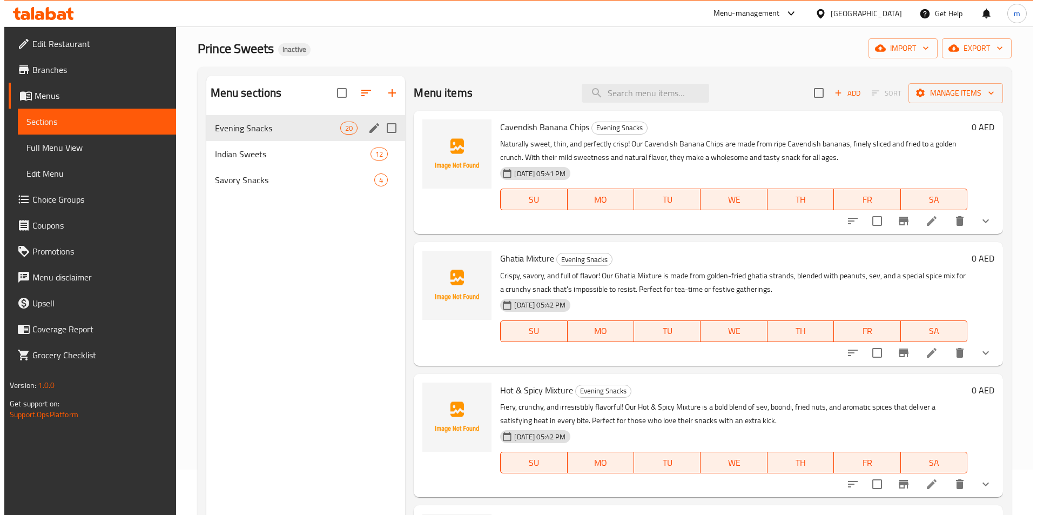
scroll to position [43, 0]
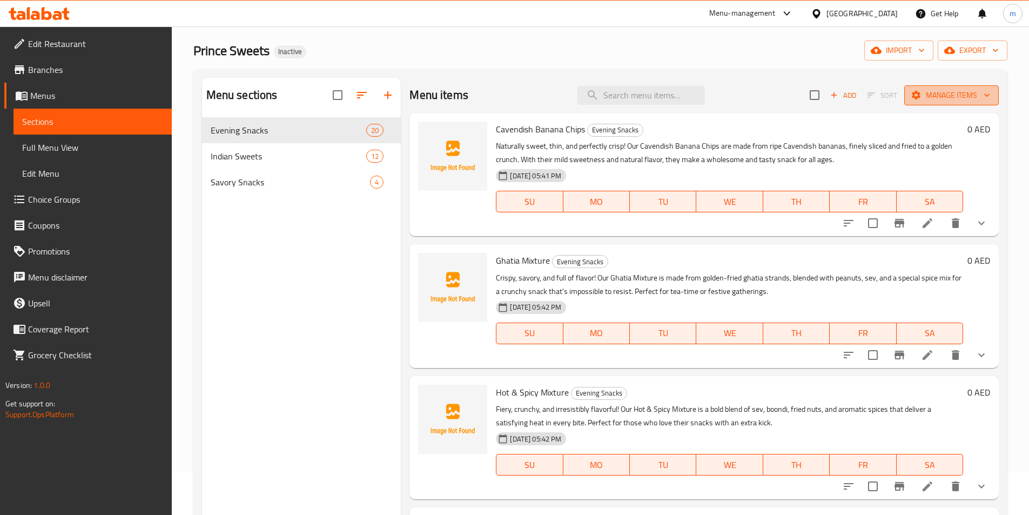
click at [963, 90] on span "Manage items" at bounding box center [951, 96] width 77 height 14
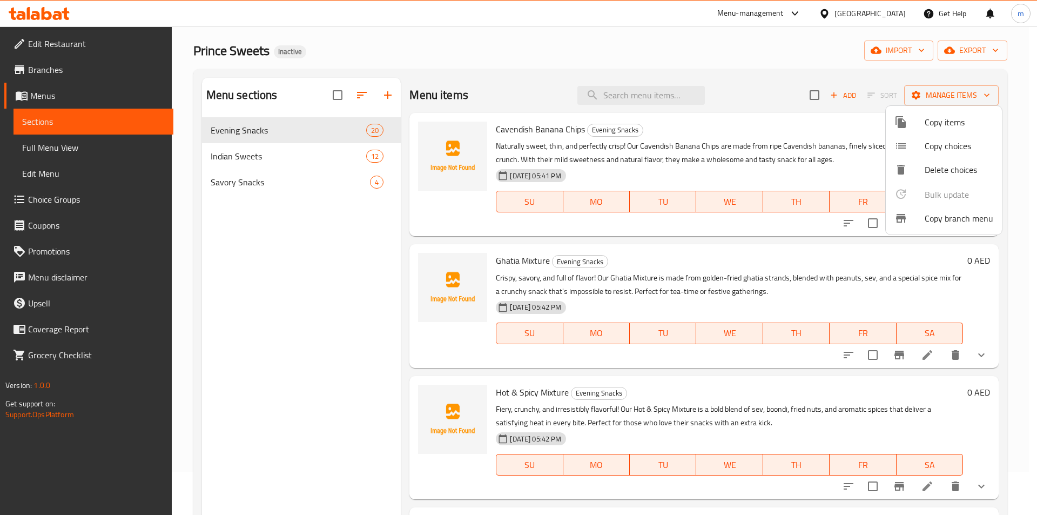
click at [942, 126] on span "Copy items" at bounding box center [959, 122] width 69 height 13
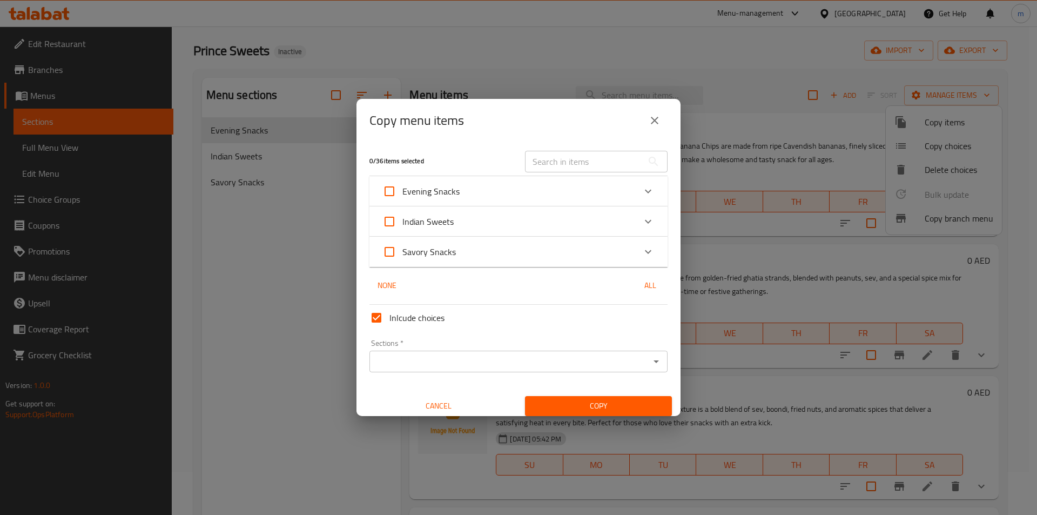
click at [479, 203] on div "Evening Snacks" at bounding box center [509, 191] width 253 height 26
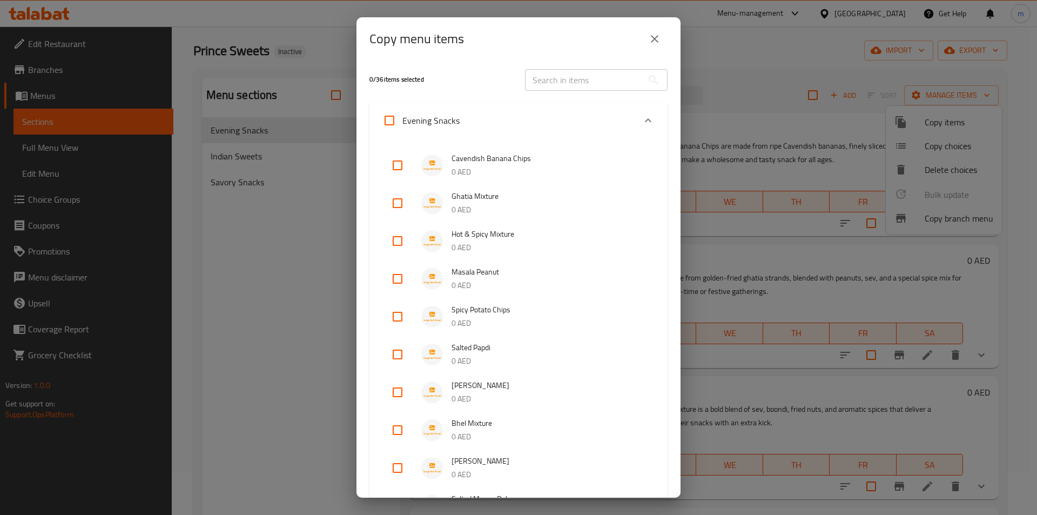
click at [399, 164] on input "checkbox" at bounding box center [398, 165] width 26 height 26
checkbox input "true"
click at [398, 191] on input "checkbox" at bounding box center [398, 203] width 26 height 26
checkbox input "true"
click at [402, 257] on li "Hot & Spicy Mixture 0 AED" at bounding box center [519, 241] width 272 height 38
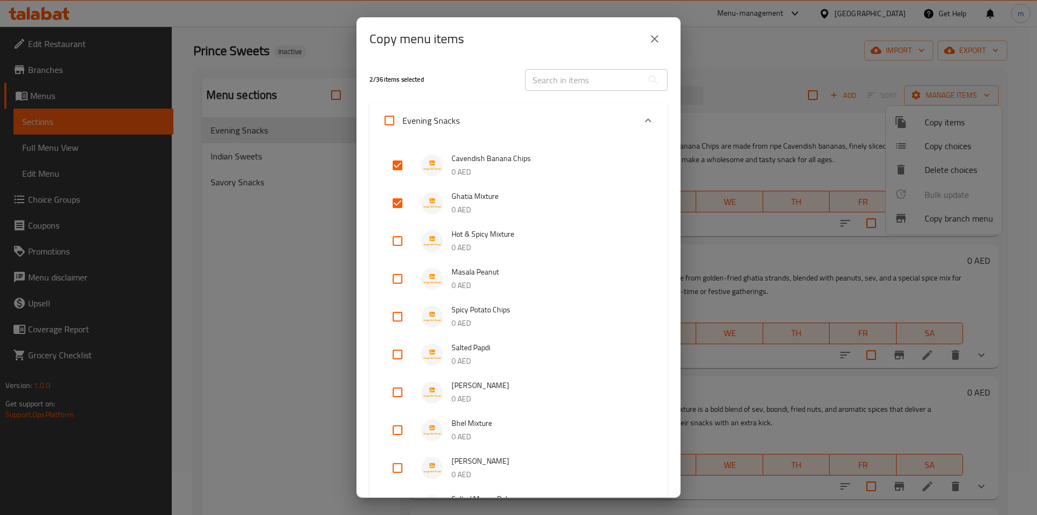
click at [398, 251] on input "checkbox" at bounding box center [398, 241] width 26 height 26
checkbox input "true"
click at [398, 271] on input "checkbox" at bounding box center [398, 279] width 26 height 26
checkbox input "true"
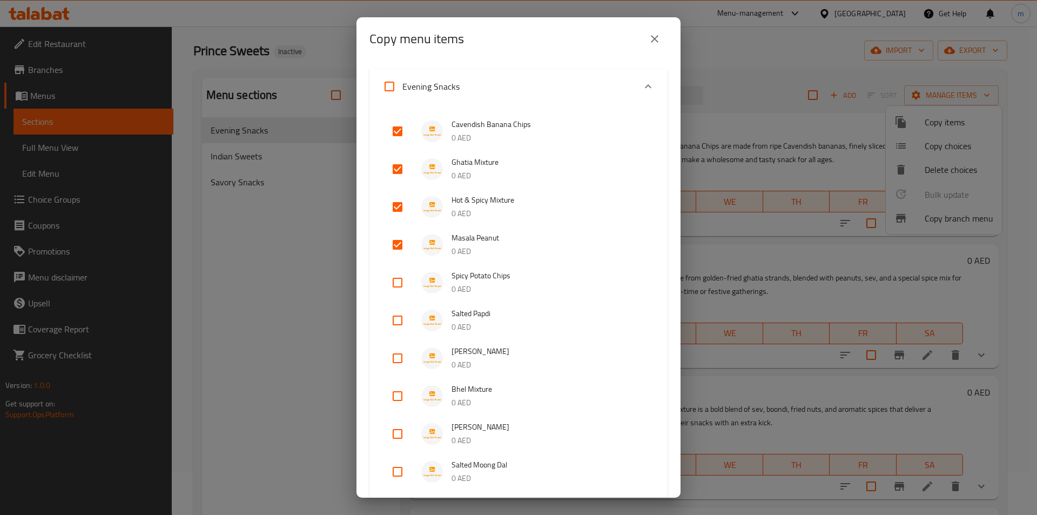
scroll to position [162, 0]
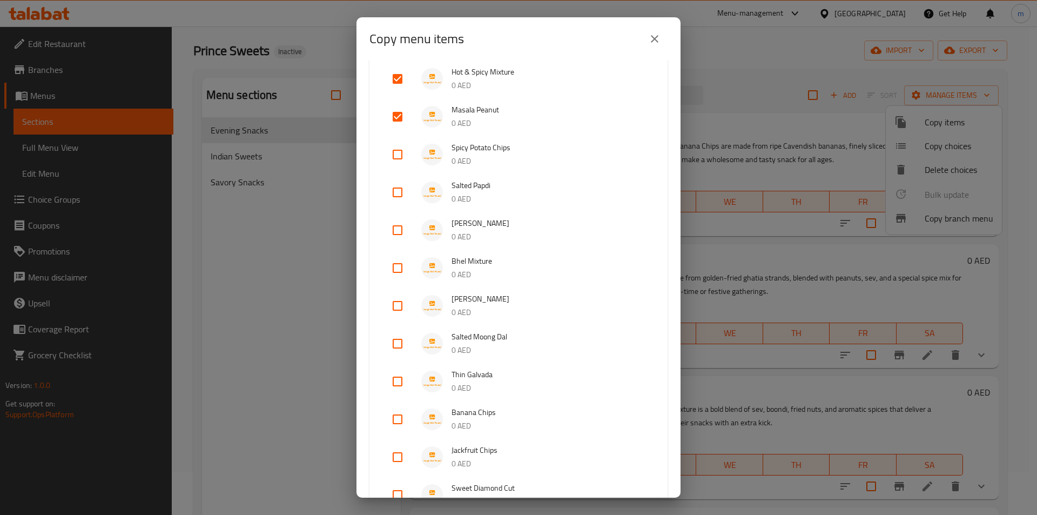
click at [404, 156] on input "checkbox" at bounding box center [398, 155] width 26 height 26
checkbox input "true"
click at [404, 187] on input "checkbox" at bounding box center [398, 192] width 26 height 26
checkbox input "true"
click at [407, 231] on input "checkbox" at bounding box center [398, 230] width 26 height 26
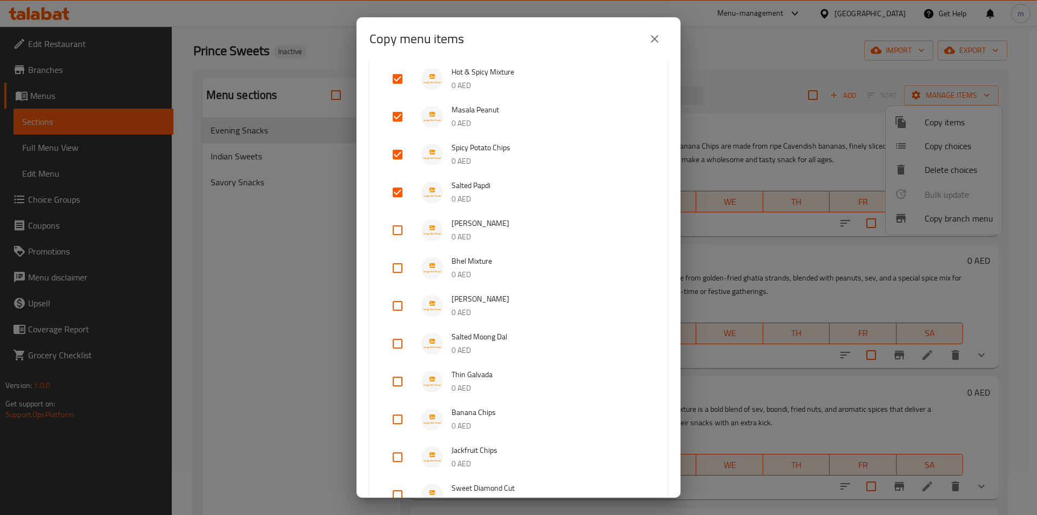
checkbox input "true"
click at [405, 261] on input "checkbox" at bounding box center [398, 268] width 26 height 26
checkbox input "true"
click at [405, 289] on li "Onion Murukku 0 AED" at bounding box center [519, 306] width 272 height 38
drag, startPoint x: 403, startPoint y: 314, endPoint x: 399, endPoint y: 334, distance: 20.3
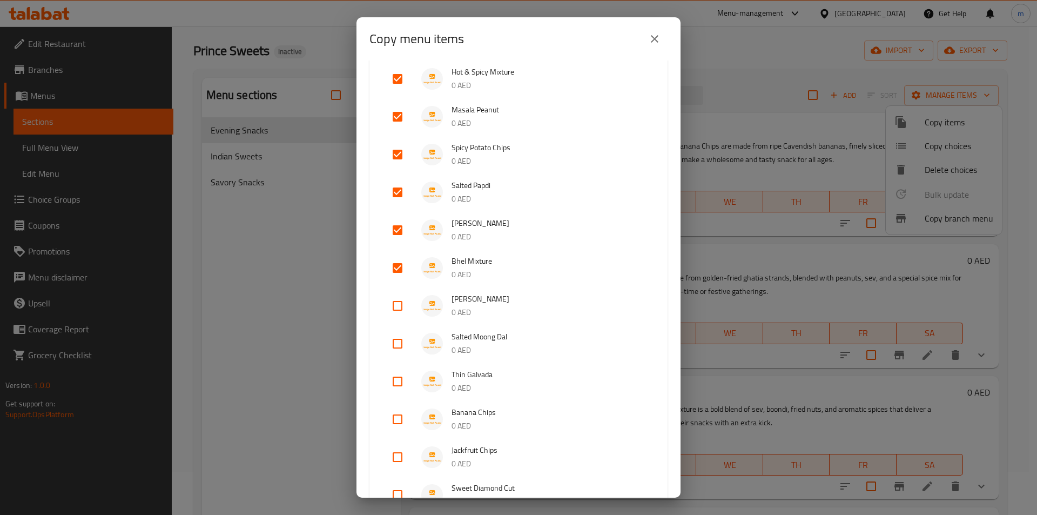
click at [402, 314] on input "checkbox" at bounding box center [398, 306] width 26 height 26
checkbox input "true"
click at [398, 339] on input "checkbox" at bounding box center [398, 344] width 26 height 26
checkbox input "true"
click at [398, 386] on input "checkbox" at bounding box center [398, 381] width 26 height 26
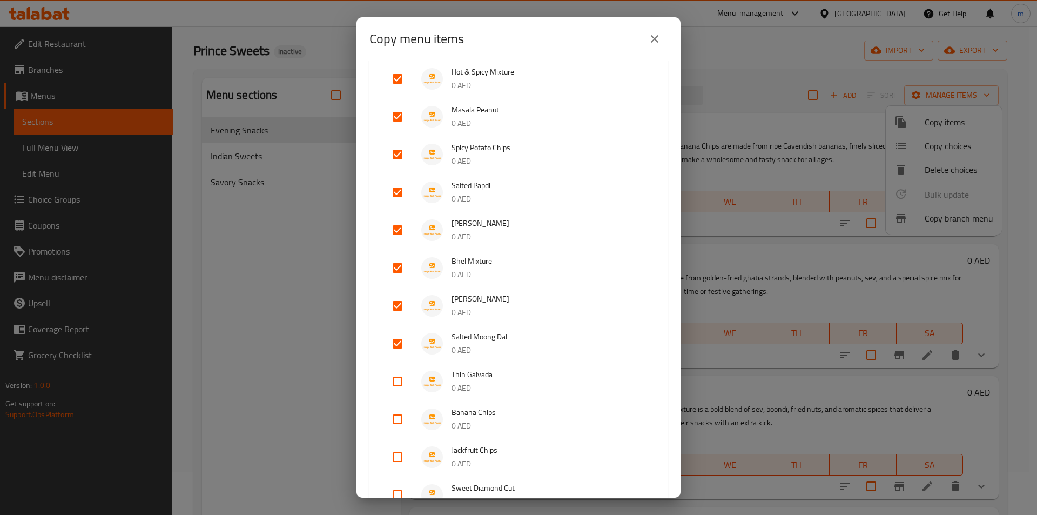
checkbox input "true"
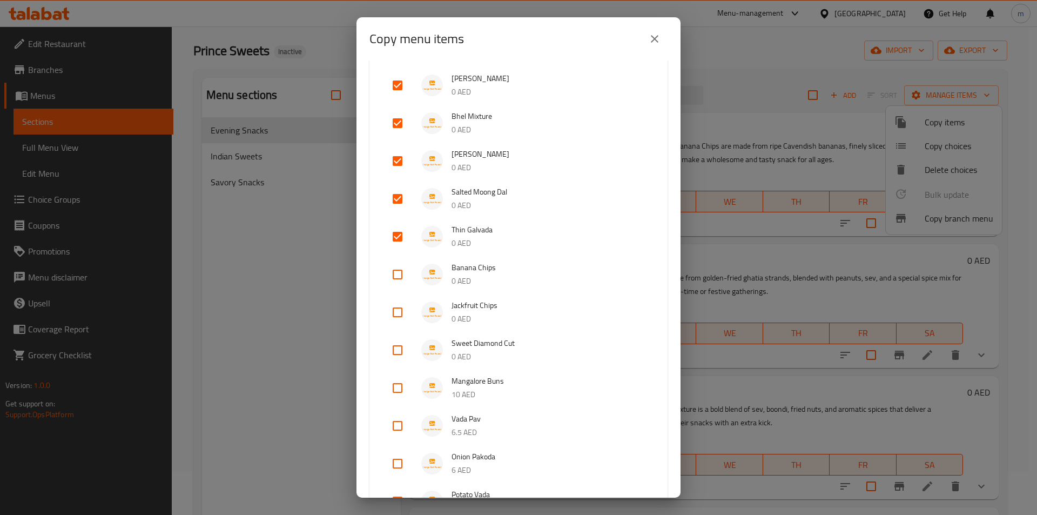
scroll to position [324, 0]
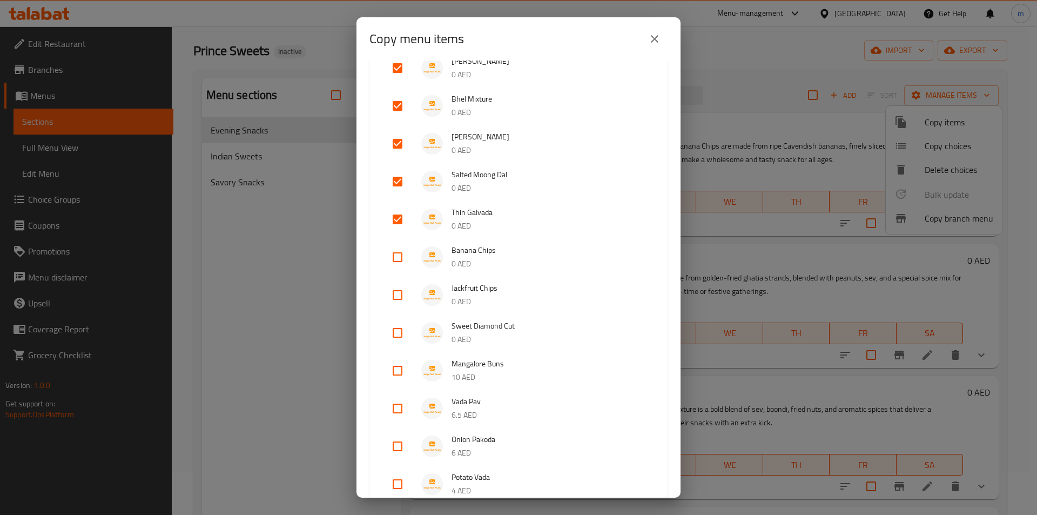
click at [405, 257] on input "checkbox" at bounding box center [398, 257] width 26 height 26
checkbox input "true"
click at [406, 301] on input "checkbox" at bounding box center [398, 295] width 26 height 26
checkbox input "true"
click at [397, 332] on input "checkbox" at bounding box center [398, 333] width 26 height 26
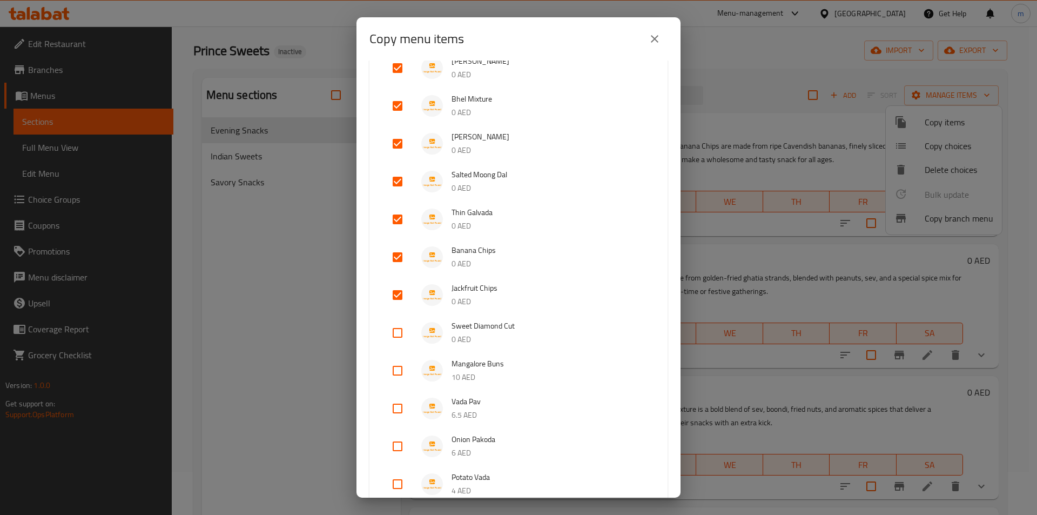
checkbox input "true"
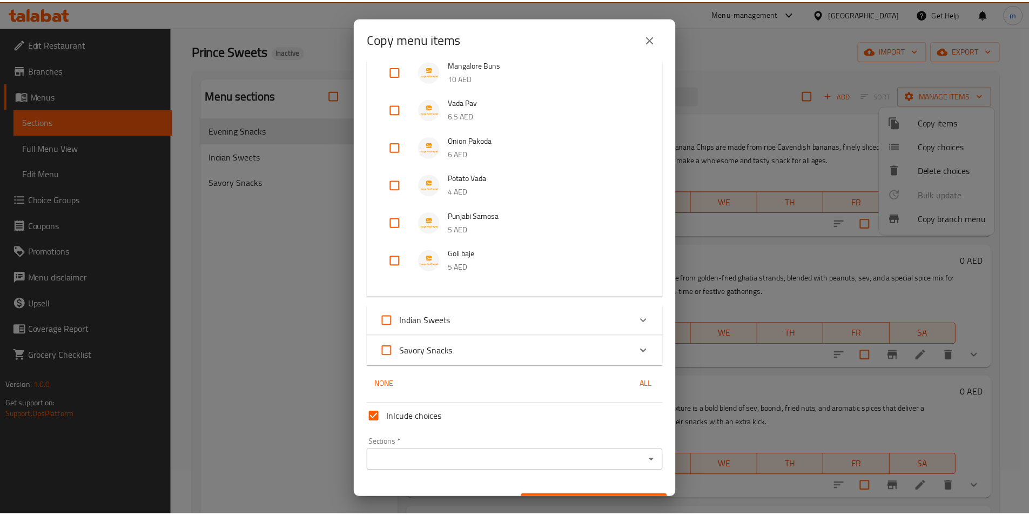
scroll to position [647, 0]
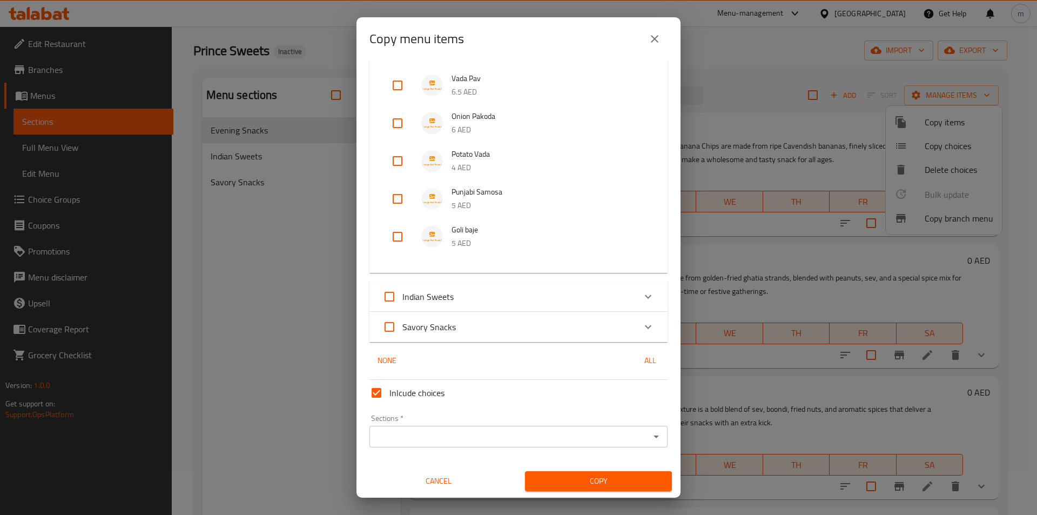
click at [514, 446] on div "Sections *" at bounding box center [519, 437] width 298 height 22
click at [651, 435] on icon "Open" at bounding box center [656, 436] width 13 height 13
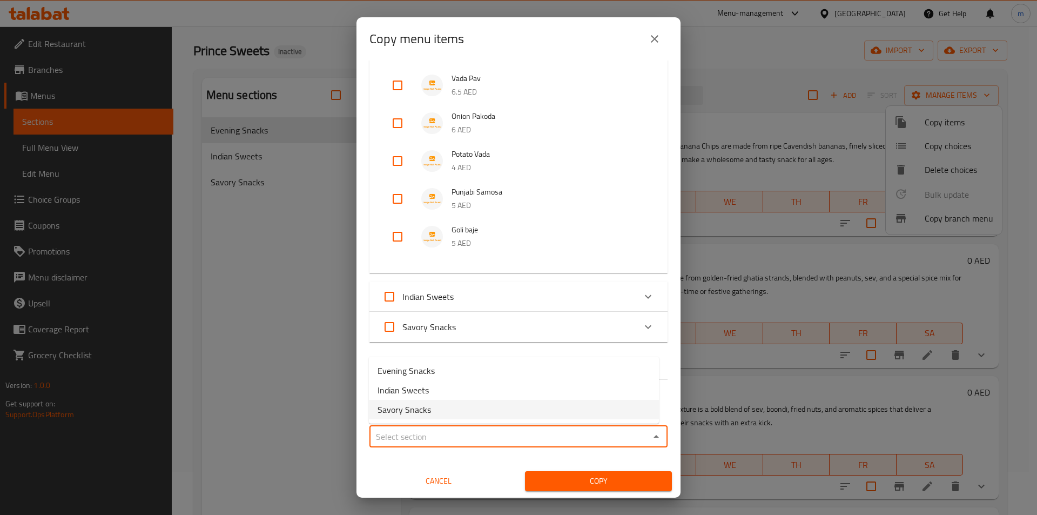
click at [437, 413] on li "Savory Snacks" at bounding box center [514, 409] width 290 height 19
type input "Savory Snacks"
click at [613, 483] on span "Copy" at bounding box center [599, 481] width 130 height 14
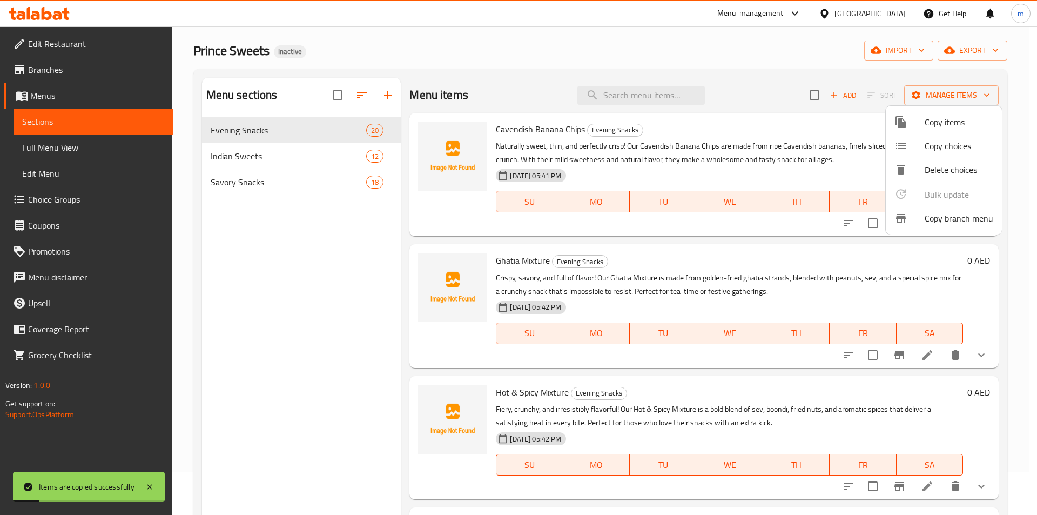
click at [305, 181] on div at bounding box center [518, 257] width 1037 height 515
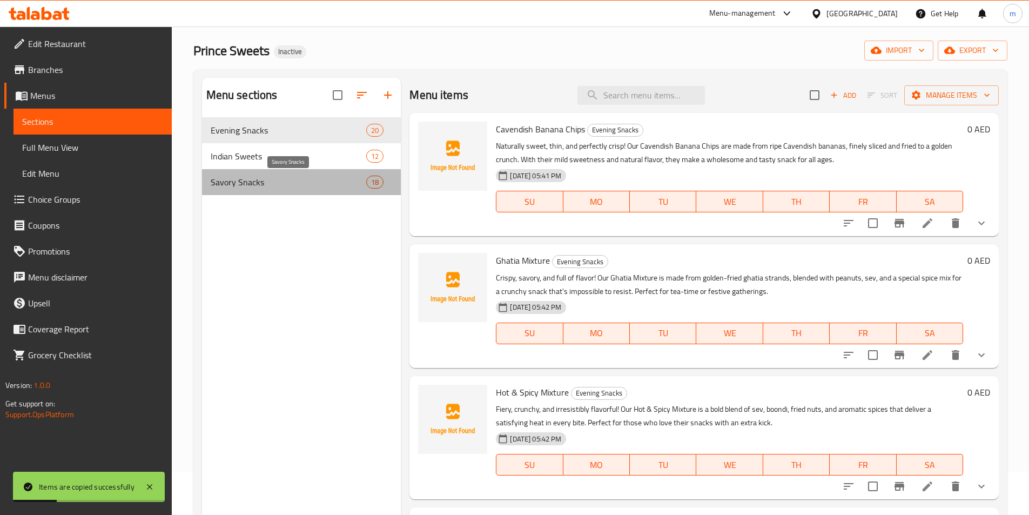
click at [305, 181] on span "Savory Snacks" at bounding box center [289, 182] width 156 height 13
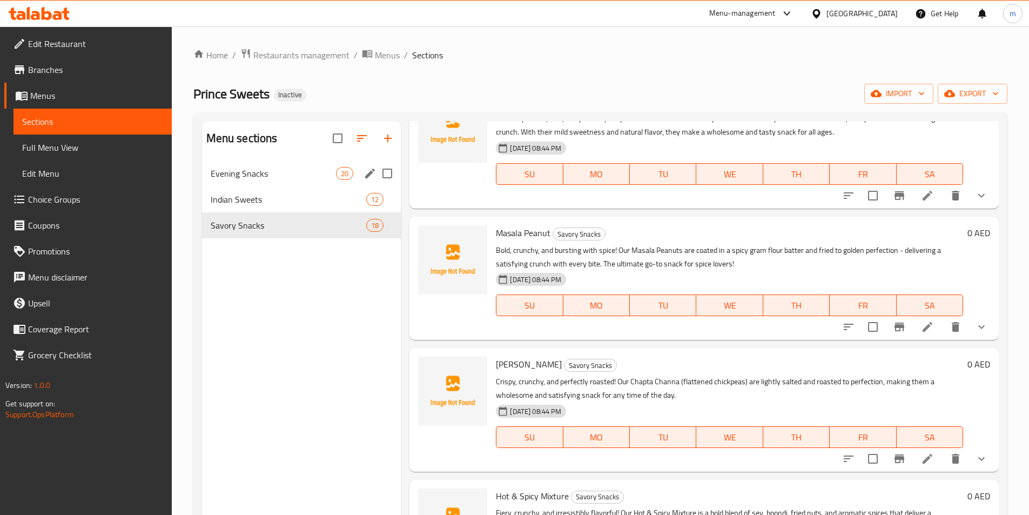
drag, startPoint x: 307, startPoint y: 183, endPoint x: 317, endPoint y: 185, distance: 10.5
click at [307, 183] on div "Evening Snacks 20" at bounding box center [301, 173] width 199 height 26
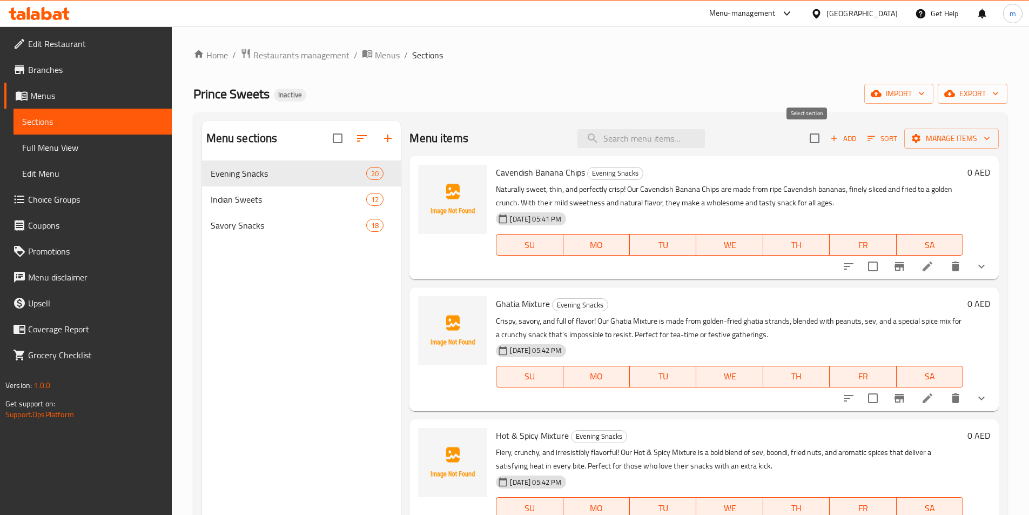
click at [808, 140] on input "checkbox" at bounding box center [814, 138] width 23 height 23
checkbox input "true"
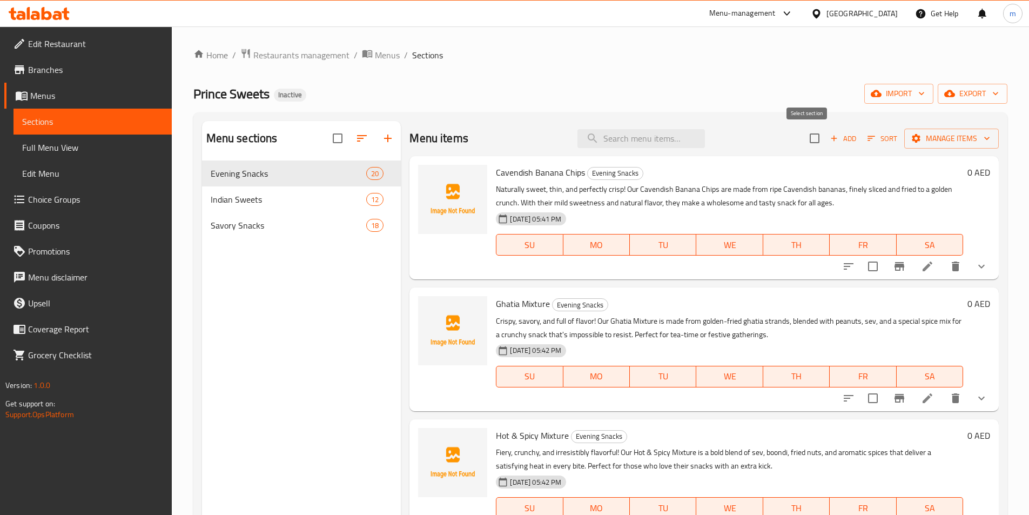
checkbox input "true"
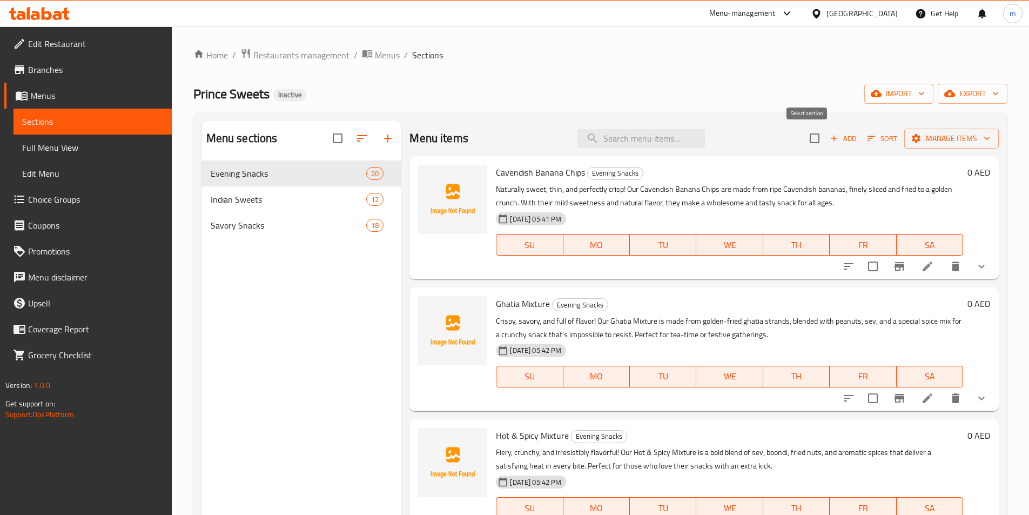
checkbox input "true"
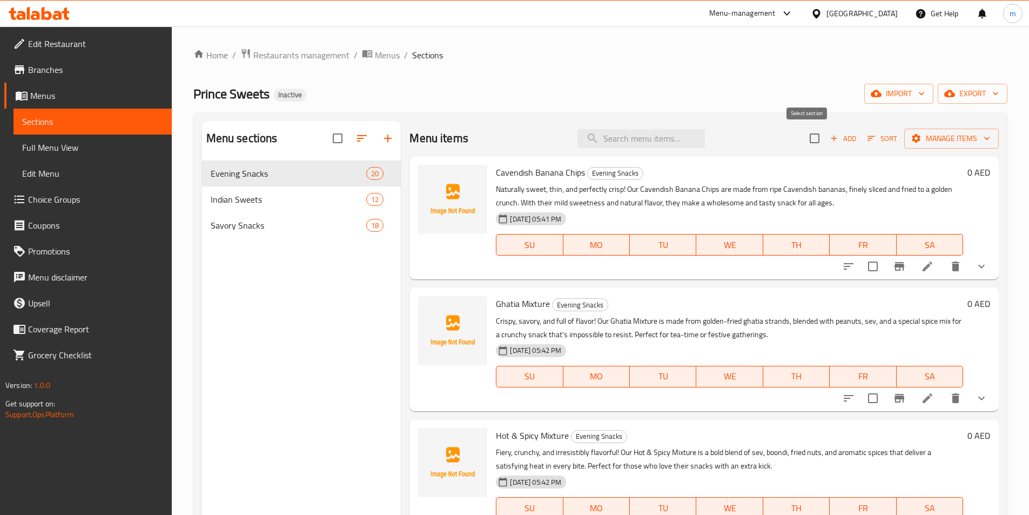
checkbox input "true"
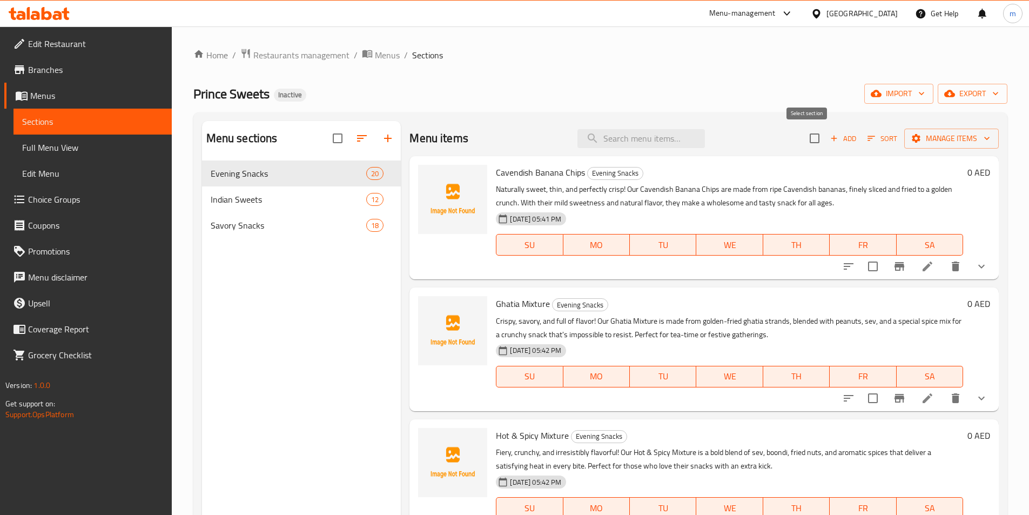
checkbox input "true"
drag, startPoint x: 809, startPoint y: 140, endPoint x: 816, endPoint y: 149, distance: 10.4
click at [808, 140] on input "checkbox" at bounding box center [814, 138] width 23 height 23
checkbox input "false"
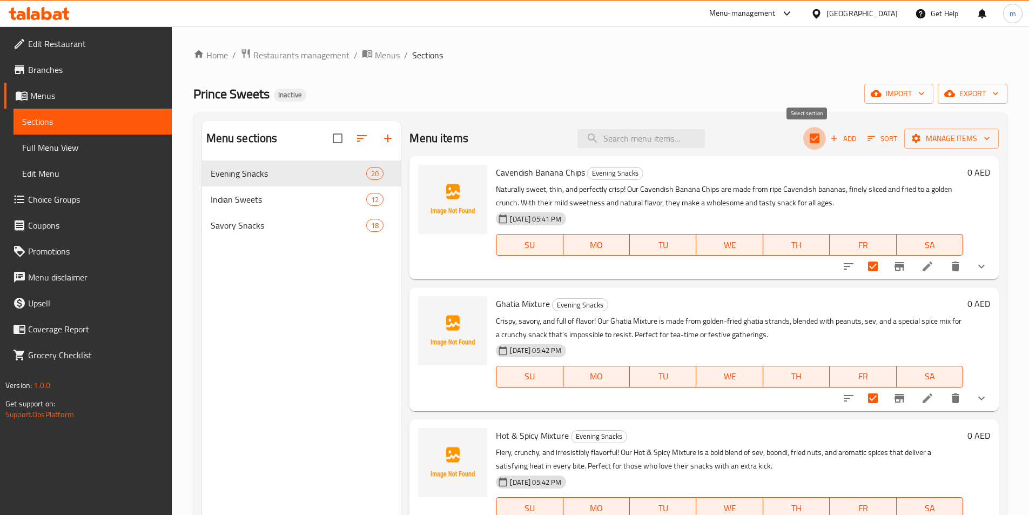
checkbox input "false"
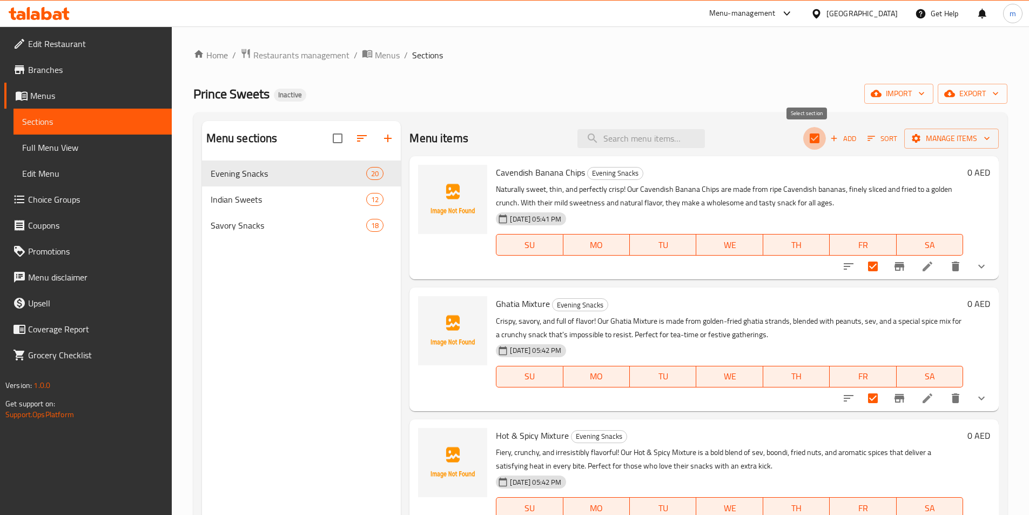
checkbox input "false"
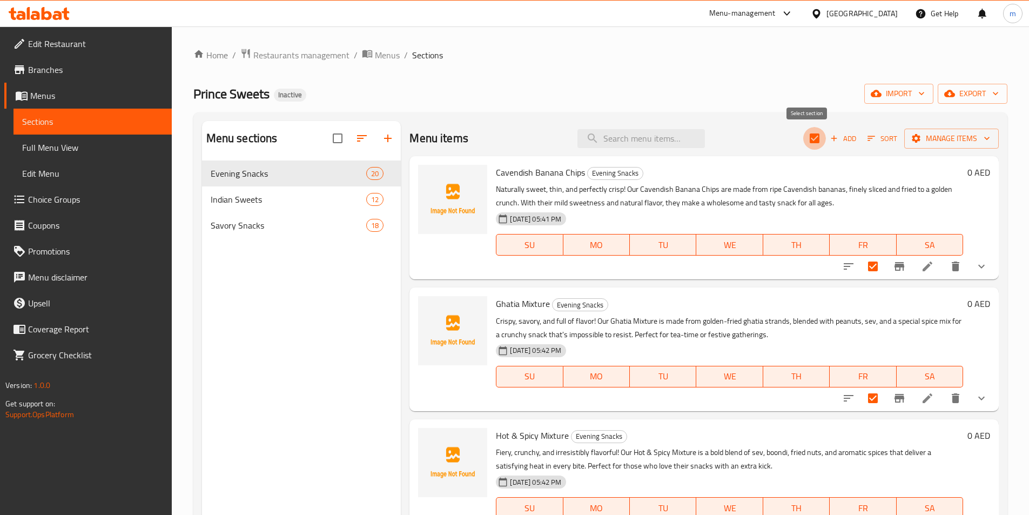
checkbox input "false"
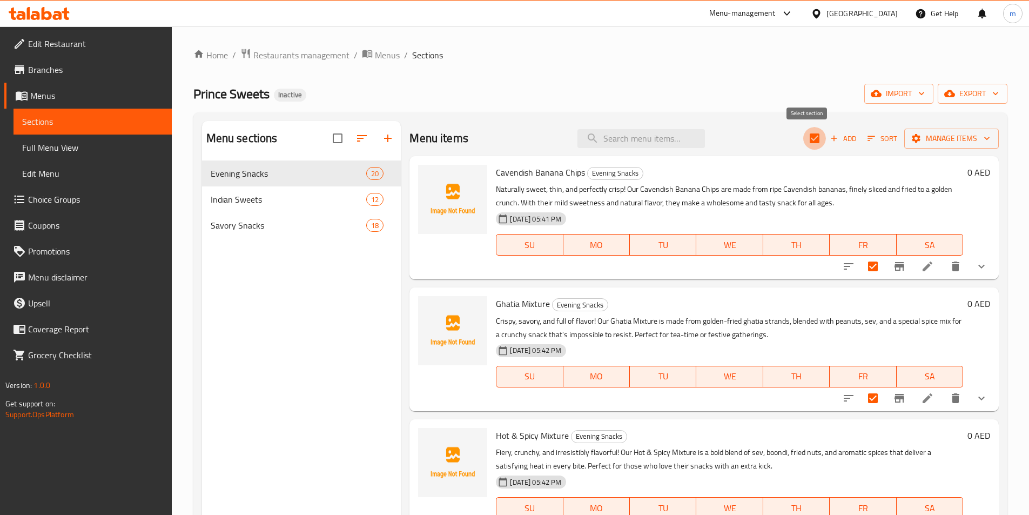
checkbox input "false"
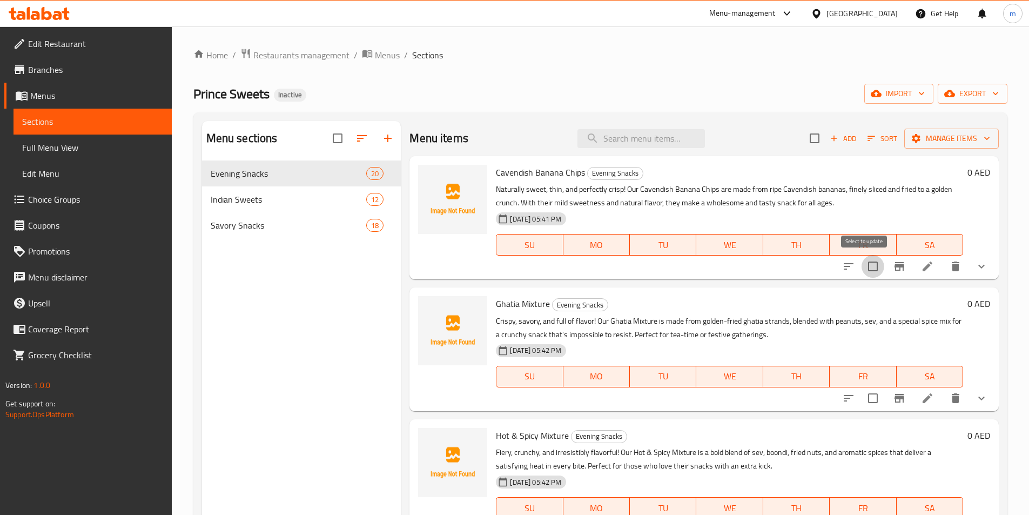
click at [867, 271] on input "checkbox" at bounding box center [873, 266] width 23 height 23
checkbox input "true"
drag, startPoint x: 868, startPoint y: 402, endPoint x: 866, endPoint y: 388, distance: 13.6
click at [867, 402] on input "checkbox" at bounding box center [873, 398] width 23 height 23
checkbox input "true"
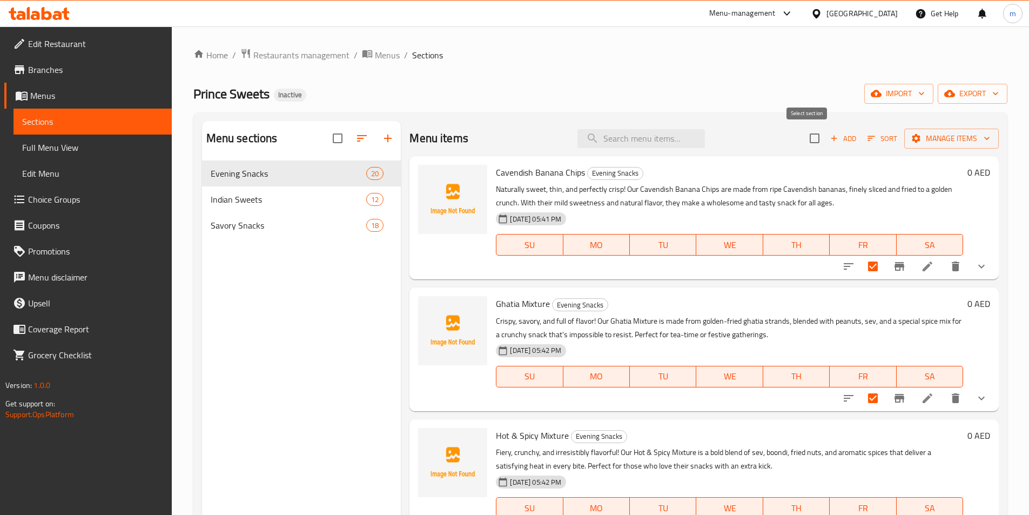
click at [806, 138] on input "checkbox" at bounding box center [814, 138] width 23 height 23
checkbox input "true"
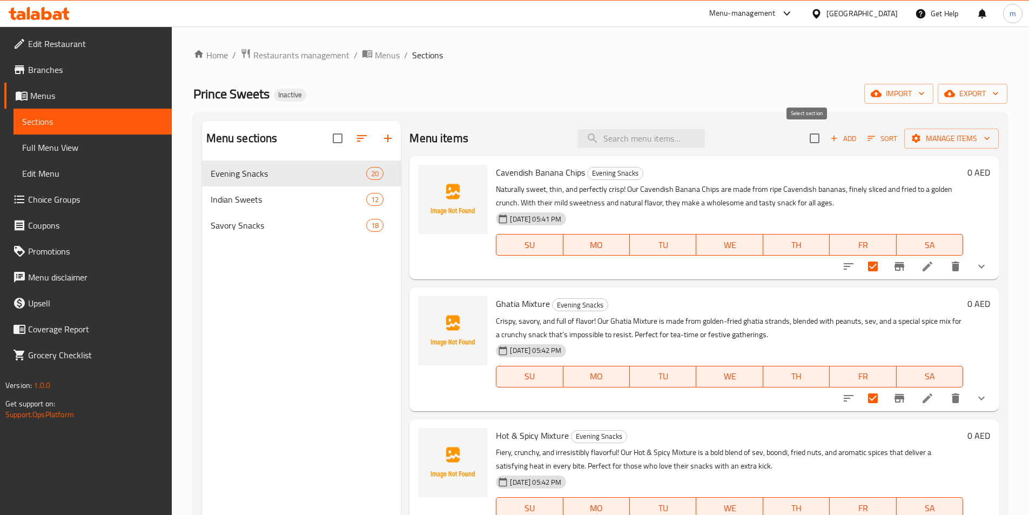
checkbox input "true"
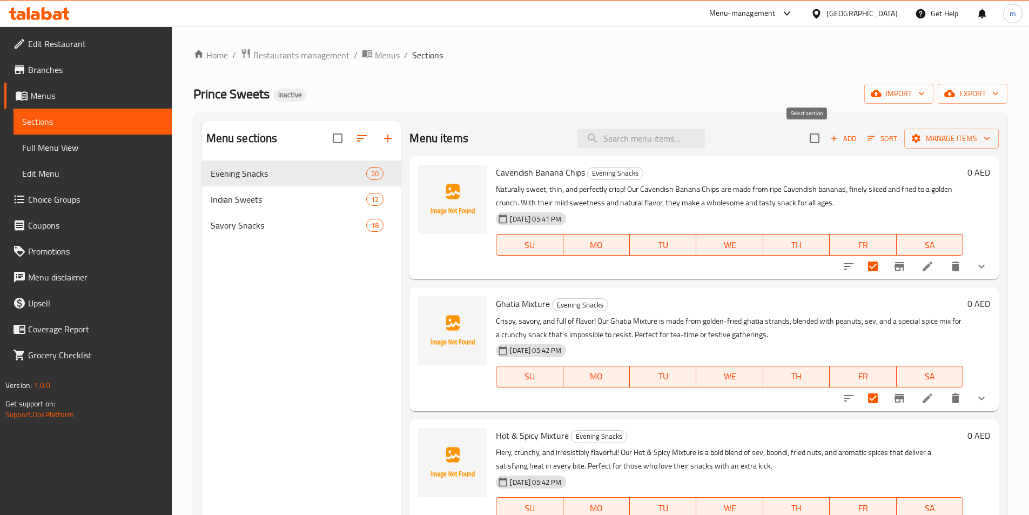
checkbox input "true"
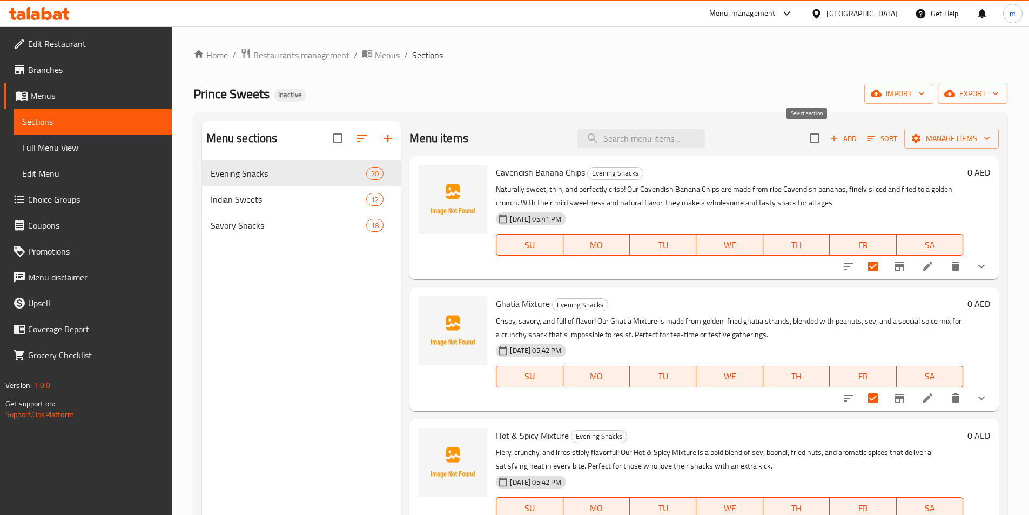
checkbox input "true"
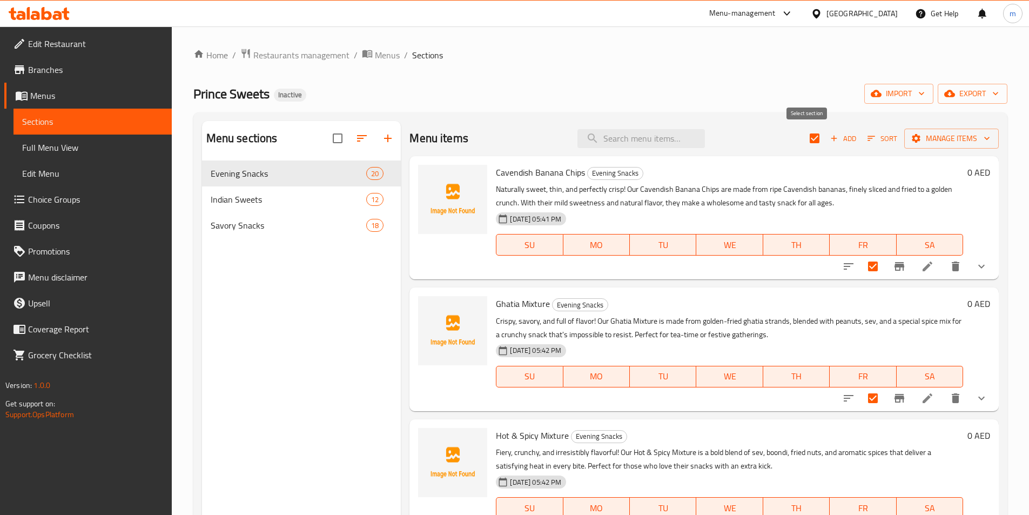
click at [806, 138] on input "checkbox" at bounding box center [814, 138] width 23 height 23
checkbox input "false"
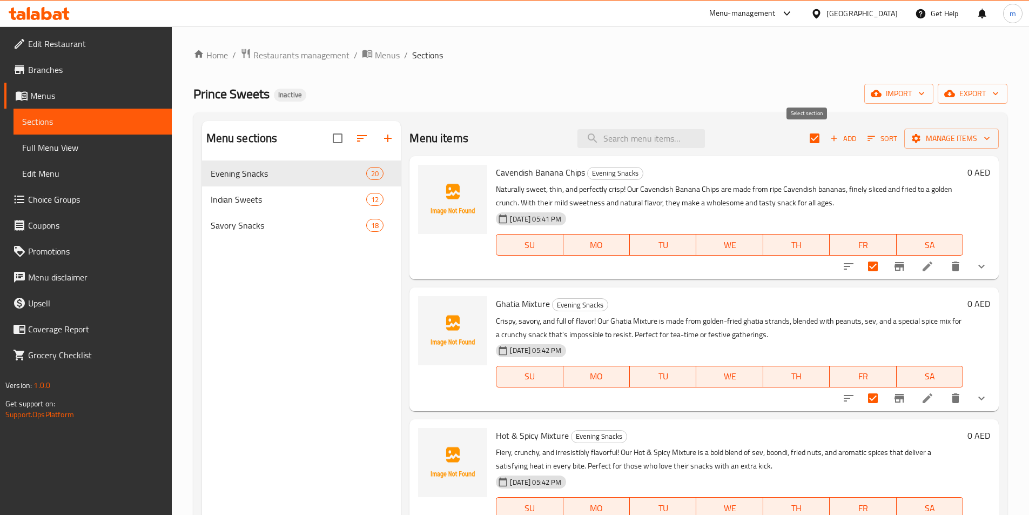
checkbox input "false"
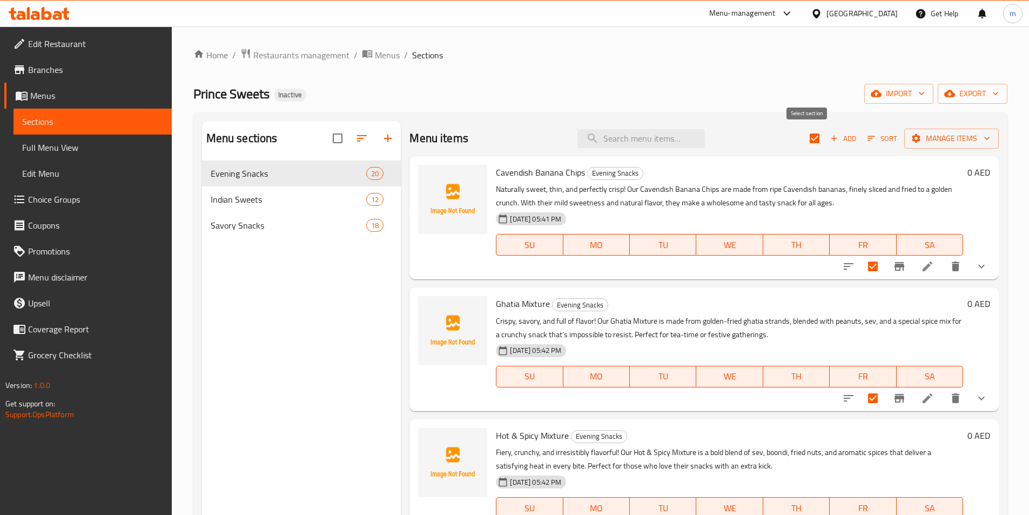
checkbox input "false"
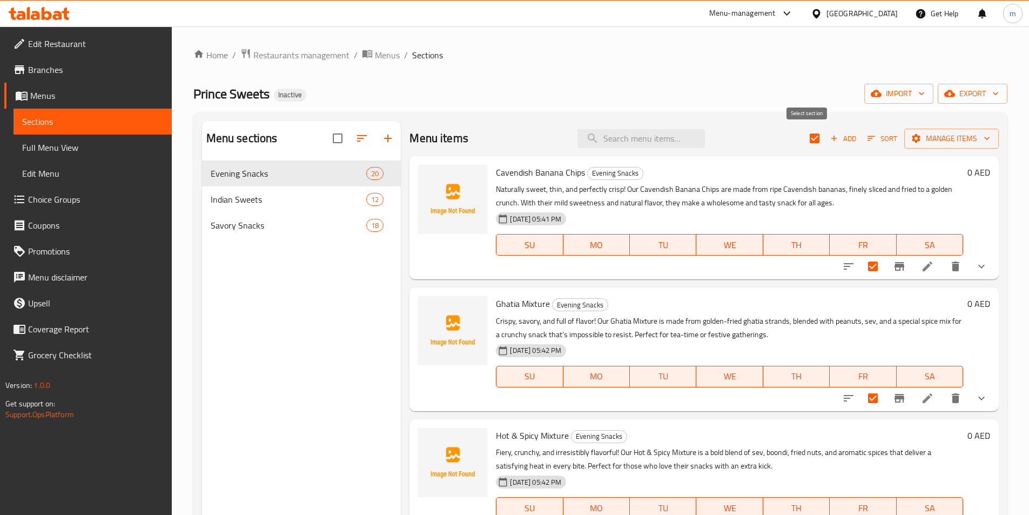
checkbox input "false"
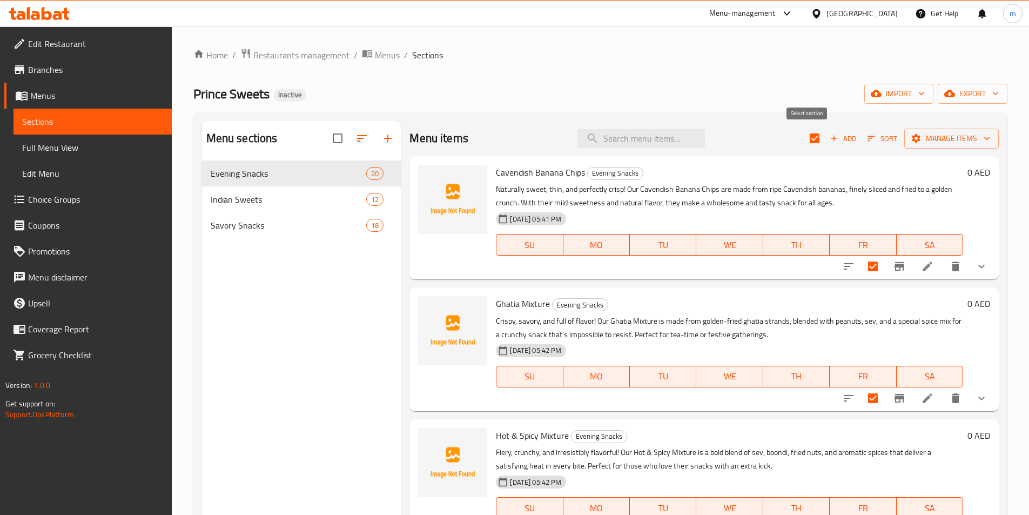
checkbox input "false"
click at [867, 273] on input "checkbox" at bounding box center [873, 266] width 23 height 23
checkbox input "true"
click at [867, 394] on input "checkbox" at bounding box center [873, 398] width 23 height 23
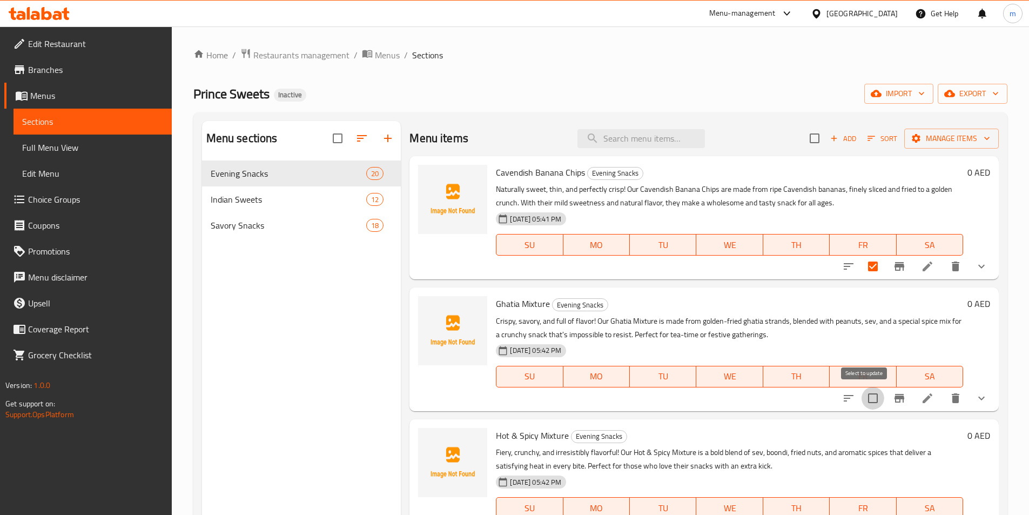
checkbox input "true"
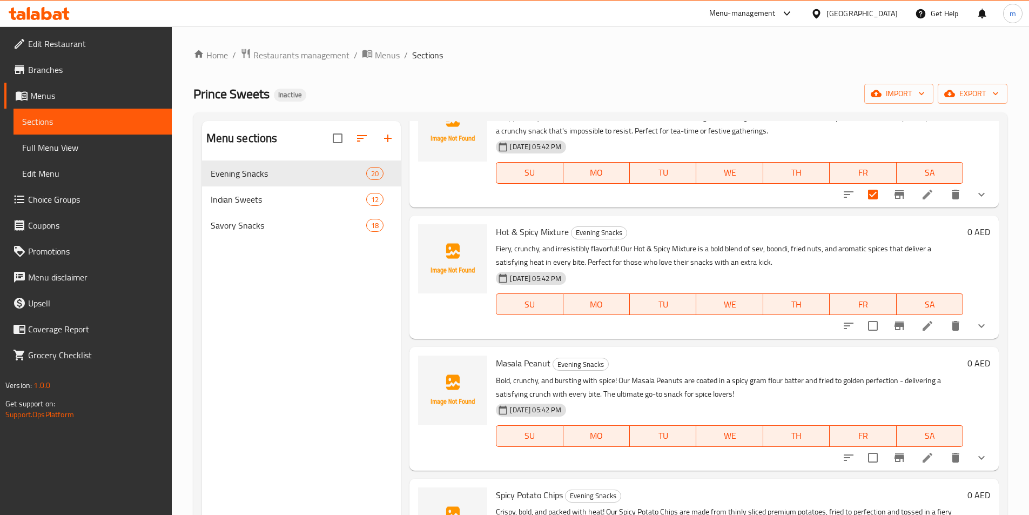
scroll to position [216, 0]
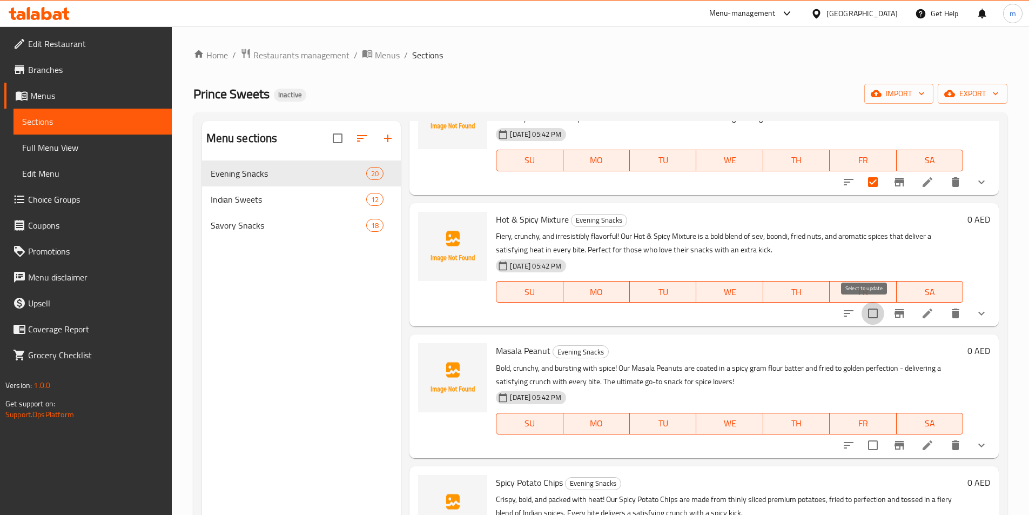
click at [868, 320] on input "checkbox" at bounding box center [873, 313] width 23 height 23
checkbox input "true"
click at [866, 443] on input "checkbox" at bounding box center [873, 445] width 23 height 23
checkbox input "true"
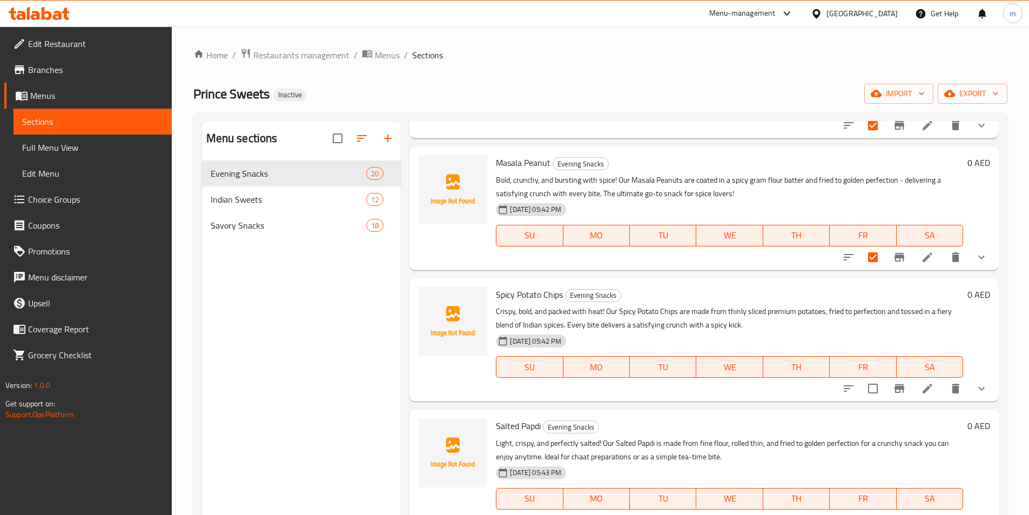
scroll to position [378, 0]
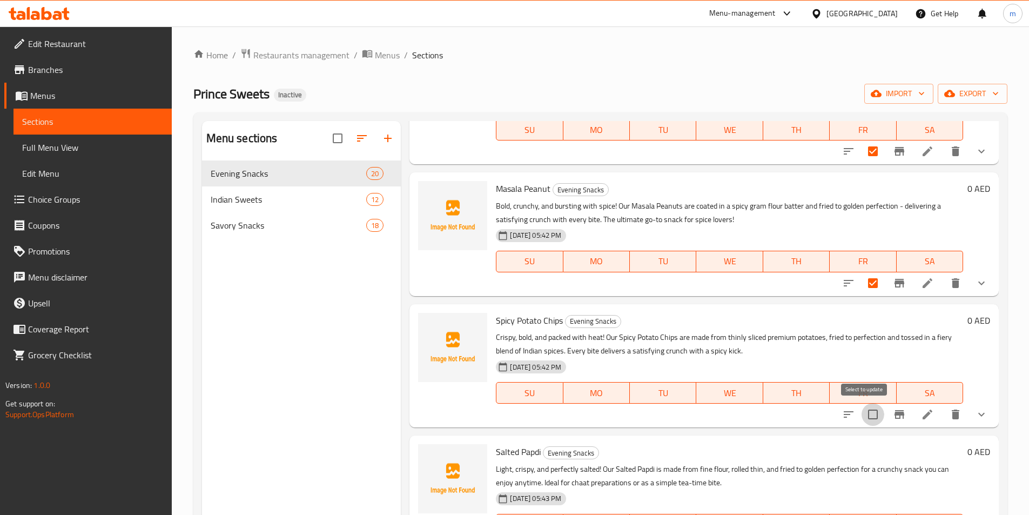
click at [866, 411] on input "checkbox" at bounding box center [873, 414] width 23 height 23
checkbox input "true"
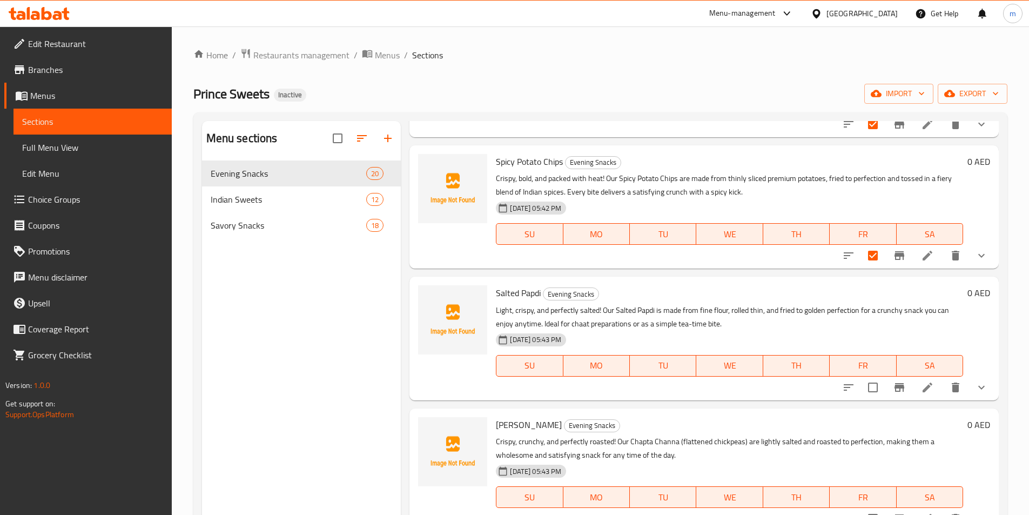
scroll to position [540, 0]
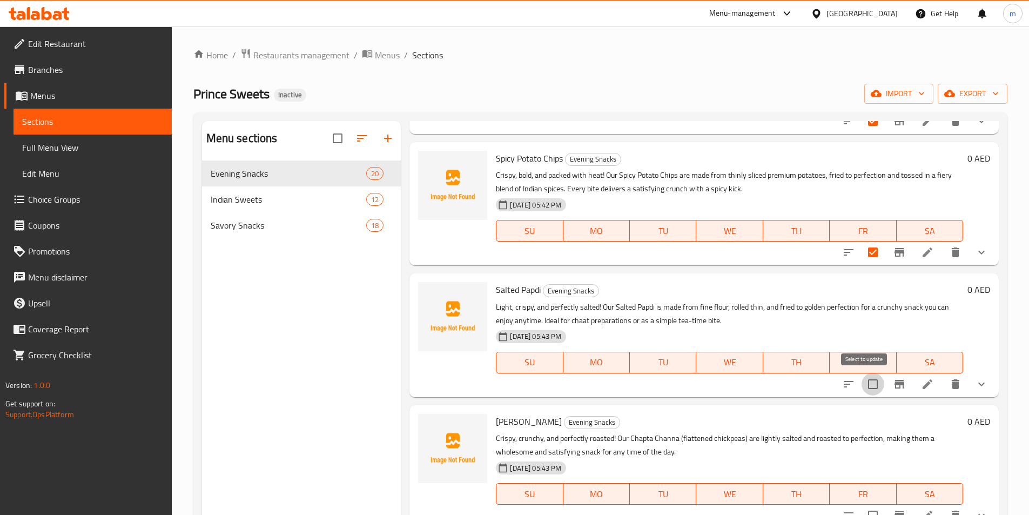
click at [866, 390] on input "checkbox" at bounding box center [873, 384] width 23 height 23
checkbox input "true"
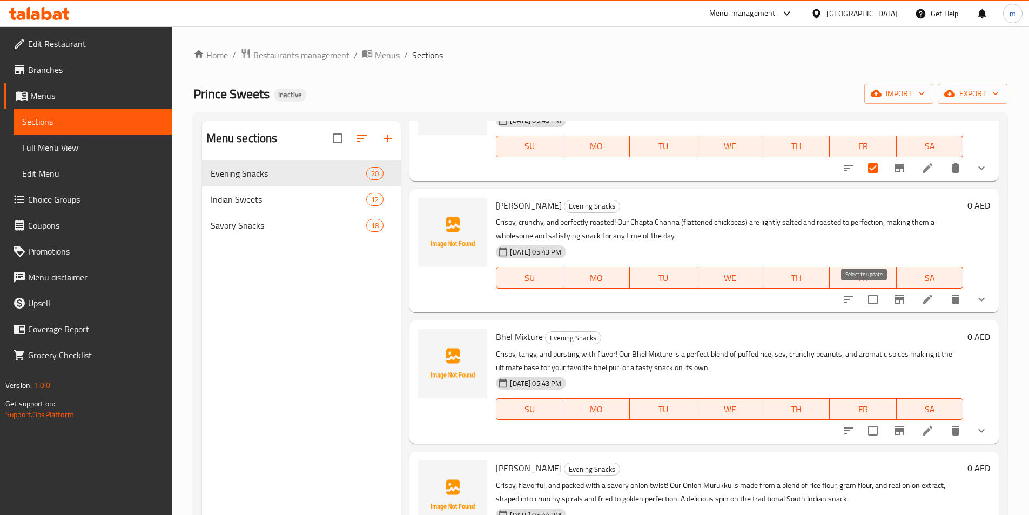
click at [868, 307] on input "checkbox" at bounding box center [873, 299] width 23 height 23
checkbox input "true"
click at [863, 433] on input "checkbox" at bounding box center [873, 430] width 23 height 23
checkbox input "true"
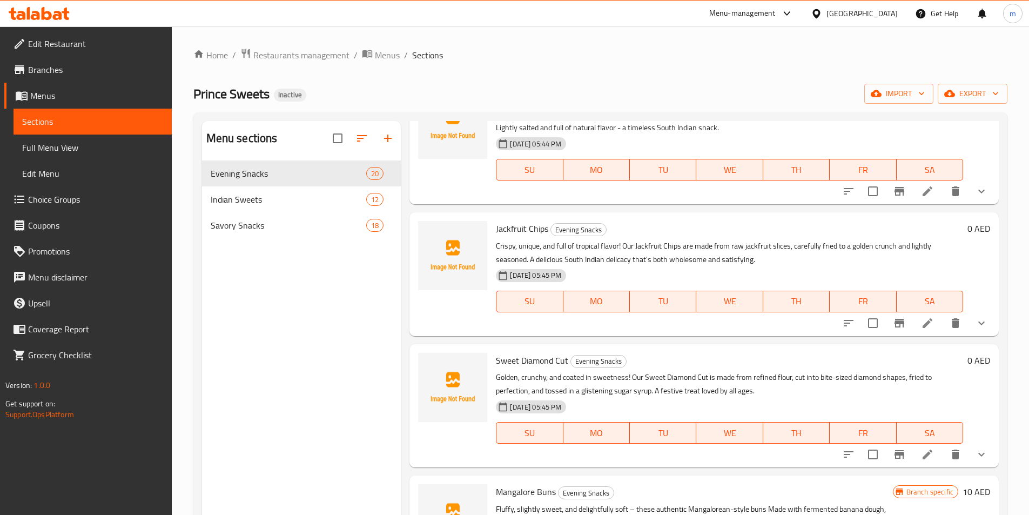
scroll to position [1621, 0]
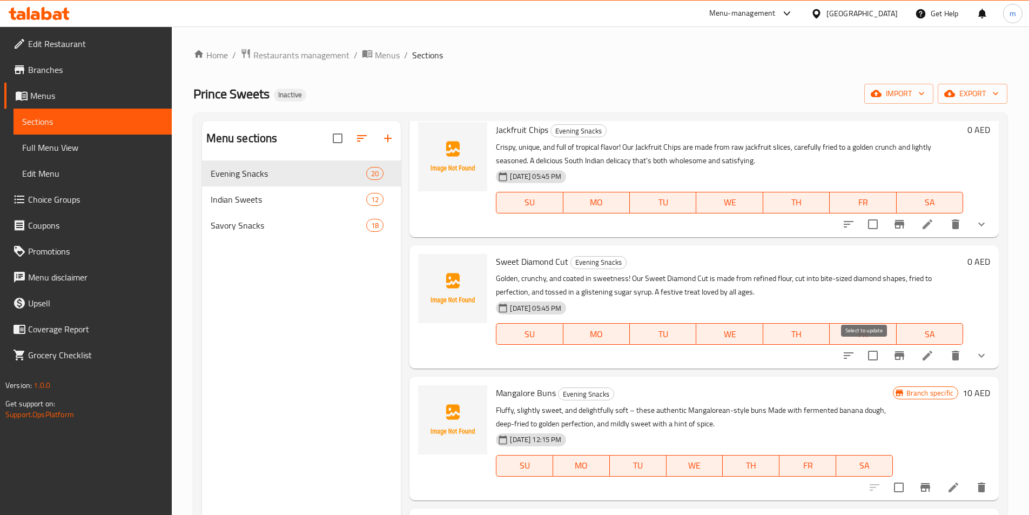
click at [864, 355] on input "checkbox" at bounding box center [873, 355] width 23 height 23
checkbox input "true"
click at [903, 393] on span "Branch specific" at bounding box center [930, 393] width 56 height 10
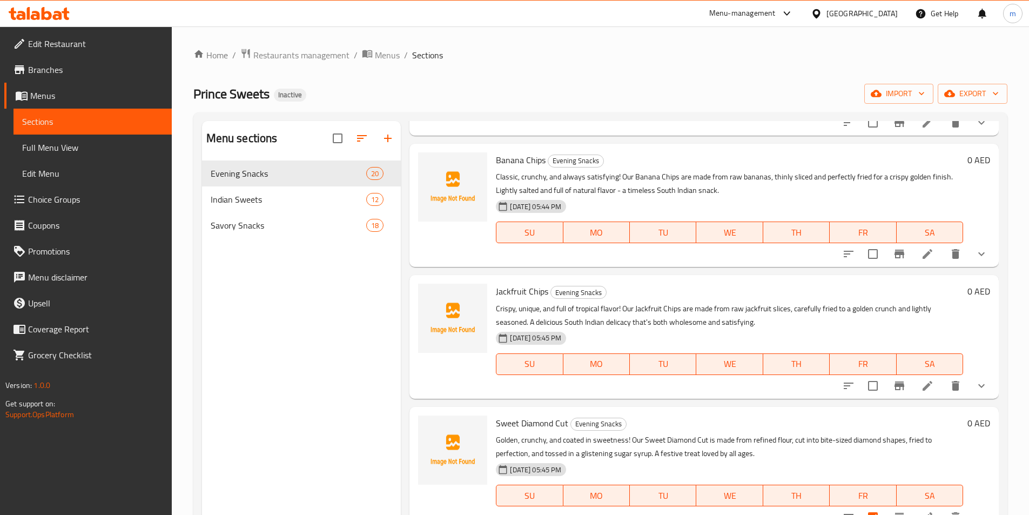
scroll to position [1459, 0]
click at [867, 381] on input "checkbox" at bounding box center [873, 386] width 23 height 23
checkbox input "true"
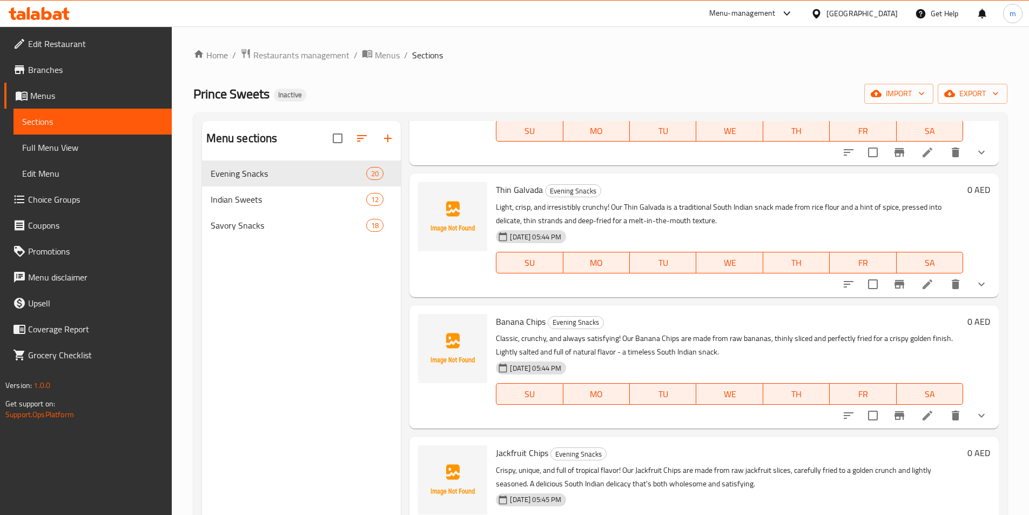
scroll to position [1297, 0]
click at [864, 422] on input "checkbox" at bounding box center [873, 416] width 23 height 23
checkbox input "true"
click at [862, 290] on input "checkbox" at bounding box center [873, 285] width 23 height 23
checkbox input "true"
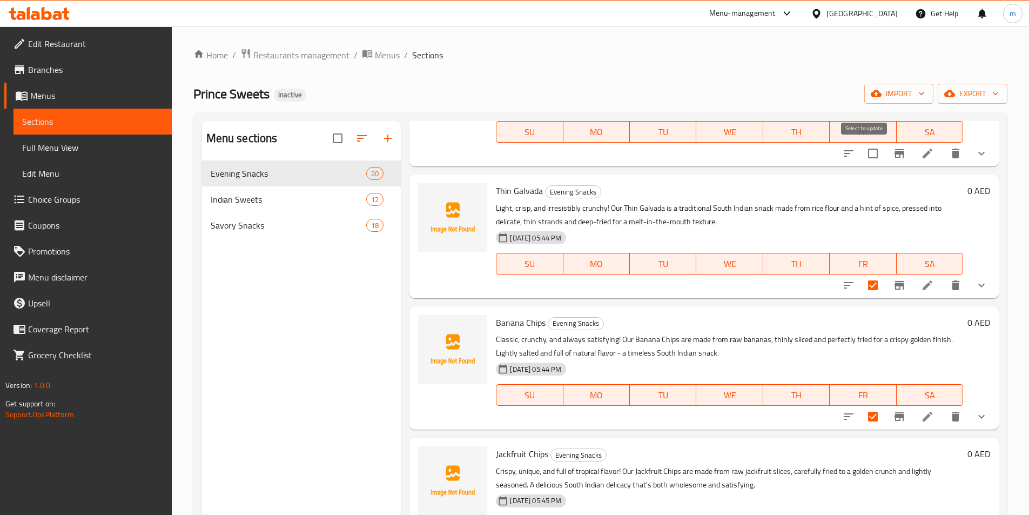
click at [862, 151] on input "checkbox" at bounding box center [873, 153] width 23 height 23
checkbox input "true"
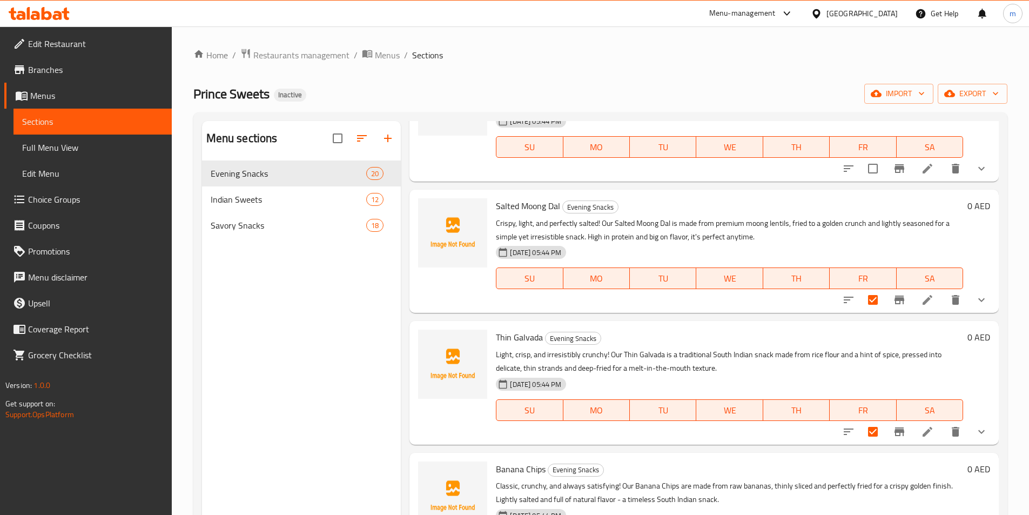
scroll to position [1135, 0]
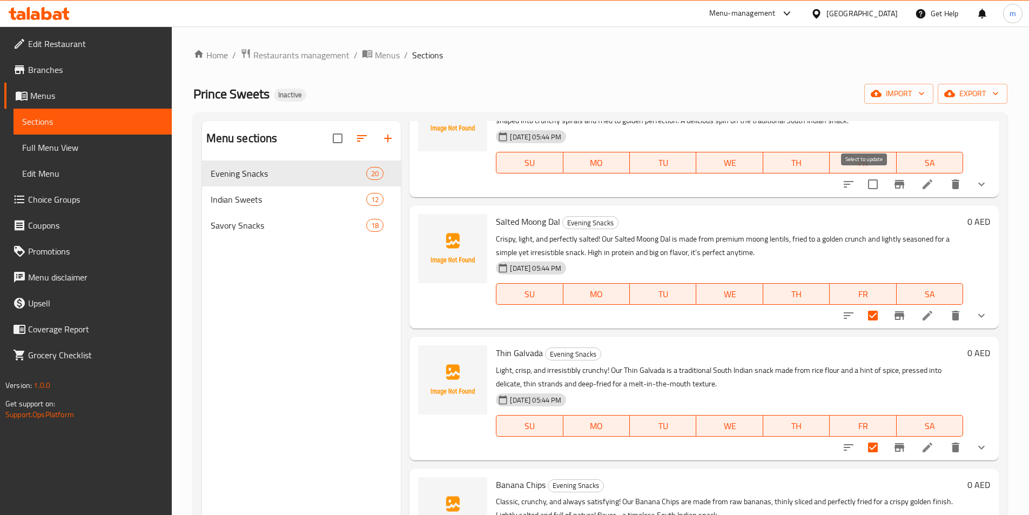
click at [866, 180] on input "checkbox" at bounding box center [873, 184] width 23 height 23
checkbox input "true"
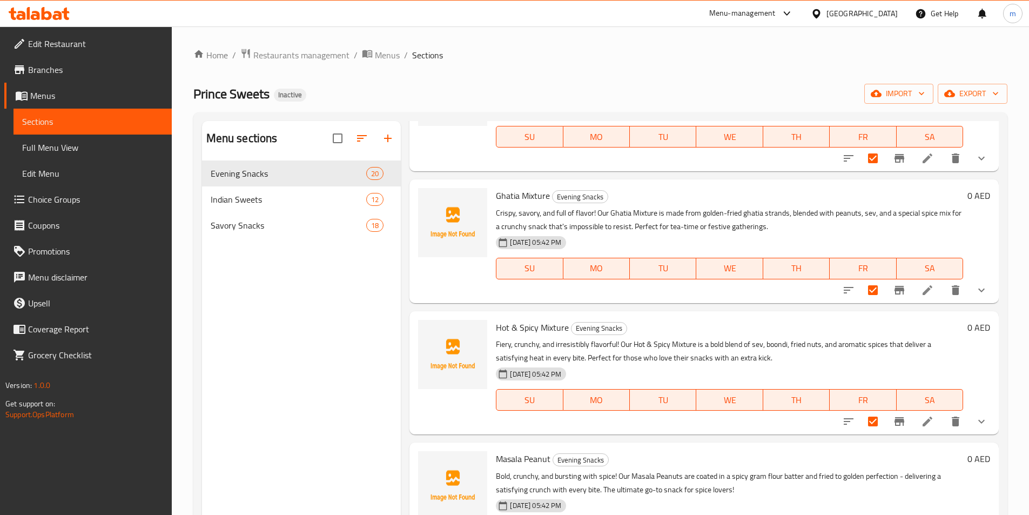
scroll to position [0, 0]
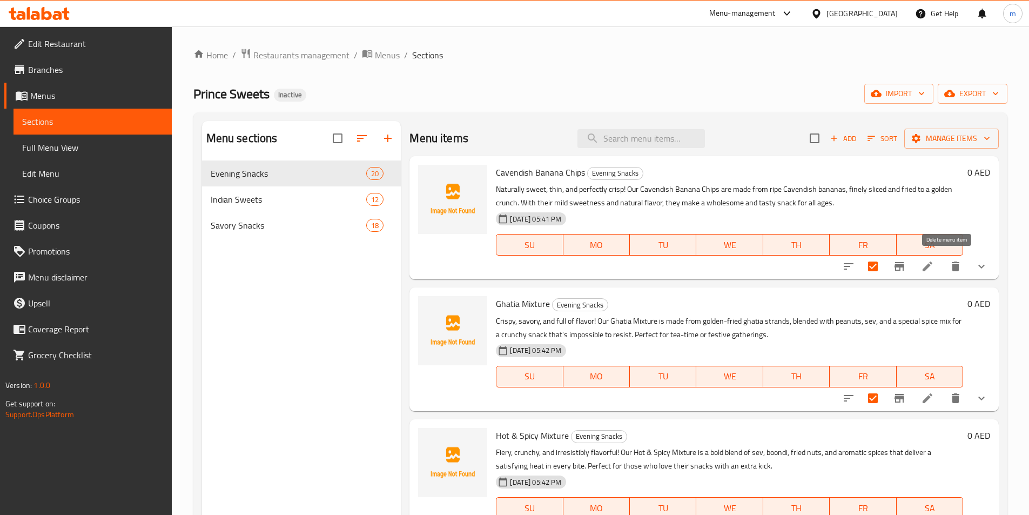
click at [953, 269] on icon "delete" at bounding box center [955, 266] width 13 height 13
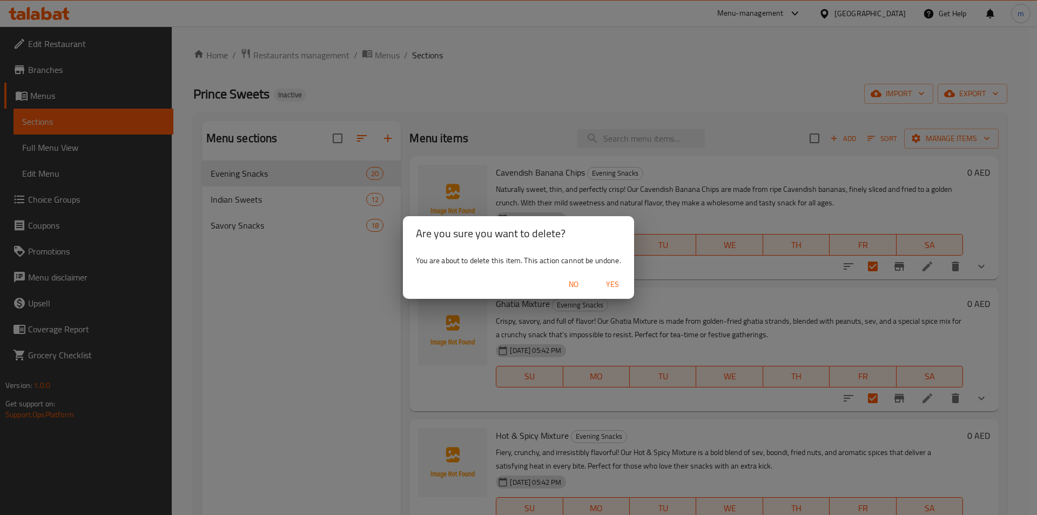
click at [626, 279] on button "Yes" at bounding box center [612, 284] width 35 height 20
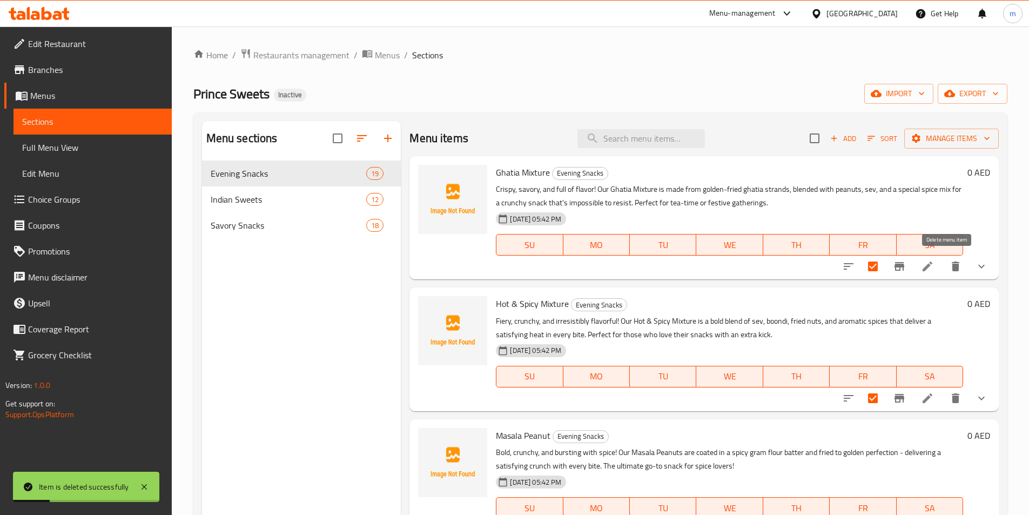
click at [948, 275] on button "delete" at bounding box center [956, 266] width 26 height 26
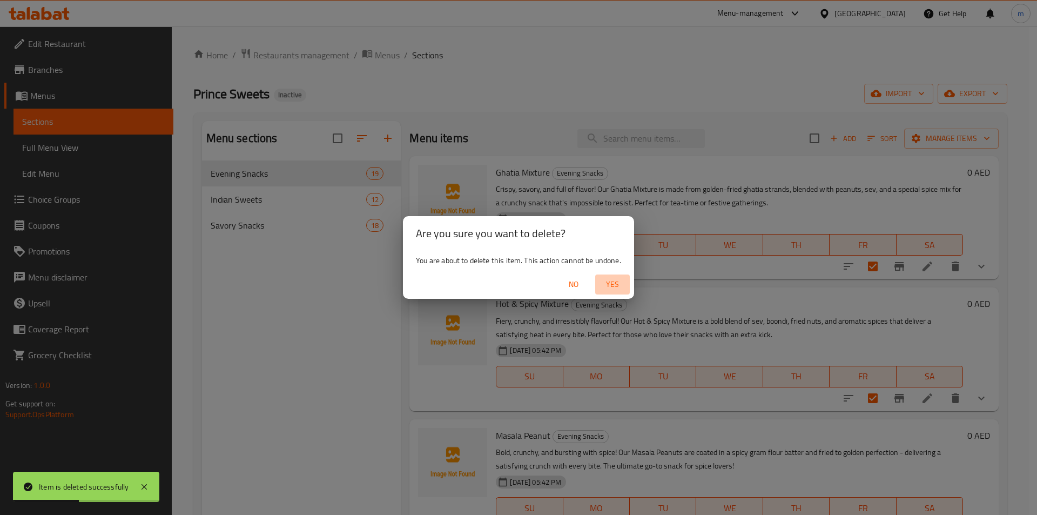
click at [605, 287] on span "Yes" at bounding box center [613, 285] width 26 height 14
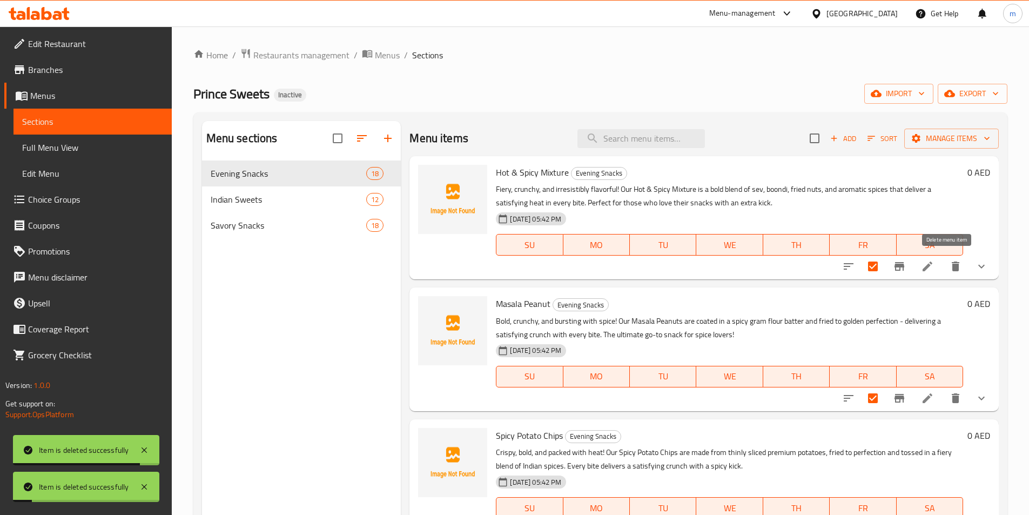
click at [952, 264] on icon "delete" at bounding box center [956, 266] width 8 height 10
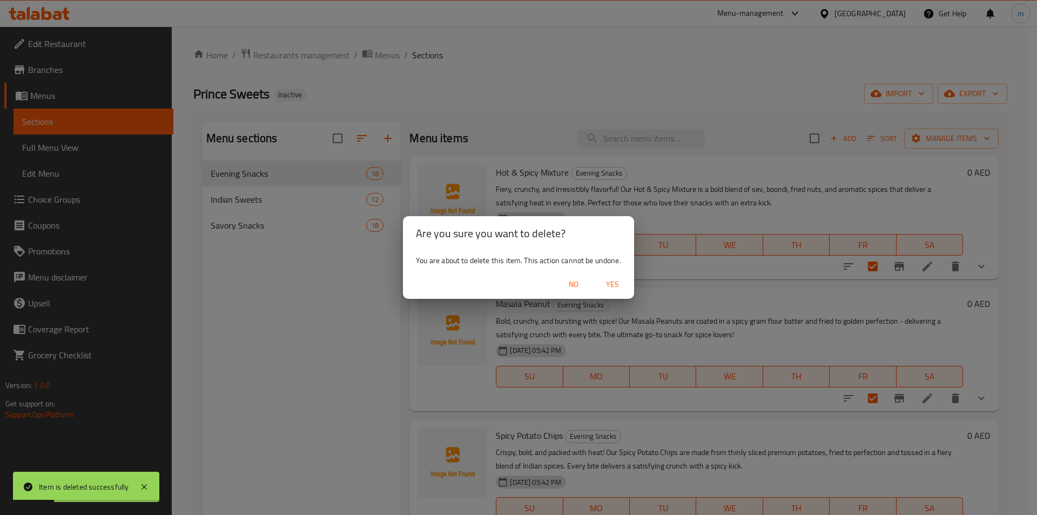
click at [613, 284] on span "Yes" at bounding box center [613, 285] width 26 height 14
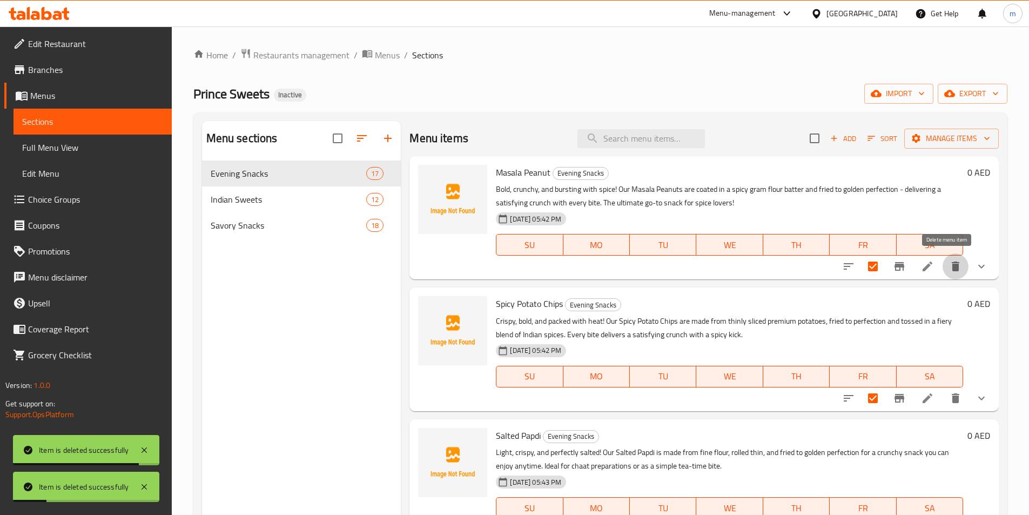
click at [952, 267] on icon "delete" at bounding box center [956, 266] width 8 height 10
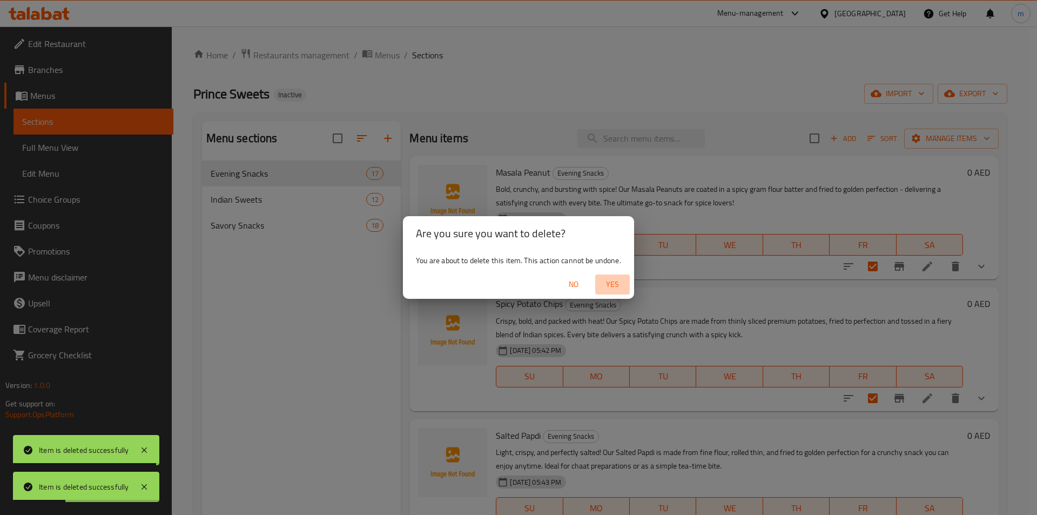
click at [620, 282] on span "Yes" at bounding box center [613, 285] width 26 height 14
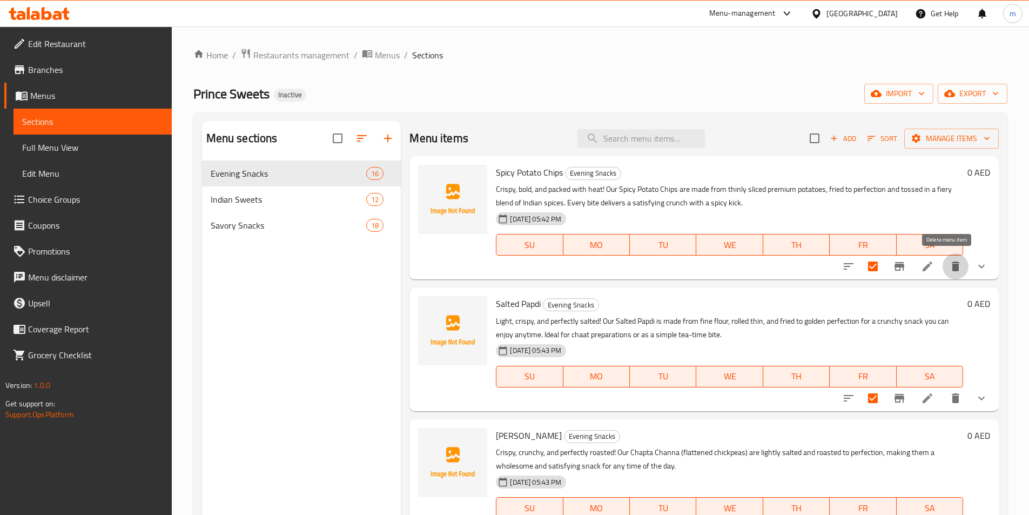
click at [952, 266] on icon "delete" at bounding box center [956, 266] width 8 height 10
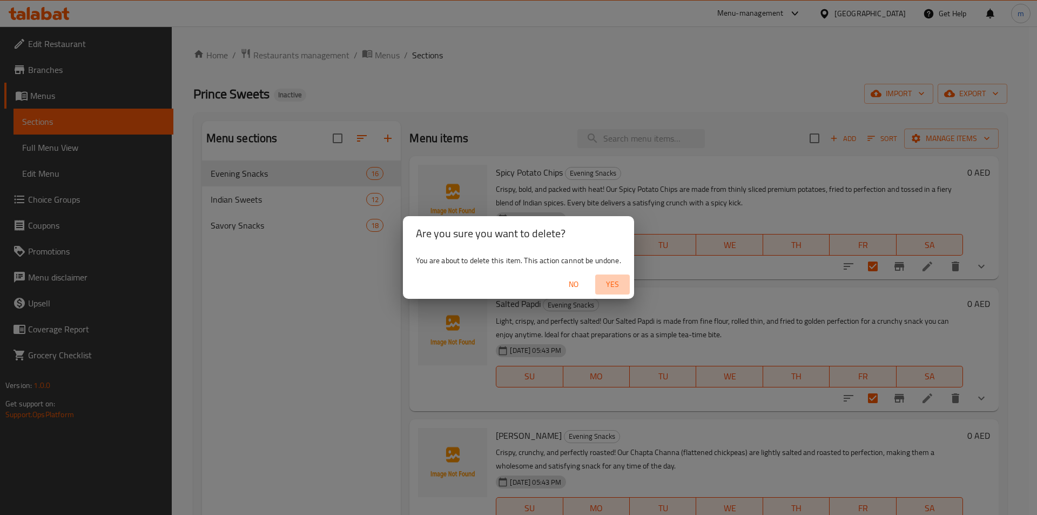
click at [618, 285] on span "Yes" at bounding box center [613, 285] width 26 height 14
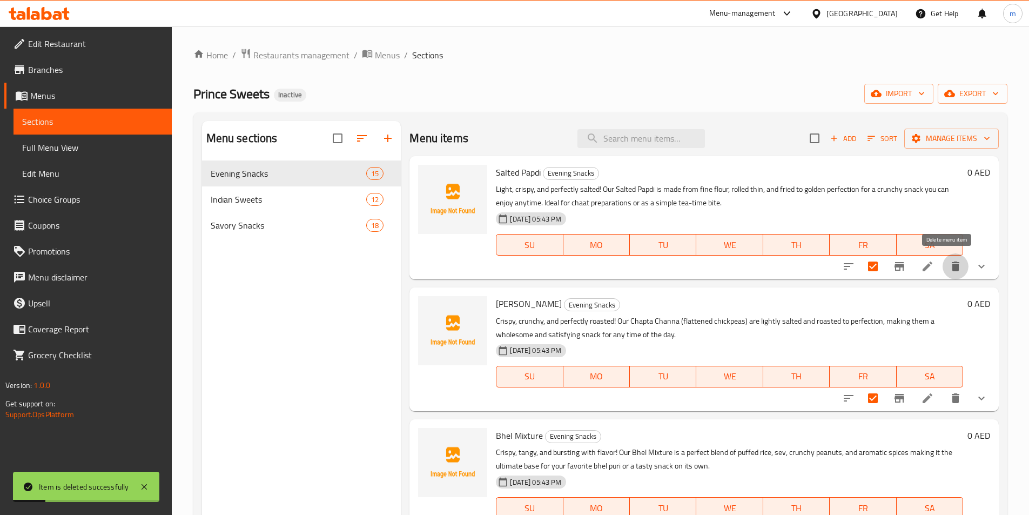
click at [954, 272] on button "delete" at bounding box center [956, 266] width 26 height 26
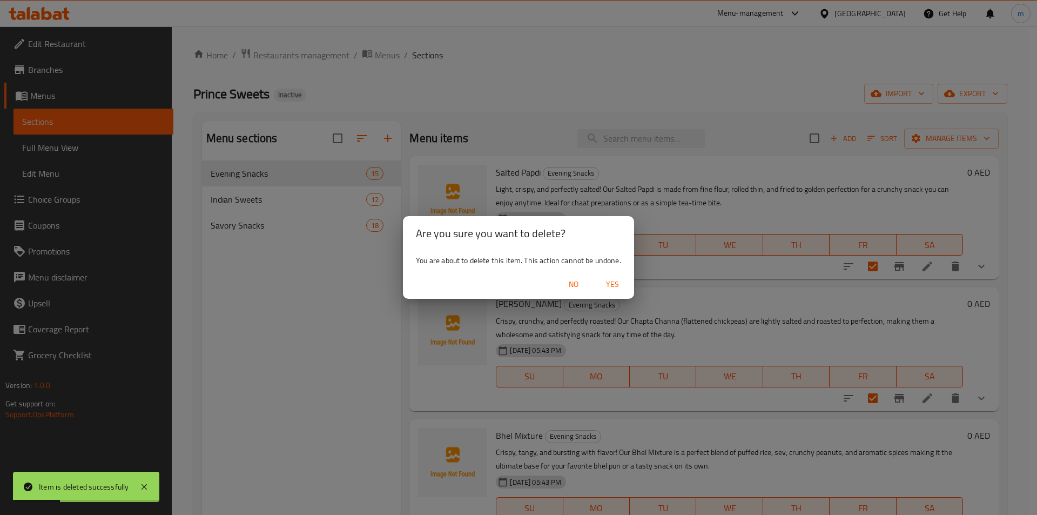
click at [628, 286] on button "Yes" at bounding box center [612, 284] width 35 height 20
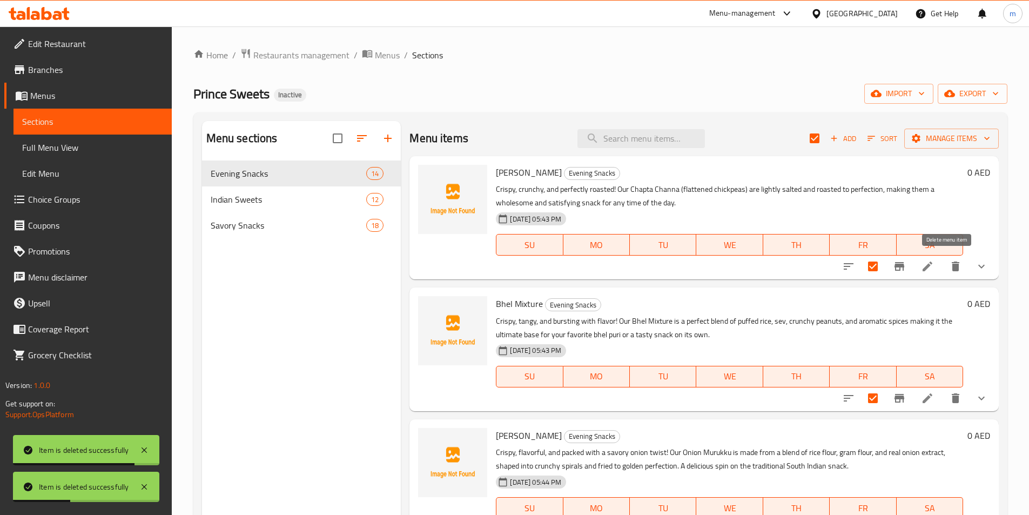
click at [951, 274] on button "delete" at bounding box center [956, 266] width 26 height 26
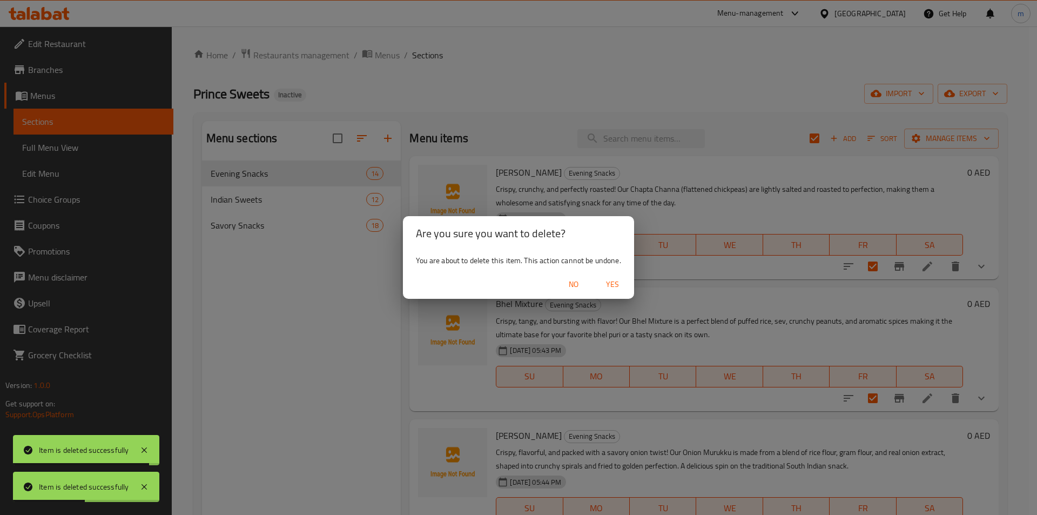
click at [612, 287] on span "Yes" at bounding box center [613, 285] width 26 height 14
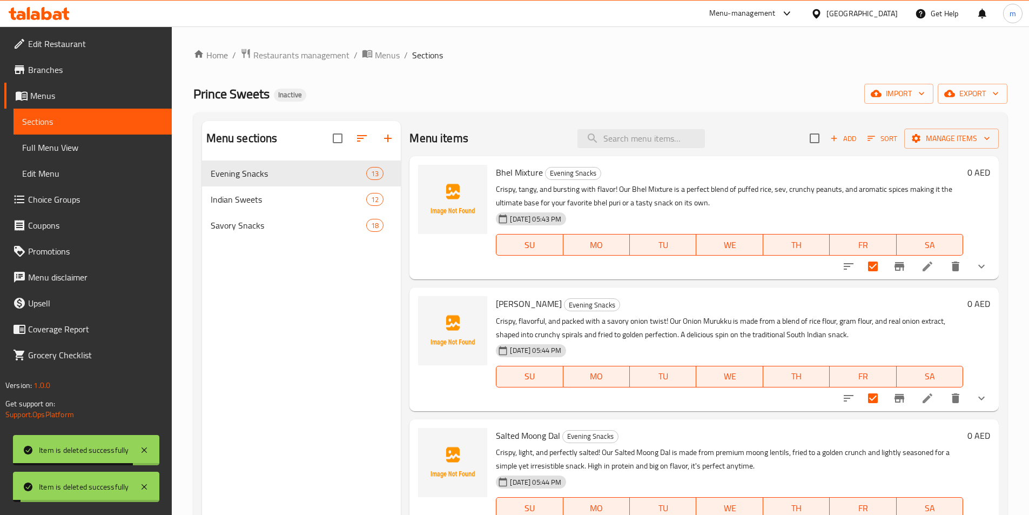
checkbox input "false"
click at [952, 266] on icon "delete" at bounding box center [956, 266] width 8 height 10
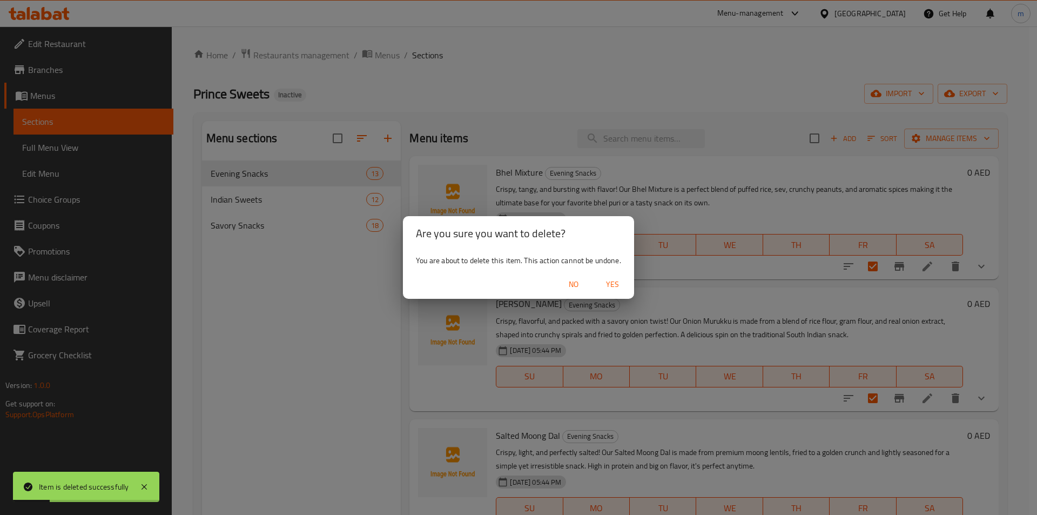
click at [607, 291] on span "Yes" at bounding box center [613, 285] width 26 height 14
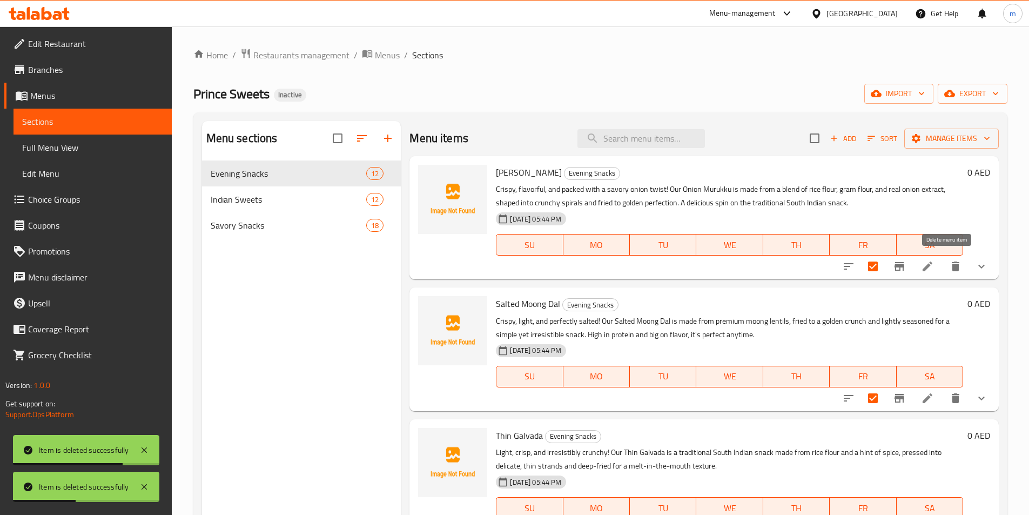
click at [952, 264] on icon "delete" at bounding box center [956, 266] width 8 height 10
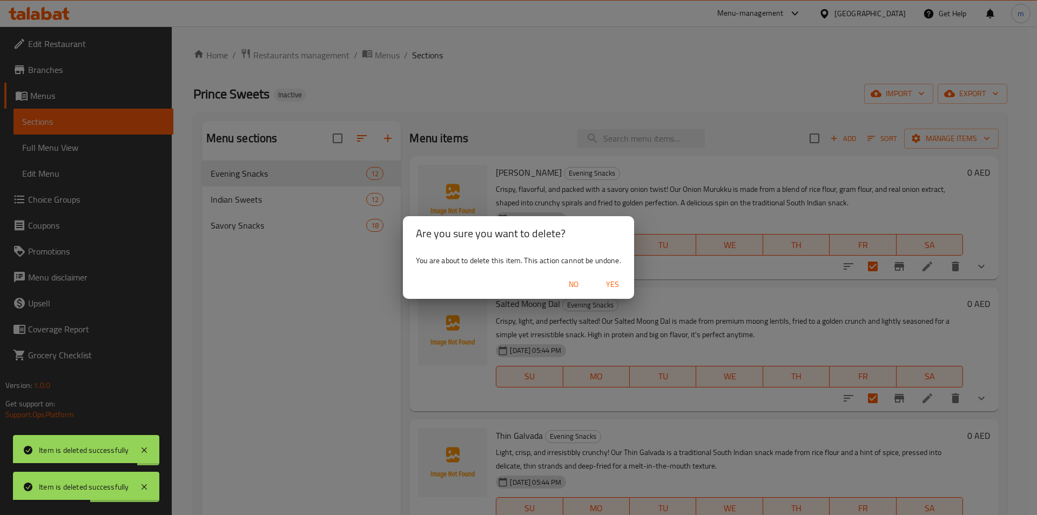
click at [615, 289] on span "Yes" at bounding box center [613, 285] width 26 height 14
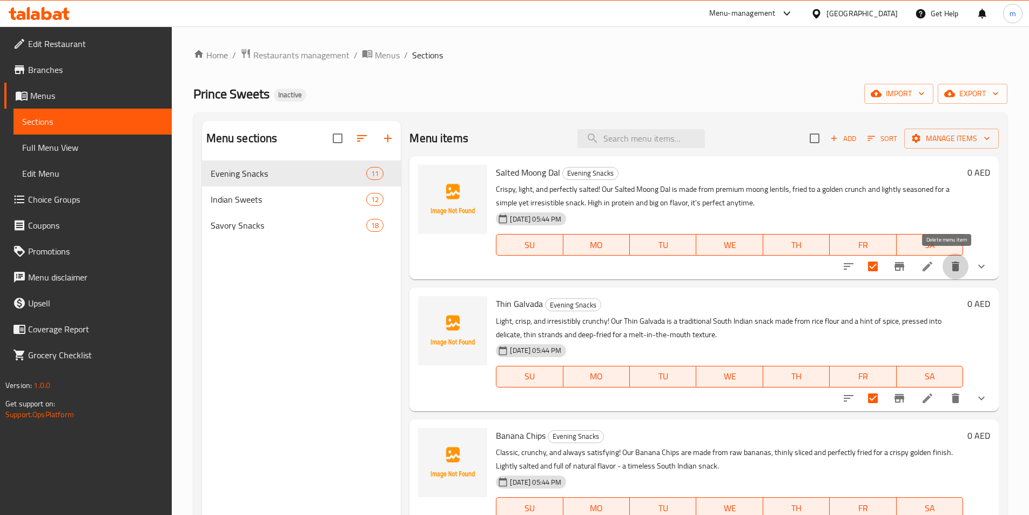
click at [951, 274] on button "delete" at bounding box center [956, 266] width 26 height 26
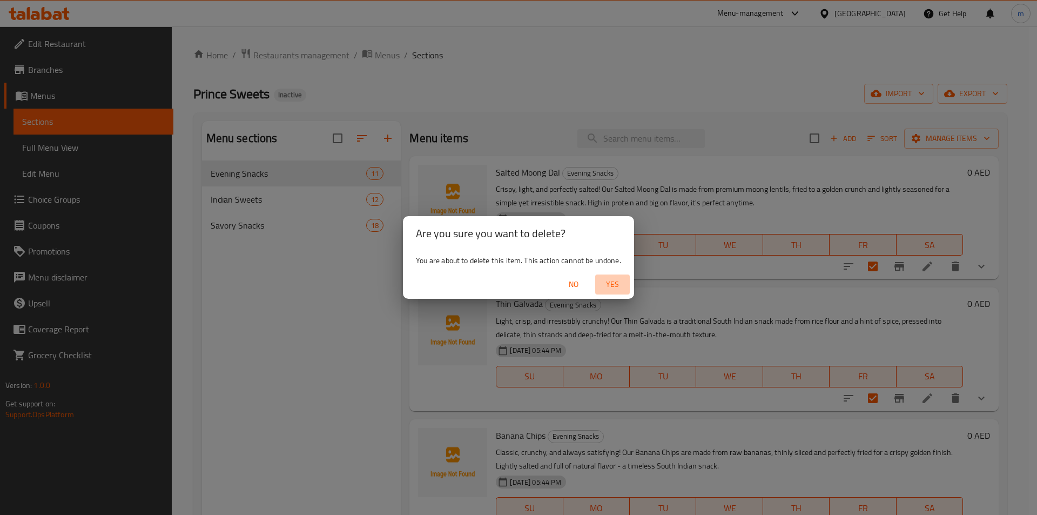
click at [620, 286] on span "Yes" at bounding box center [613, 285] width 26 height 14
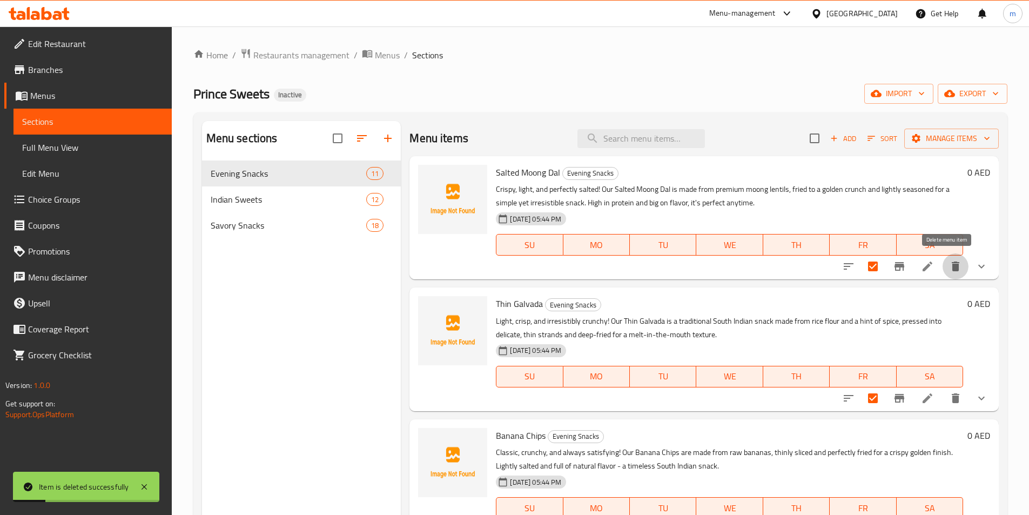
click at [952, 263] on icon "delete" at bounding box center [956, 266] width 8 height 10
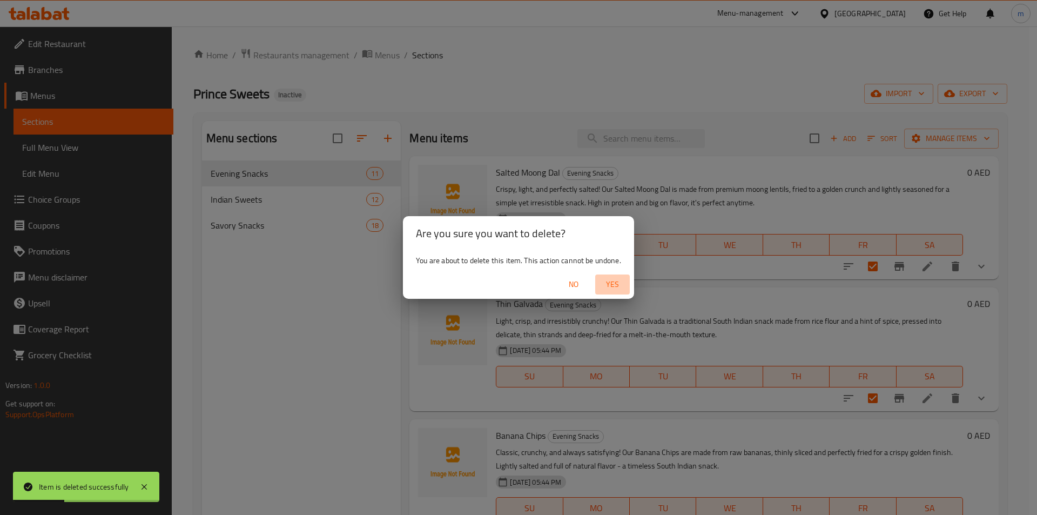
click at [618, 281] on span "Yes" at bounding box center [613, 285] width 26 height 14
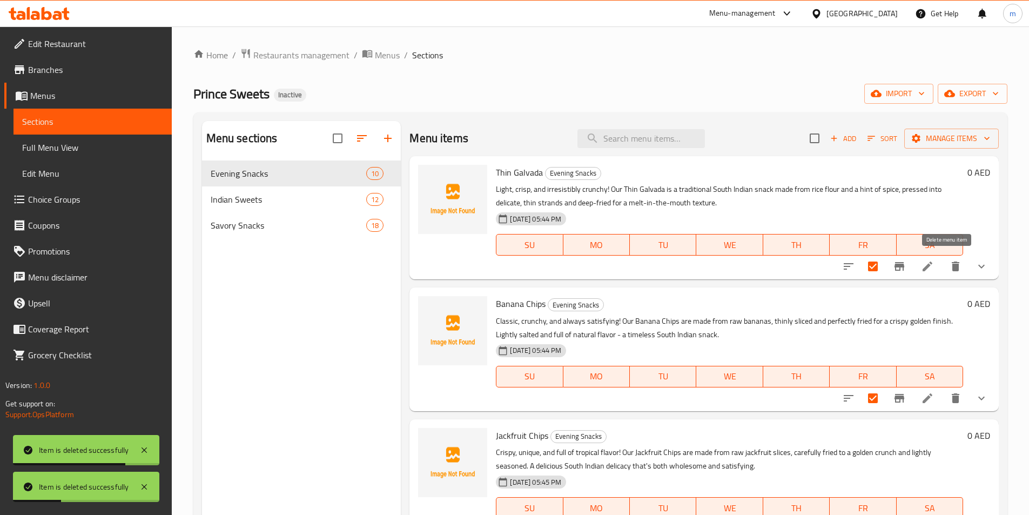
click at [952, 270] on icon "delete" at bounding box center [956, 266] width 8 height 10
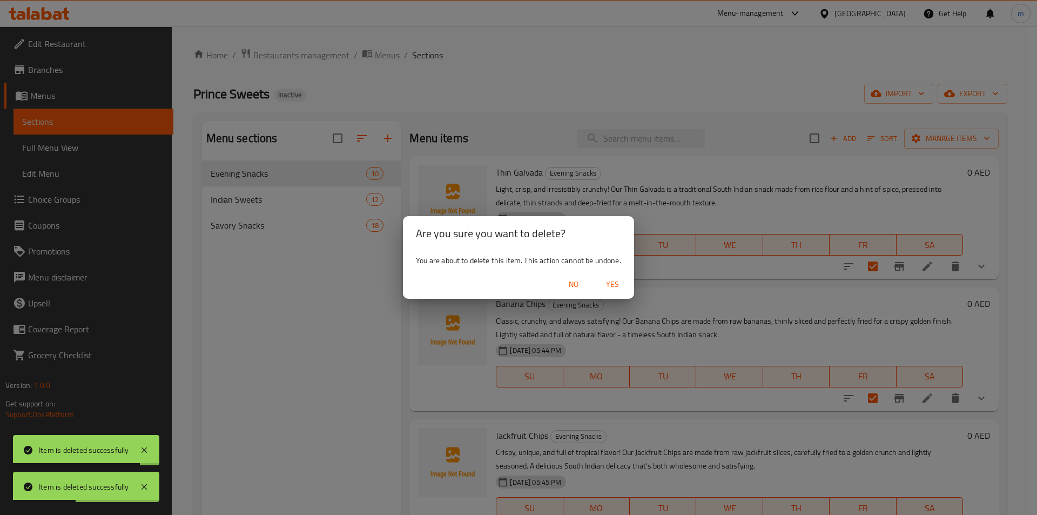
click at [619, 281] on span "Yes" at bounding box center [613, 285] width 26 height 14
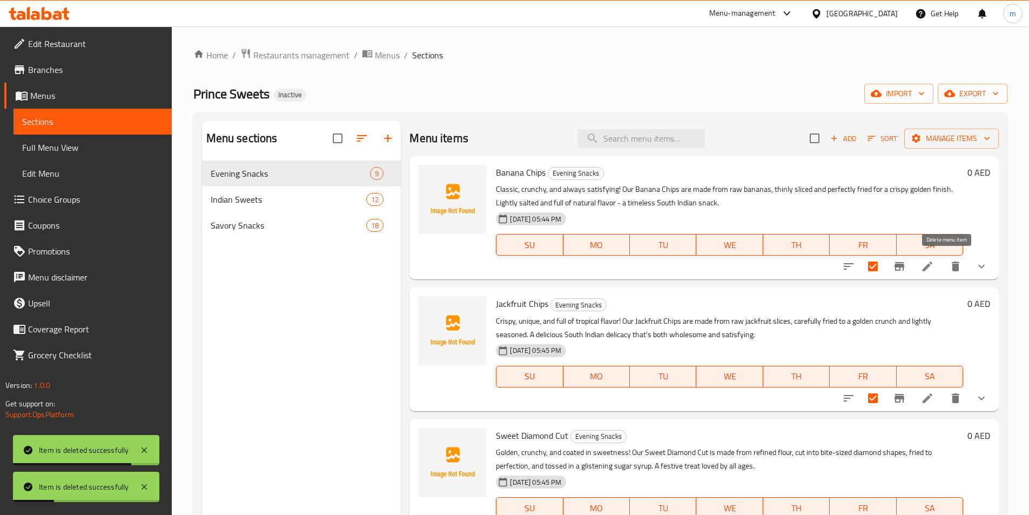
click at [952, 271] on icon "delete" at bounding box center [956, 266] width 8 height 10
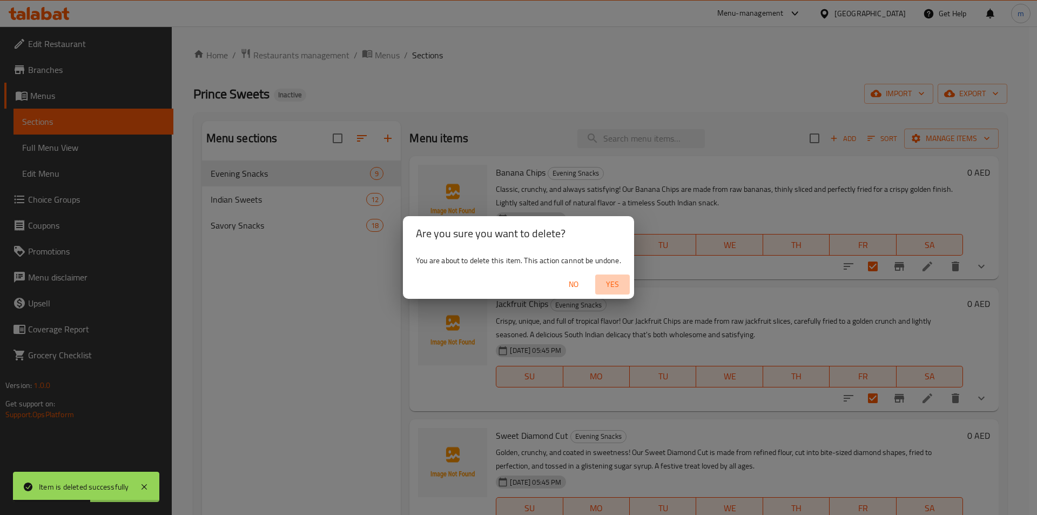
click at [618, 290] on span "Yes" at bounding box center [613, 285] width 26 height 14
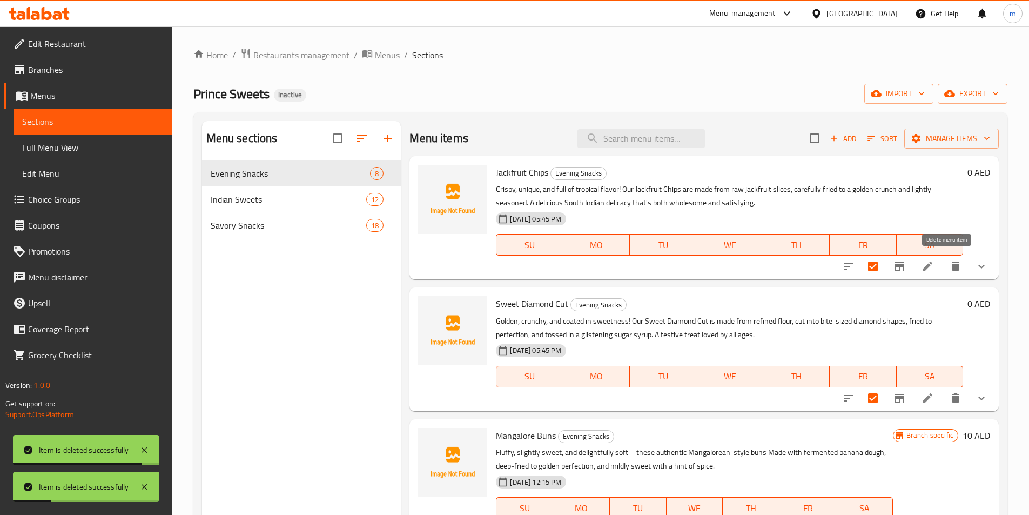
click at [952, 267] on icon "delete" at bounding box center [956, 266] width 8 height 10
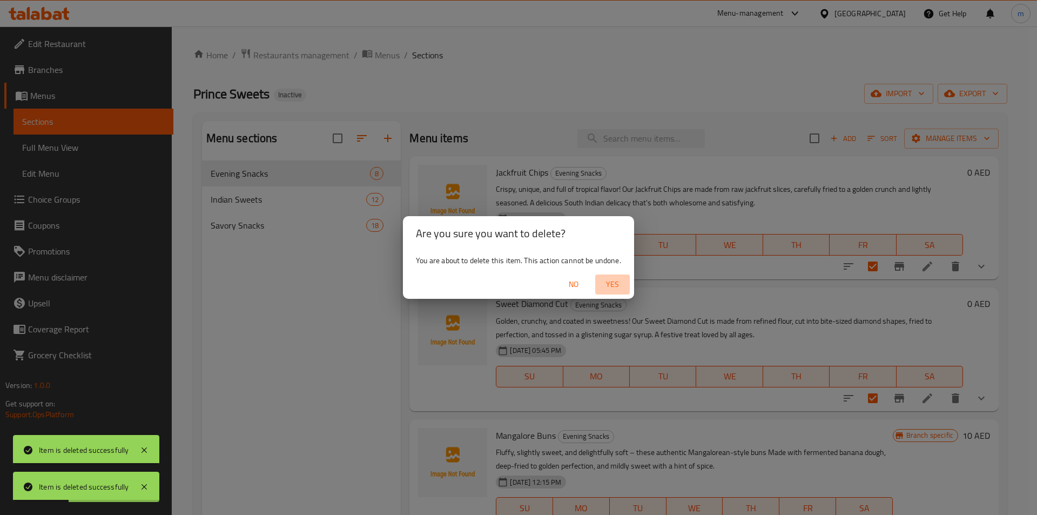
click at [606, 284] on span "Yes" at bounding box center [613, 285] width 26 height 14
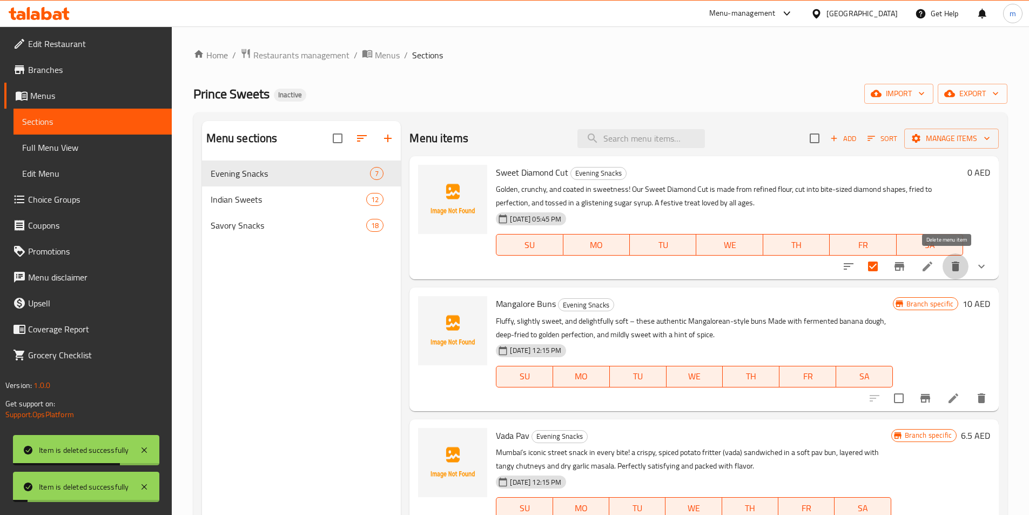
click at [951, 268] on icon "delete" at bounding box center [955, 266] width 13 height 13
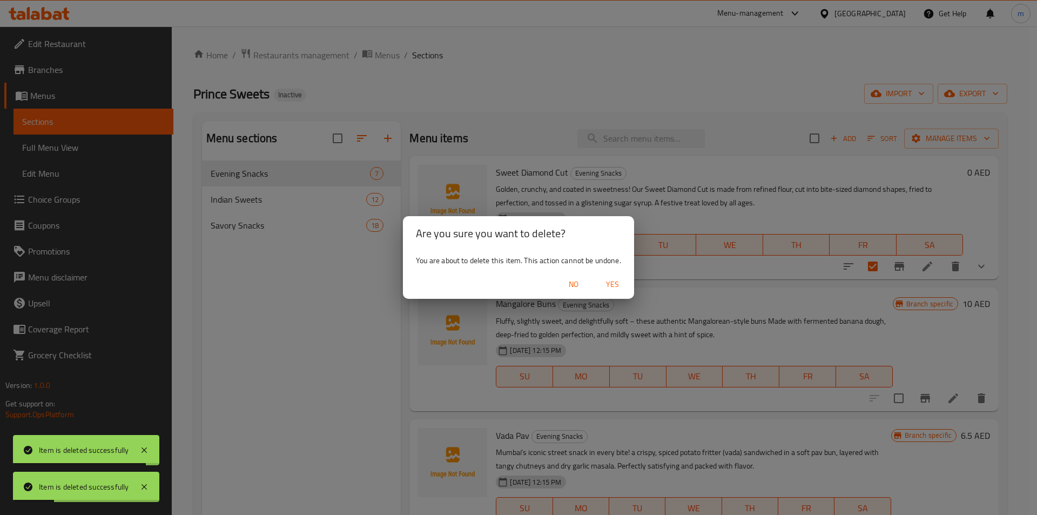
click at [616, 286] on span "Yes" at bounding box center [613, 285] width 26 height 14
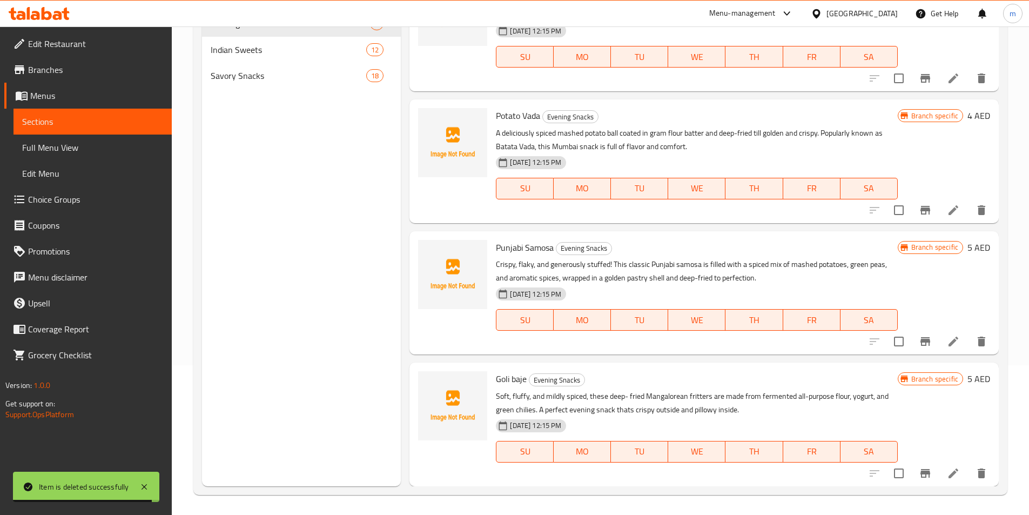
scroll to position [151, 0]
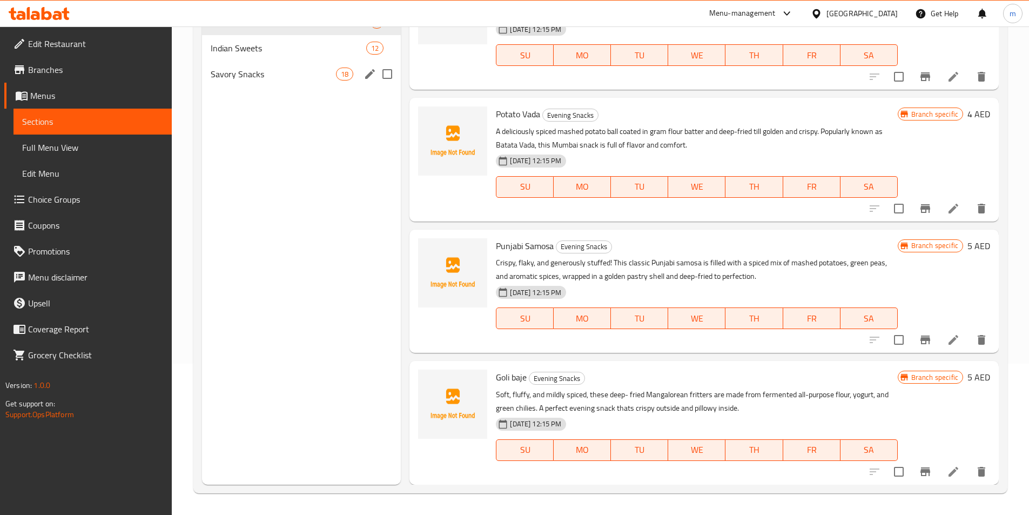
drag, startPoint x: 316, startPoint y: 83, endPoint x: 309, endPoint y: 89, distance: 9.6
click at [315, 84] on div "Savory Snacks 18" at bounding box center [301, 74] width 199 height 26
